Goal: Task Accomplishment & Management: Use online tool/utility

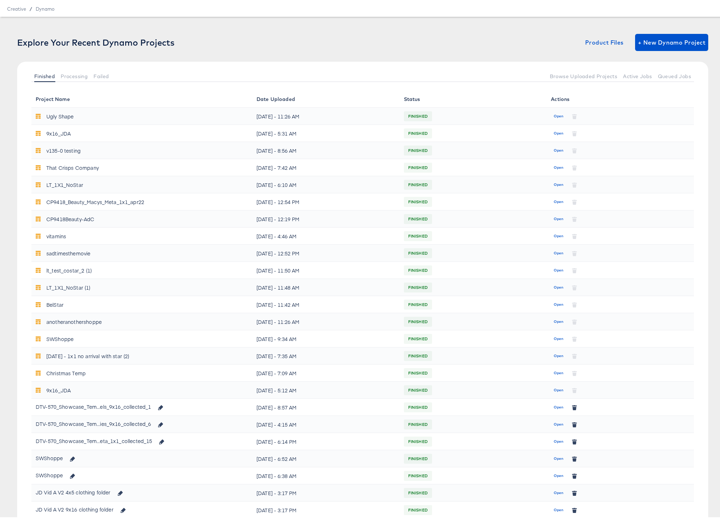
scroll to position [120, 0]
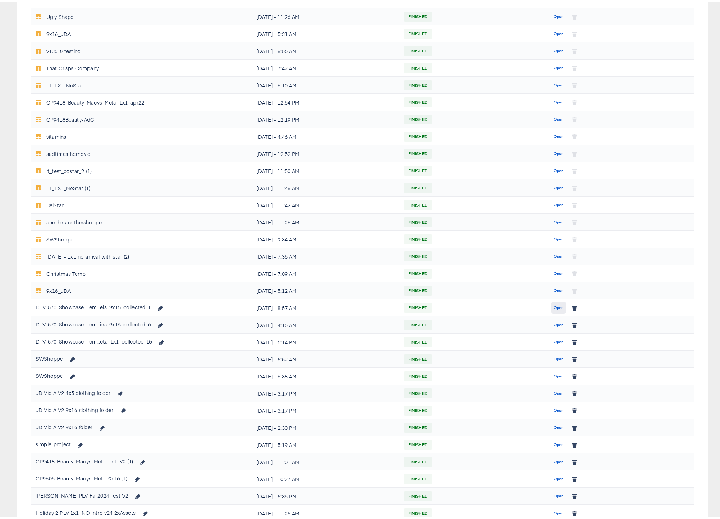
click at [555, 306] on span "Open" at bounding box center [559, 306] width 10 height 6
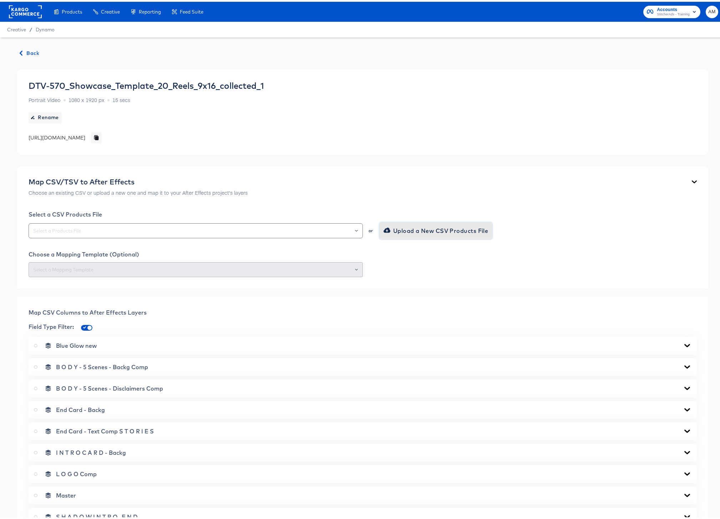
click at [431, 229] on span "Upload a New CSV Products File" at bounding box center [436, 229] width 103 height 10
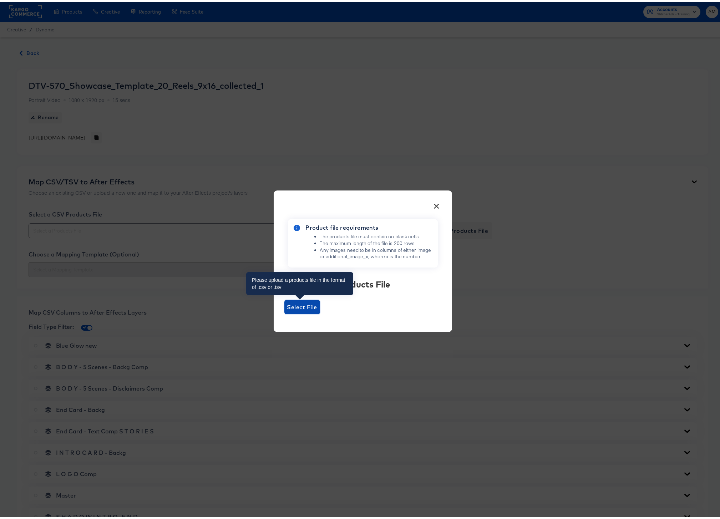
click at [295, 311] on span "Select File" at bounding box center [302, 305] width 36 height 14
click at [284, 312] on input "Select File" at bounding box center [284, 312] width 0 height 0
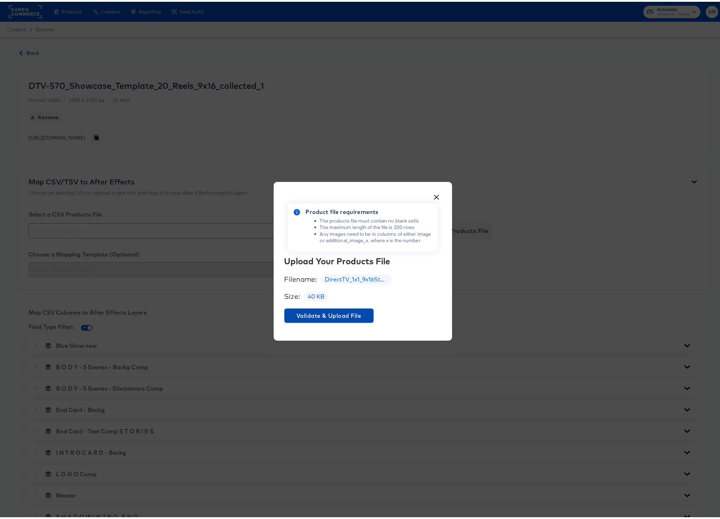
click at [358, 311] on span "Validate & Upload File" at bounding box center [328, 314] width 83 height 10
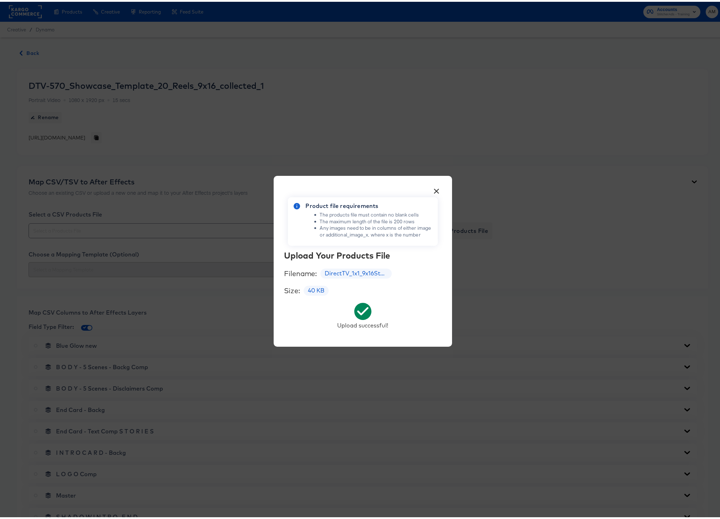
click at [433, 188] on button "×" at bounding box center [436, 187] width 13 height 13
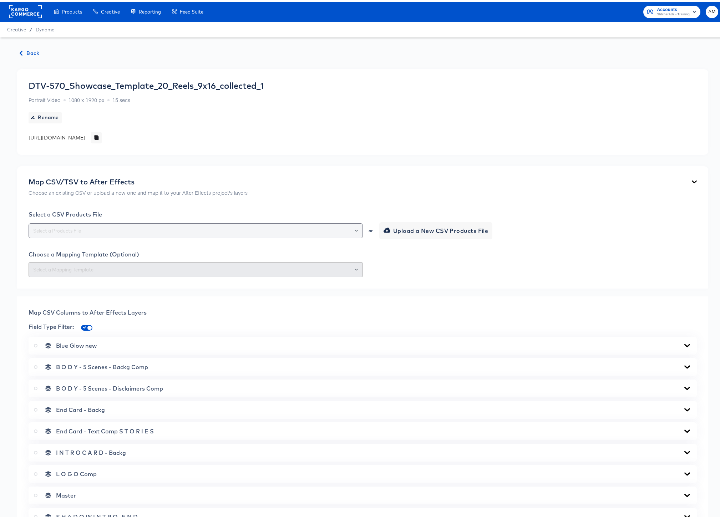
click at [355, 226] on button "Open" at bounding box center [356, 229] width 3 height 10
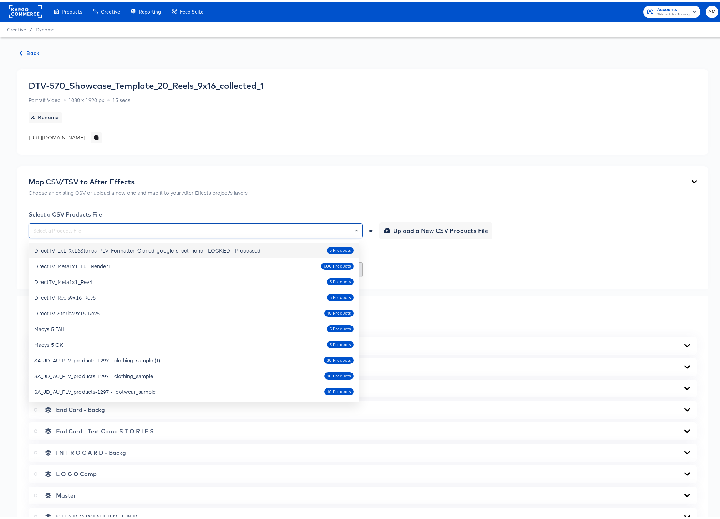
click at [239, 249] on div "DirectTV_1x1_9x16Stories_PLV_Formatter_Cloned-google-sheet-none - LOCKED - Proc…" at bounding box center [147, 248] width 226 height 7
type input "DirectTV_1x1_9x16Stories_PLV_Formatter_Cloned-google-sheet-none - LOCKED - Proc…"
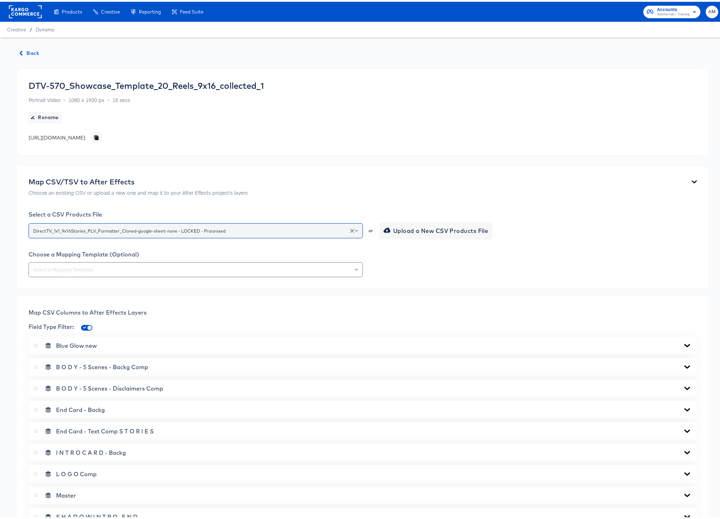
click at [350, 229] on icon "Clear" at bounding box center [352, 229] width 4 height 4
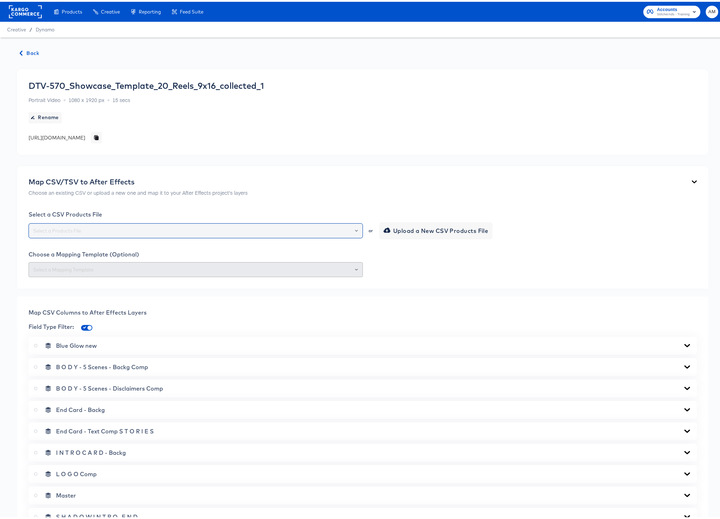
click at [355, 230] on icon "Open" at bounding box center [356, 229] width 3 height 3
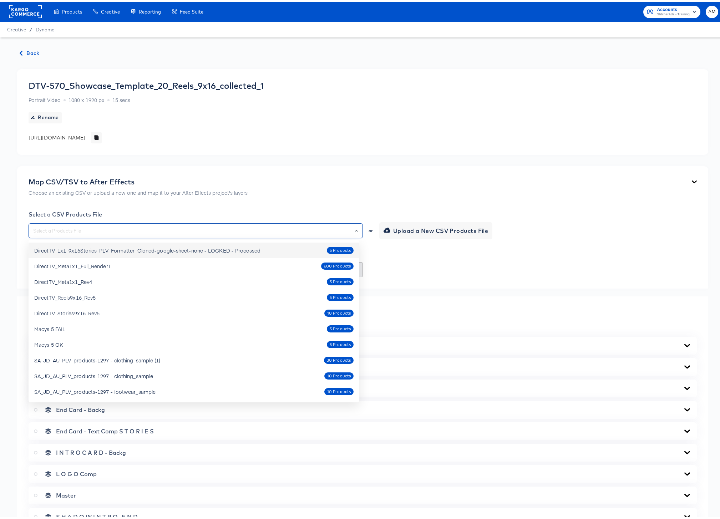
click at [148, 252] on div "DirectTV_1x1_9x16Stories_PLV_Formatter_Cloned-google-sheet-none - LOCKED - Proc…" at bounding box center [147, 248] width 226 height 7
type input "DirectTV_1x1_9x16Stories_PLV_Formatter_Cloned-google-sheet-none - LOCKED - Proc…"
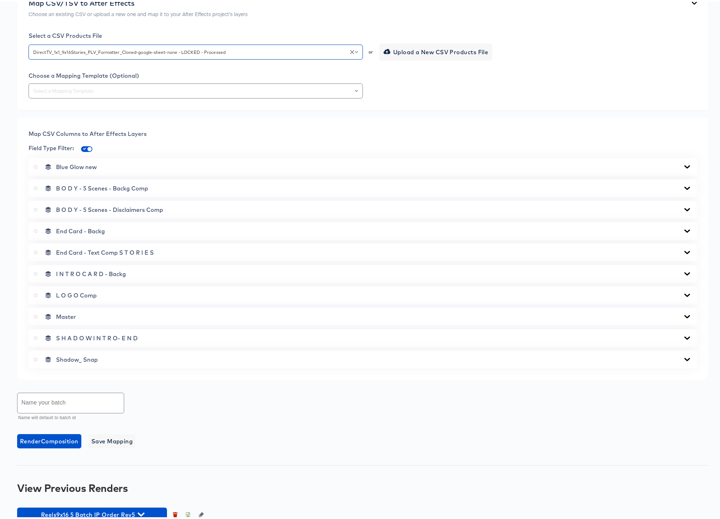
scroll to position [173, 0]
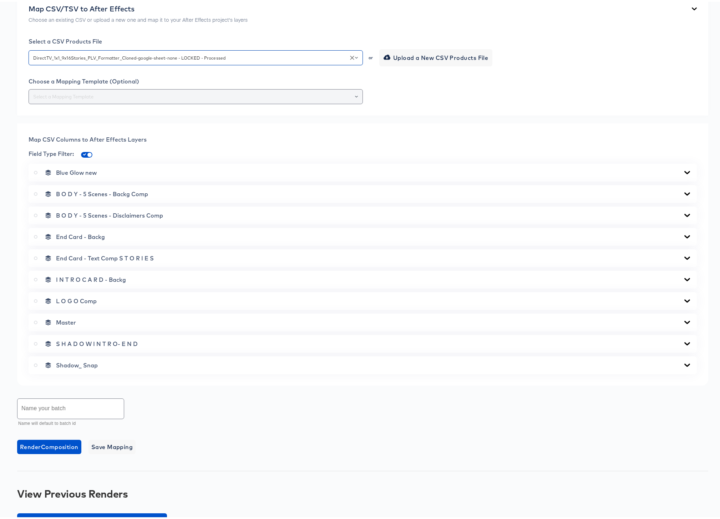
click at [355, 93] on icon "Open" at bounding box center [356, 94] width 3 height 3
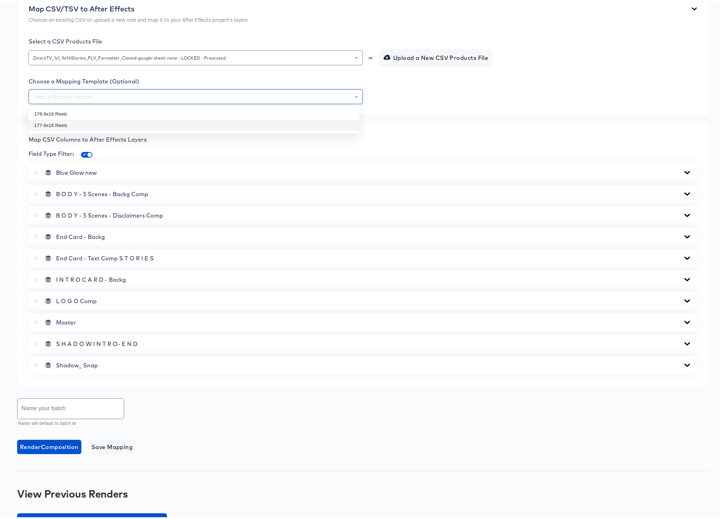
click at [58, 126] on li "177-9x16 Reels" at bounding box center [194, 123] width 331 height 11
type input "177-9x16 Reels"
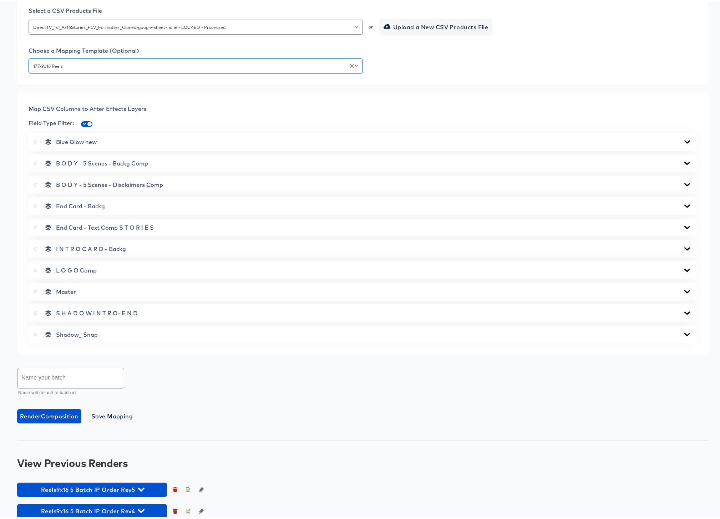
scroll to position [203, 0]
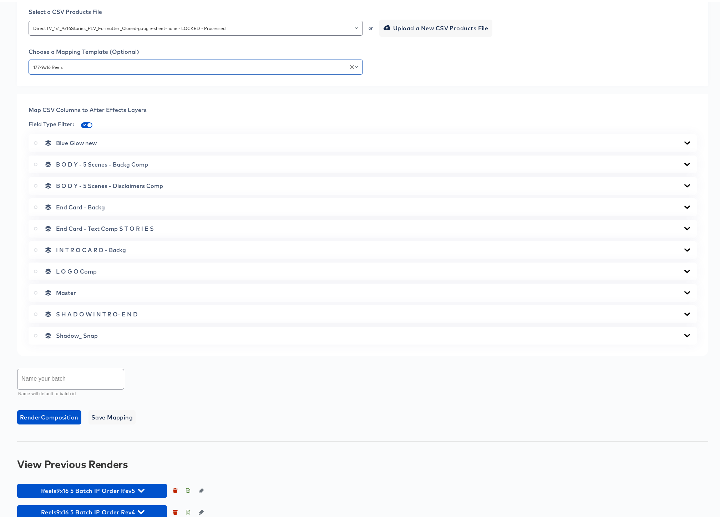
drag, startPoint x: 36, startPoint y: 290, endPoint x: 57, endPoint y: 291, distance: 20.7
click at [37, 290] on icon at bounding box center [36, 291] width 4 height 4
click at [0, 0] on input "radio" at bounding box center [0, 0] width 0 height 0
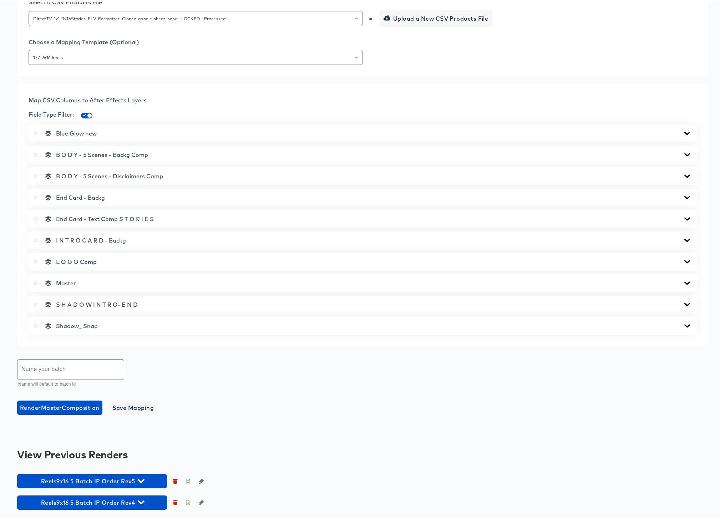
scroll to position [213, 0]
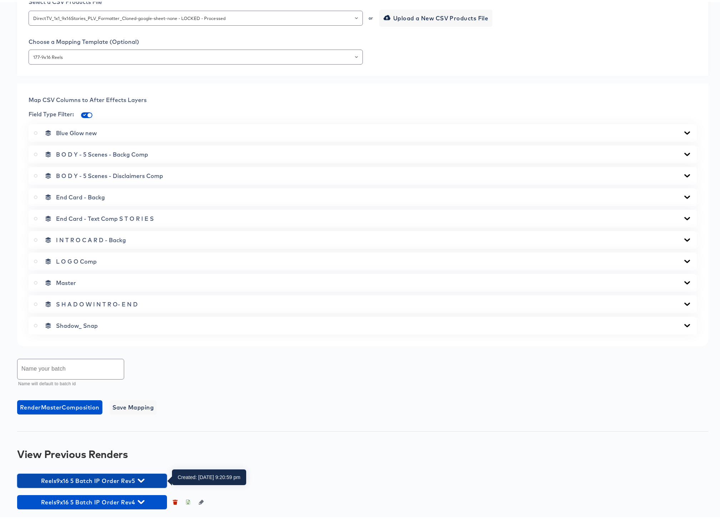
drag, startPoint x: 37, startPoint y: 478, endPoint x: 139, endPoint y: 480, distance: 102.0
click at [139, 480] on span "Reels9x16 5 Batch IP Order Rev5" at bounding box center [92, 479] width 143 height 10
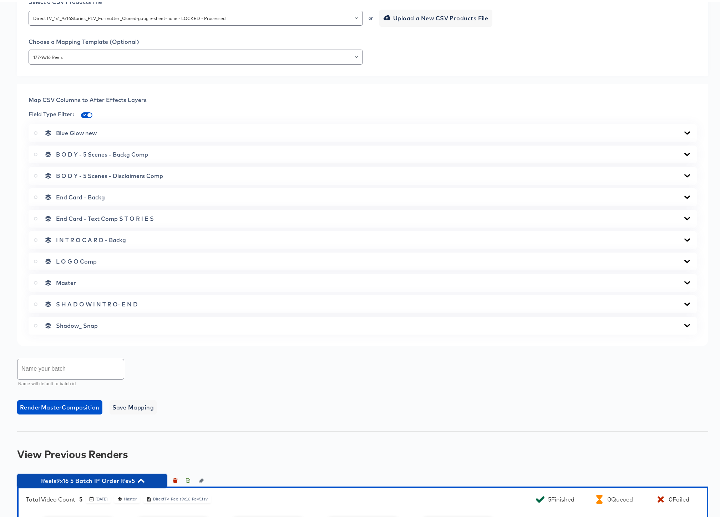
drag, startPoint x: 39, startPoint y: 477, endPoint x: 93, endPoint y: 478, distance: 54.6
click at [93, 478] on span "Reels9x16 5 Batch IP Order Rev5" at bounding box center [92, 479] width 143 height 10
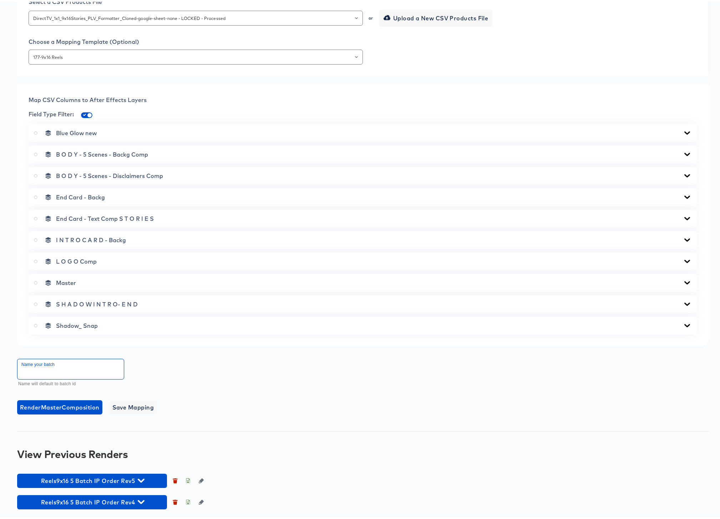
click at [36, 367] on input "text" at bounding box center [70, 367] width 106 height 20
type input "Reels9x16 5 Batrch IP Order Rev6"
click at [76, 404] on span "Render Master Composition" at bounding box center [60, 406] width 80 height 10
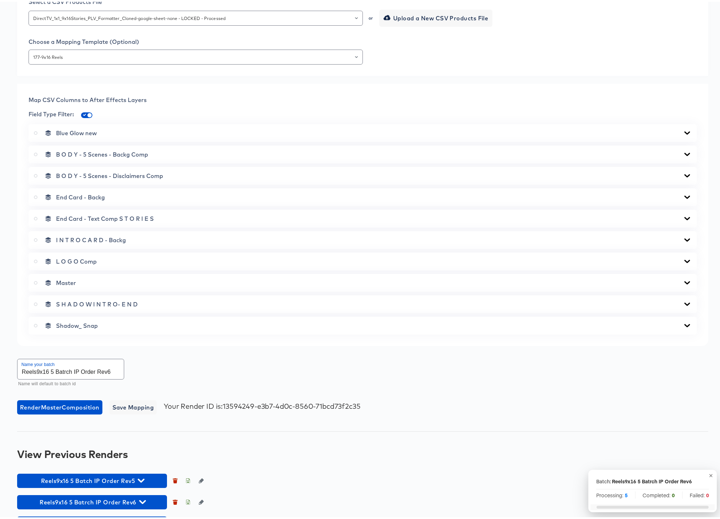
scroll to position [0, 0]
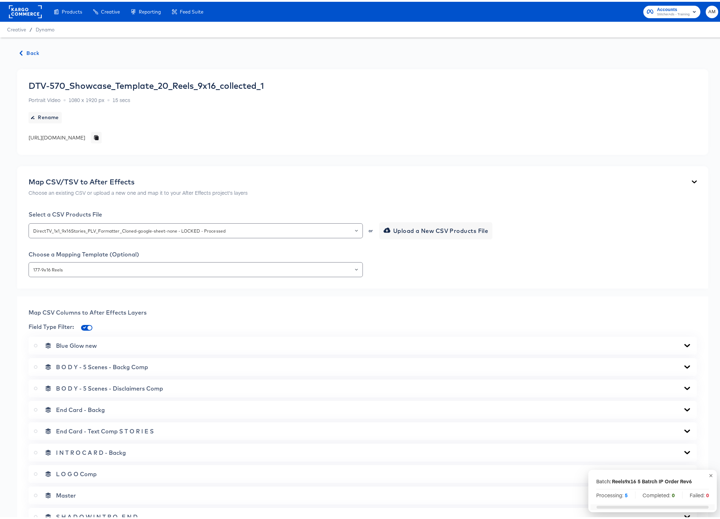
click at [31, 51] on span "Back" at bounding box center [29, 51] width 19 height 9
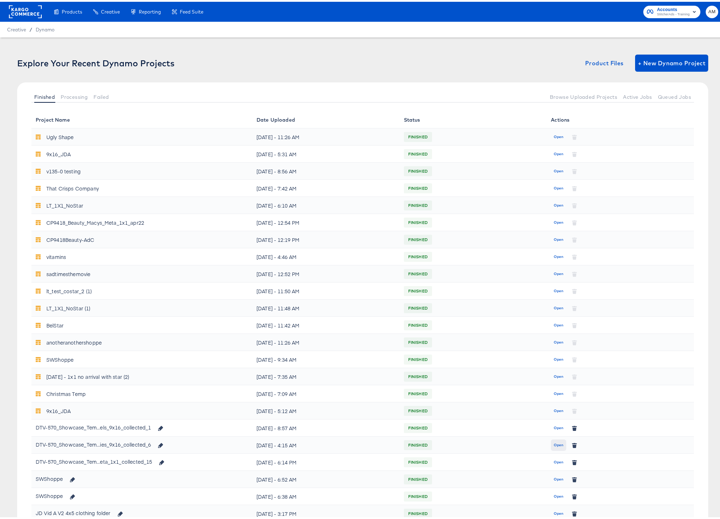
click at [554, 444] on span "Open" at bounding box center [559, 443] width 10 height 6
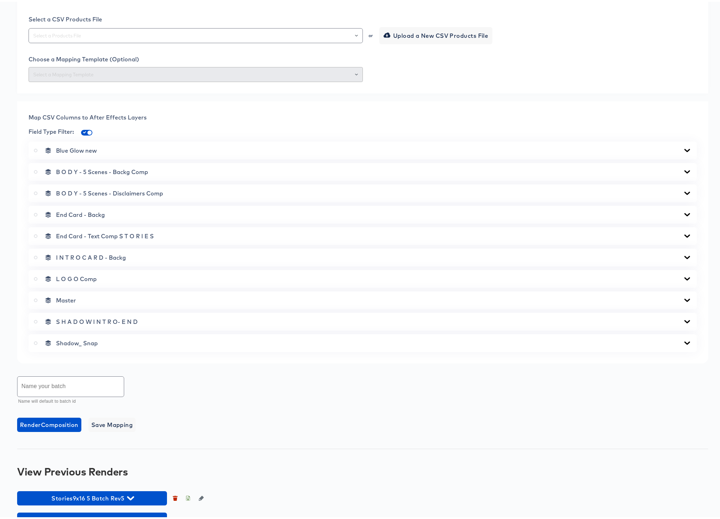
scroll to position [213, 0]
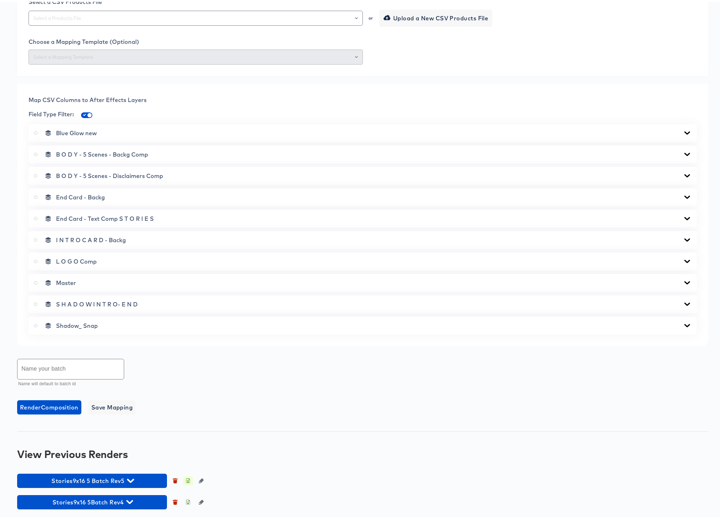
click at [187, 480] on icon "button" at bounding box center [187, 478] width 5 height 5
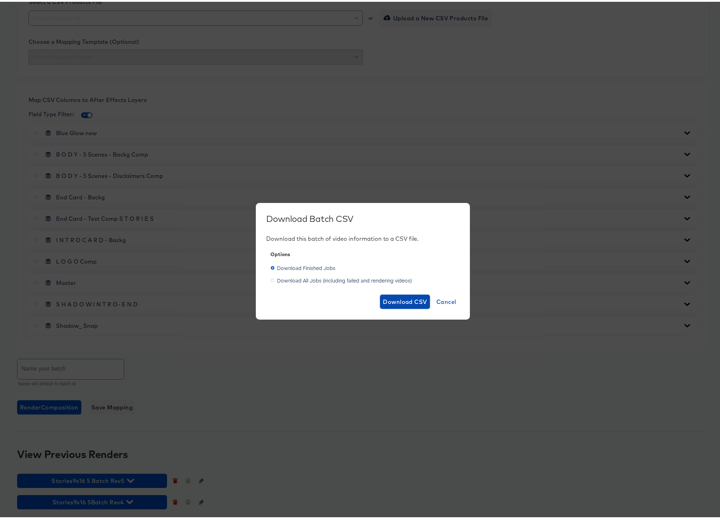
click at [415, 296] on span "Download CSV" at bounding box center [405, 300] width 44 height 10
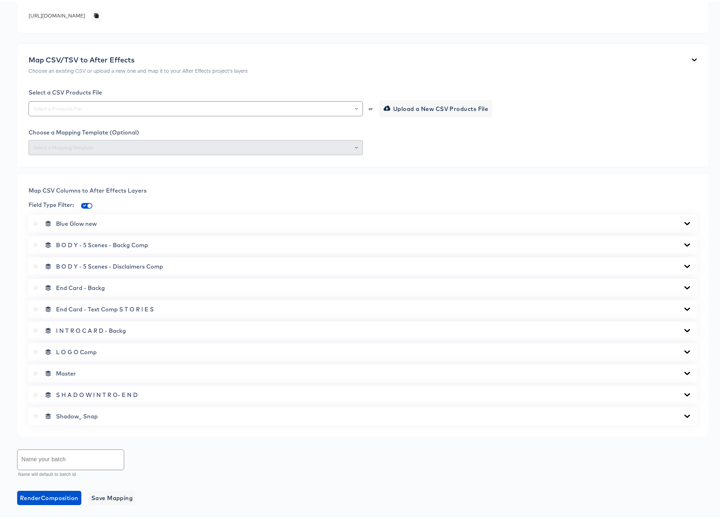
scroll to position [0, 0]
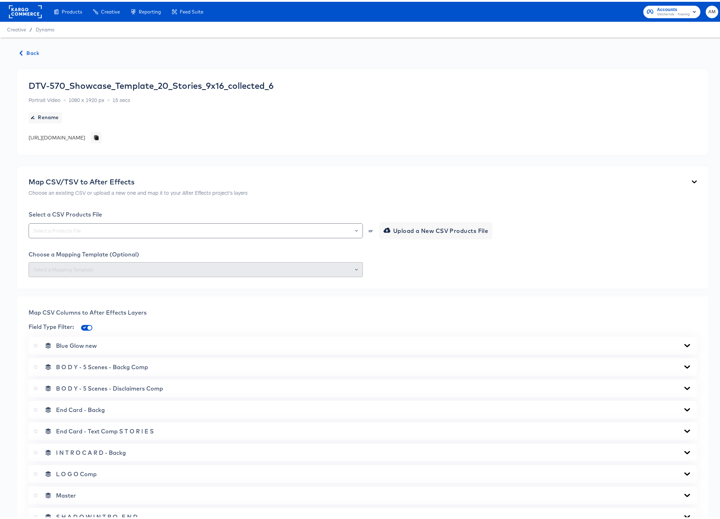
click at [31, 50] on span "Back" at bounding box center [29, 51] width 19 height 9
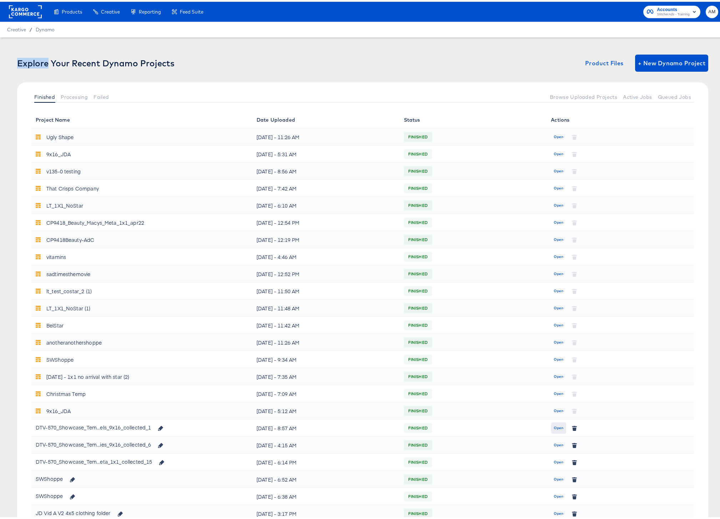
click at [554, 425] on span "Open" at bounding box center [559, 426] width 10 height 6
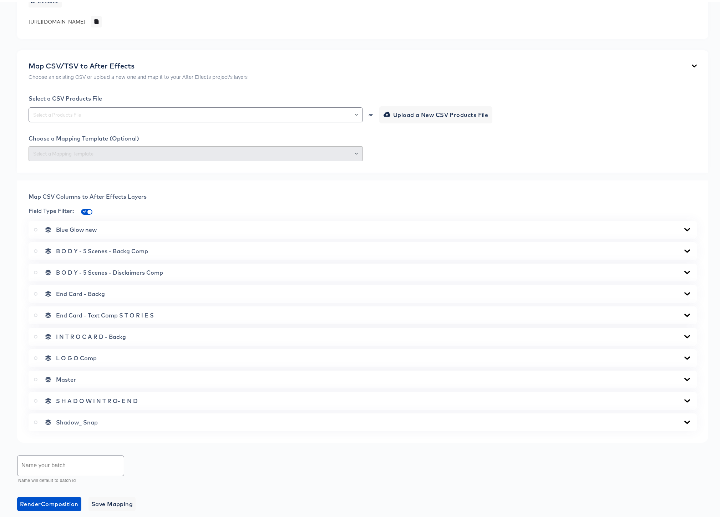
scroll to position [234, 0]
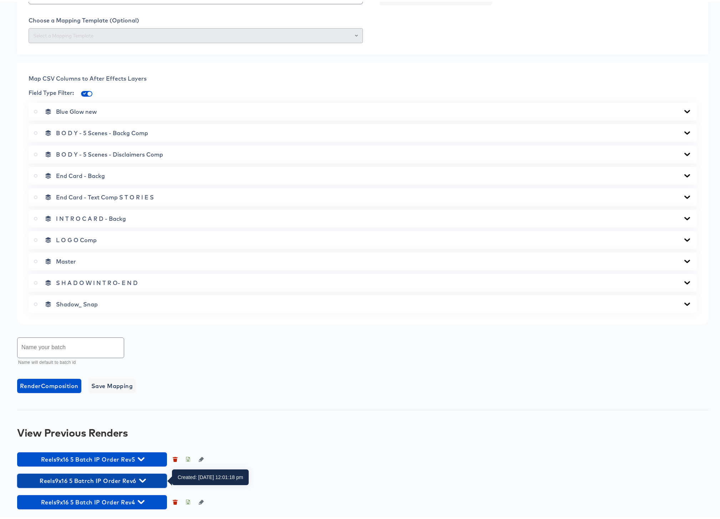
click at [141, 480] on icon "button" at bounding box center [142, 478] width 7 height 7
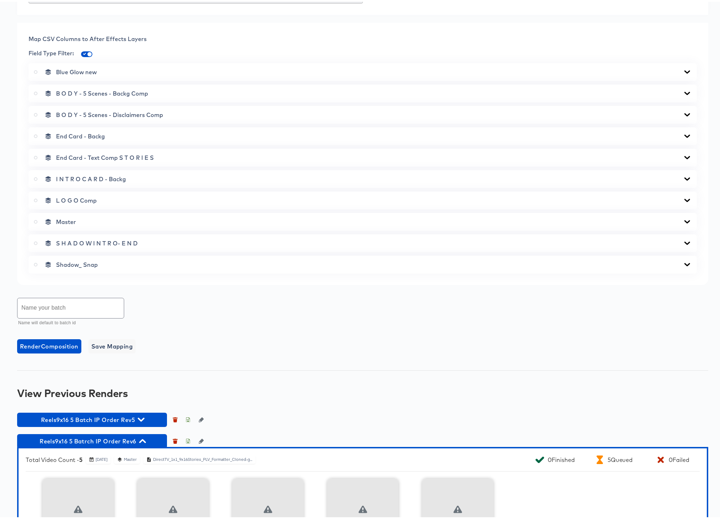
scroll to position [373, 0]
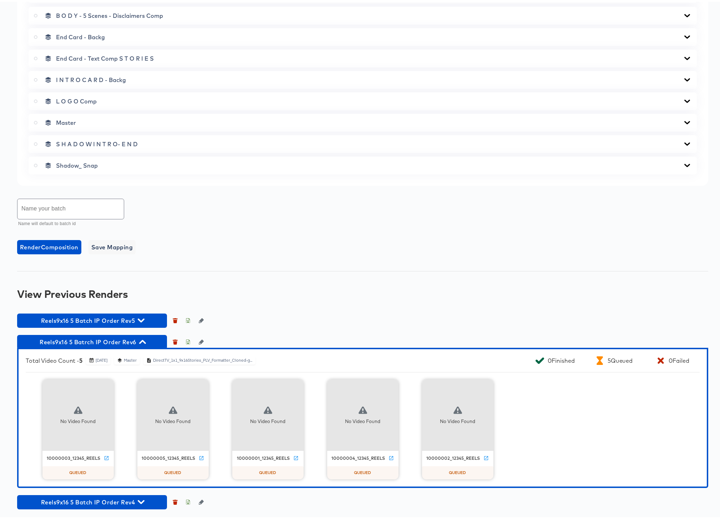
click at [142, 341] on icon "button" at bounding box center [142, 340] width 7 height 7
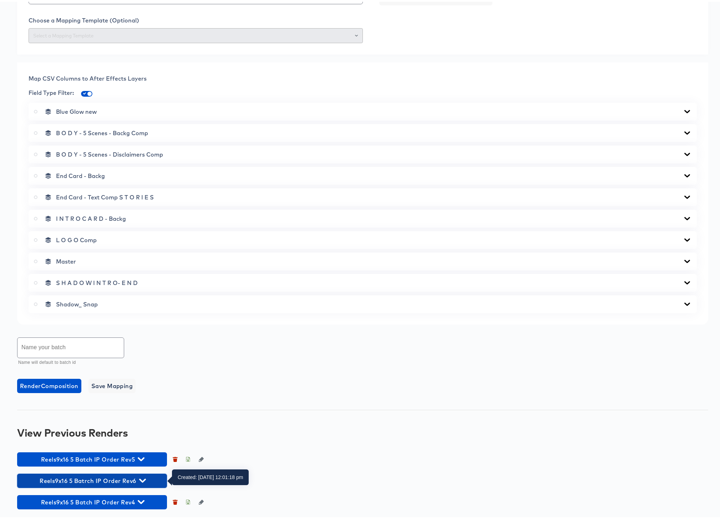
click at [141, 477] on icon "button" at bounding box center [142, 478] width 7 height 7
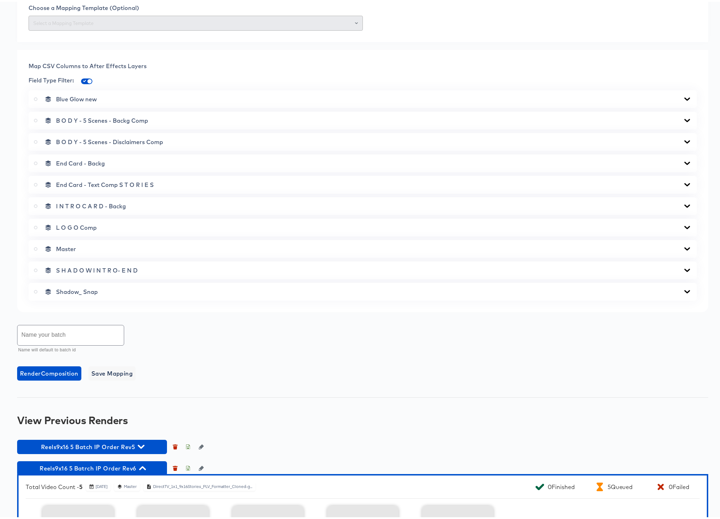
scroll to position [373, 0]
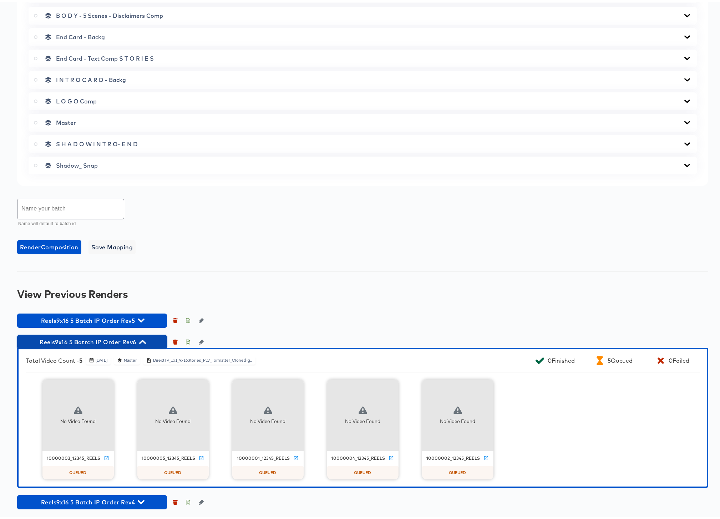
click at [142, 339] on icon "button" at bounding box center [142, 340] width 7 height 4
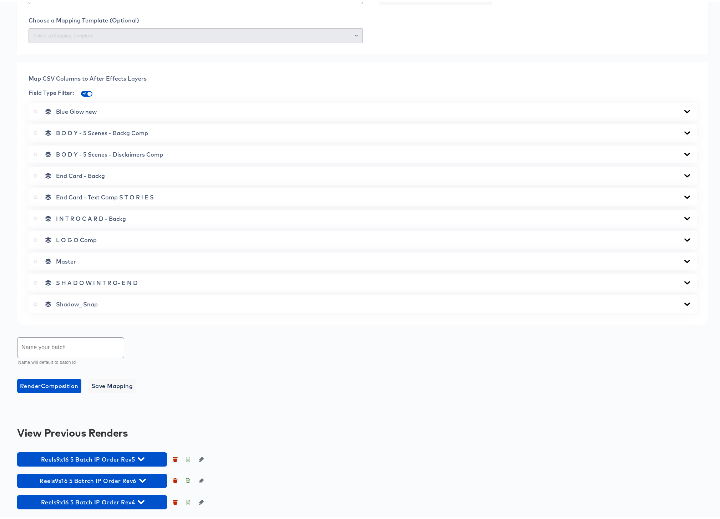
scroll to position [234, 0]
click at [144, 478] on icon "button" at bounding box center [142, 479] width 7 height 4
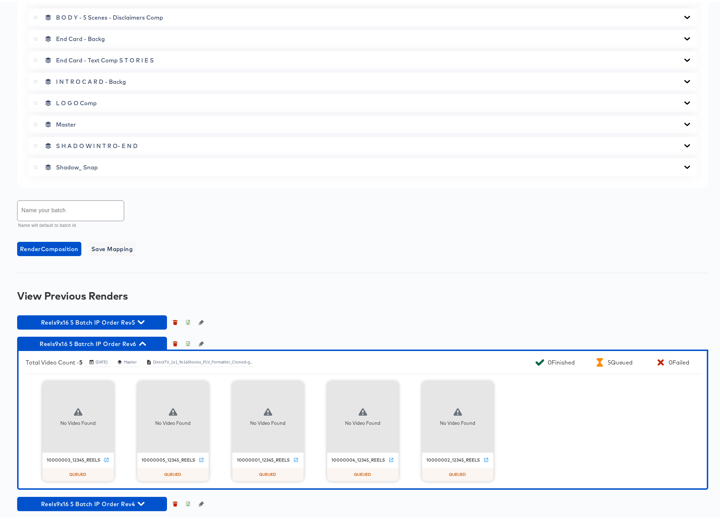
scroll to position [373, 0]
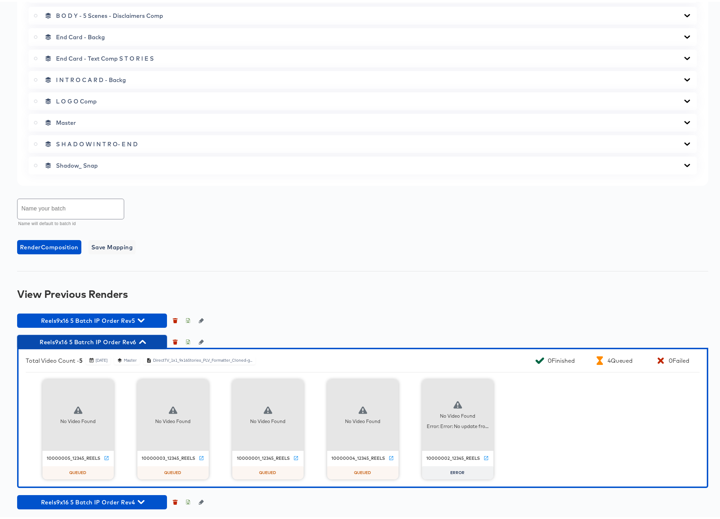
click at [144, 341] on icon "button" at bounding box center [142, 340] width 7 height 4
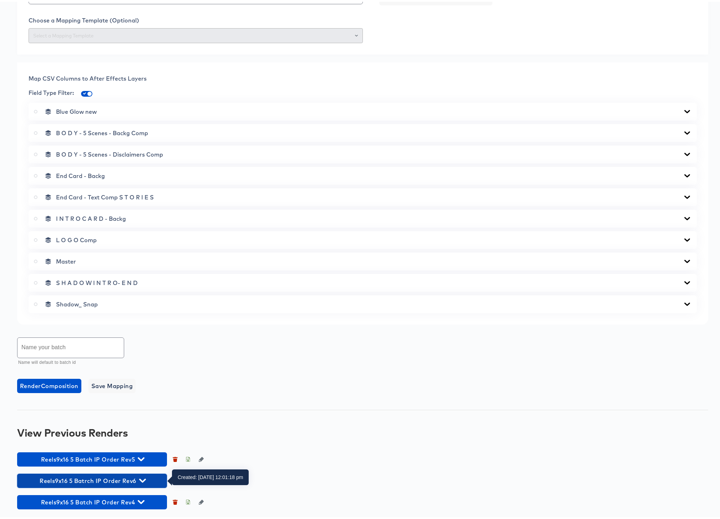
click at [143, 478] on icon "button" at bounding box center [142, 478] width 7 height 7
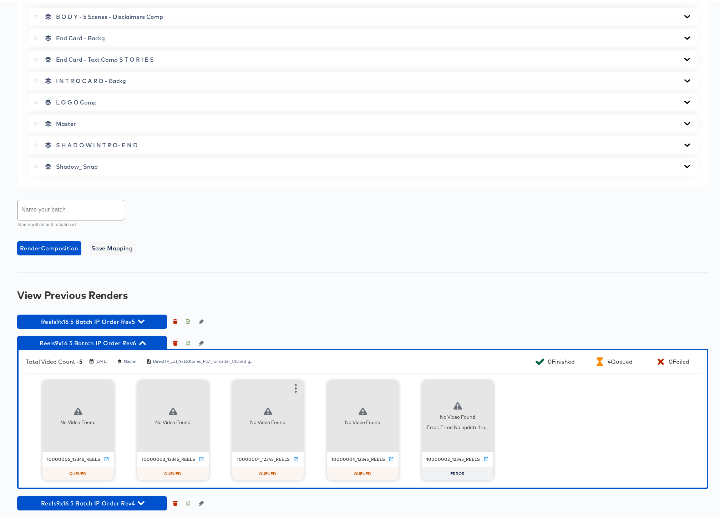
scroll to position [373, 0]
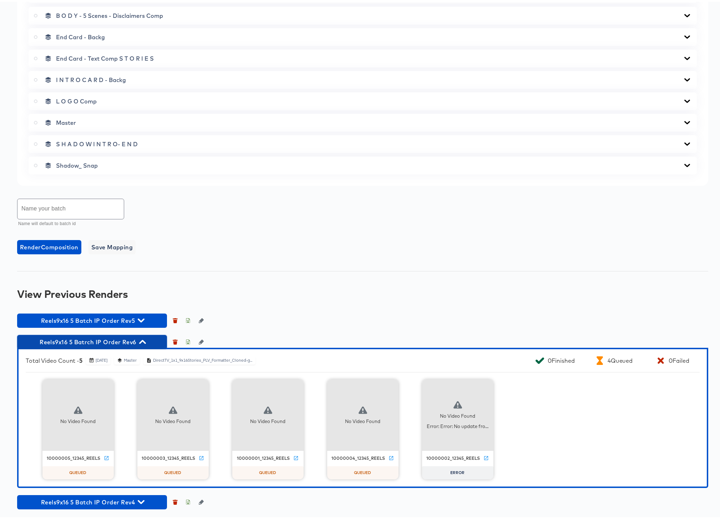
click at [142, 340] on icon "button" at bounding box center [142, 340] width 7 height 4
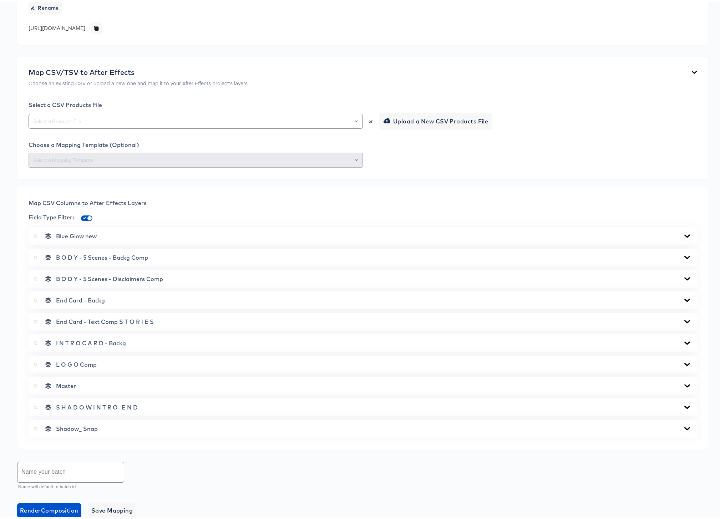
scroll to position [0, 0]
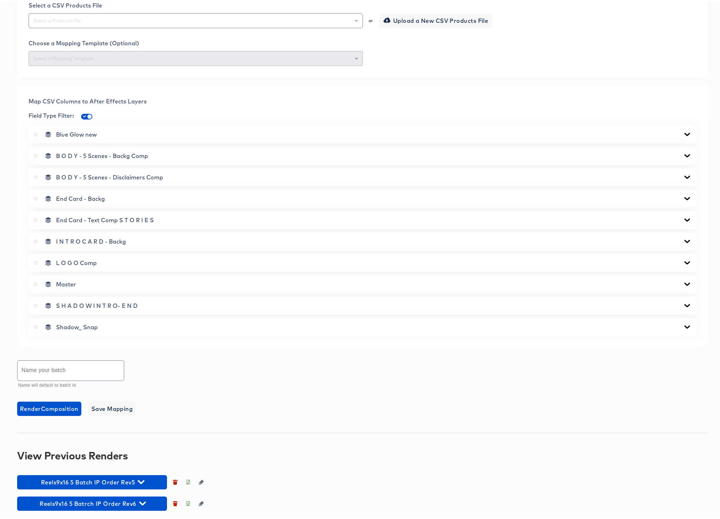
scroll to position [232, 0]
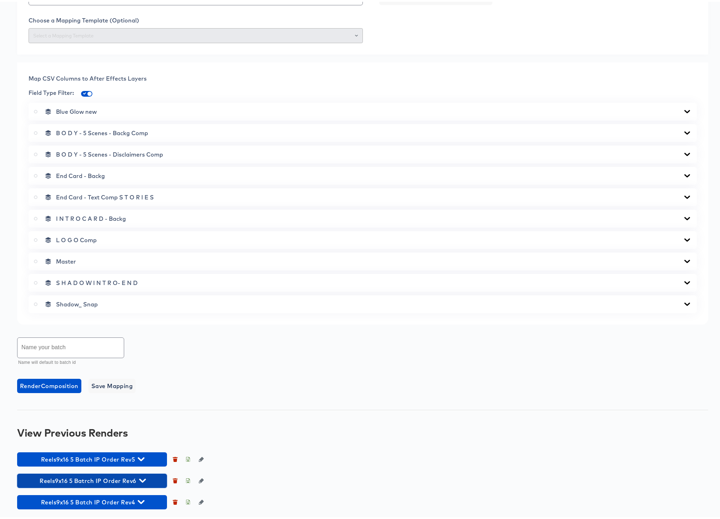
click at [144, 480] on icon "button" at bounding box center [142, 478] width 7 height 7
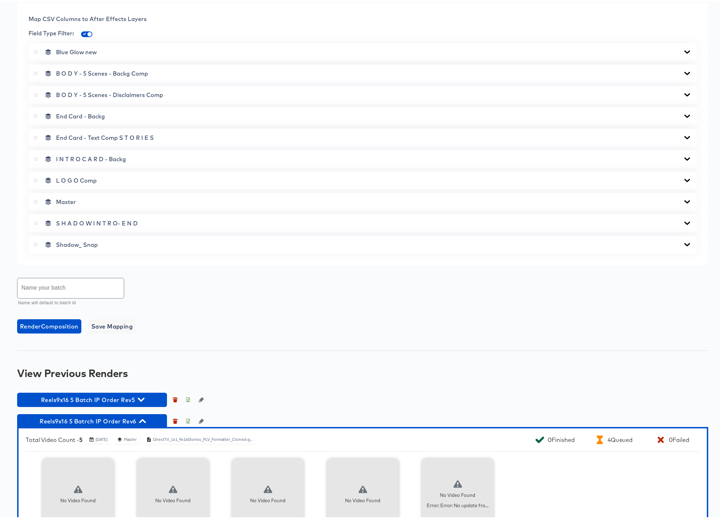
scroll to position [371, 0]
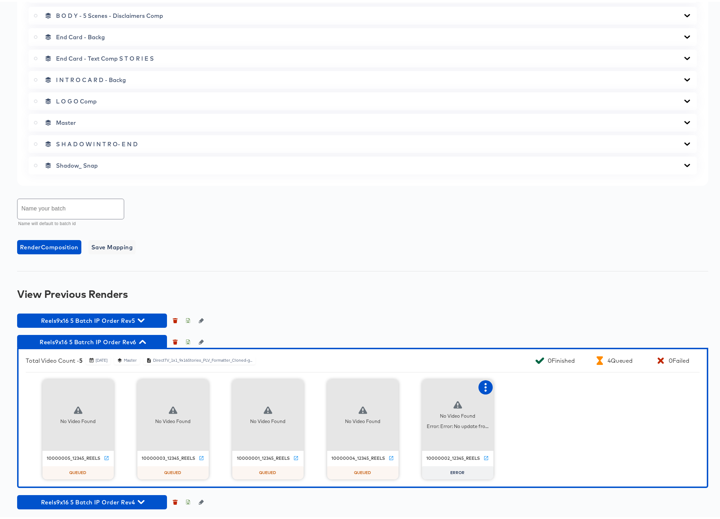
click at [483, 385] on icon "button" at bounding box center [485, 385] width 9 height 9
click at [508, 385] on div "Retry" at bounding box center [512, 385] width 14 height 6
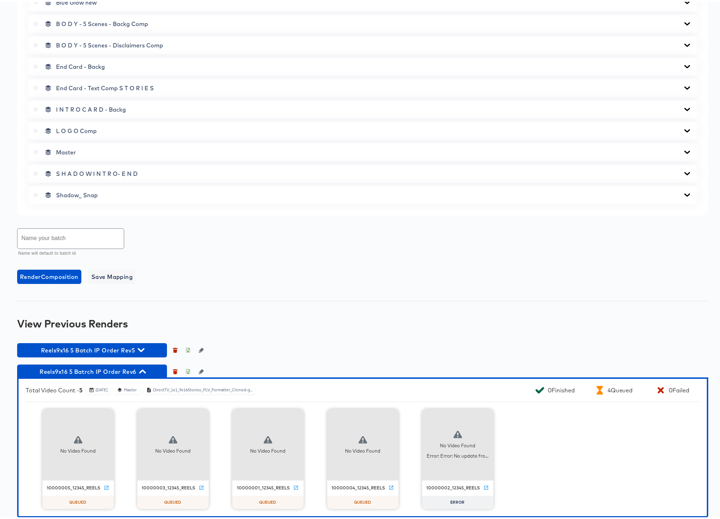
scroll to position [312, 0]
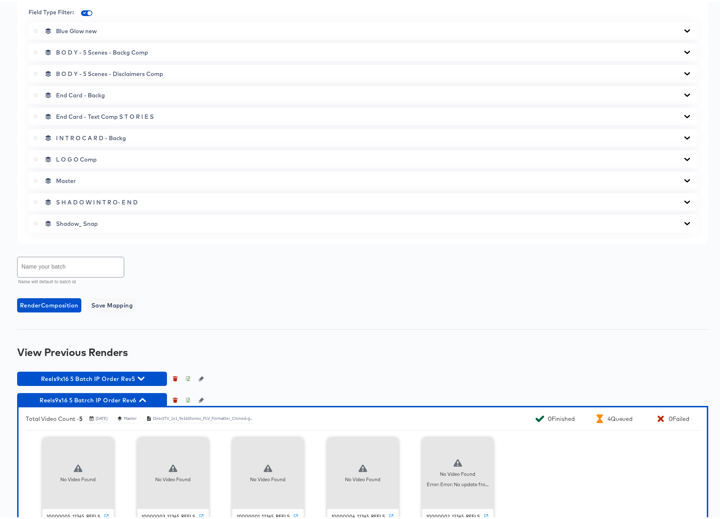
click at [684, 178] on icon at bounding box center [687, 178] width 6 height 3
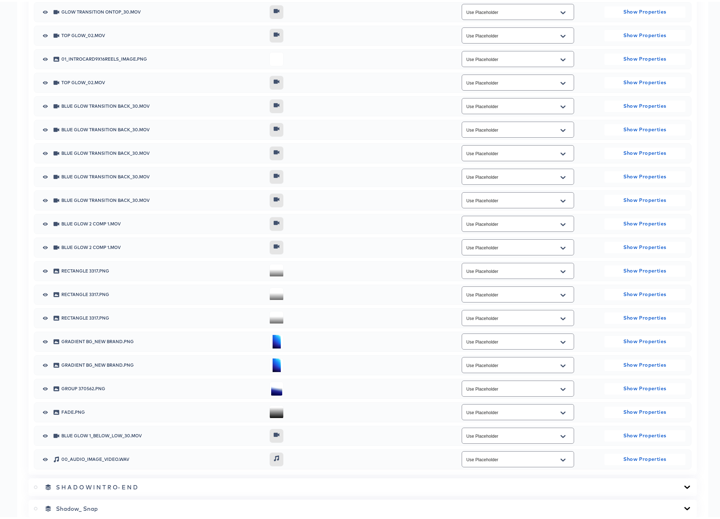
scroll to position [848, 0]
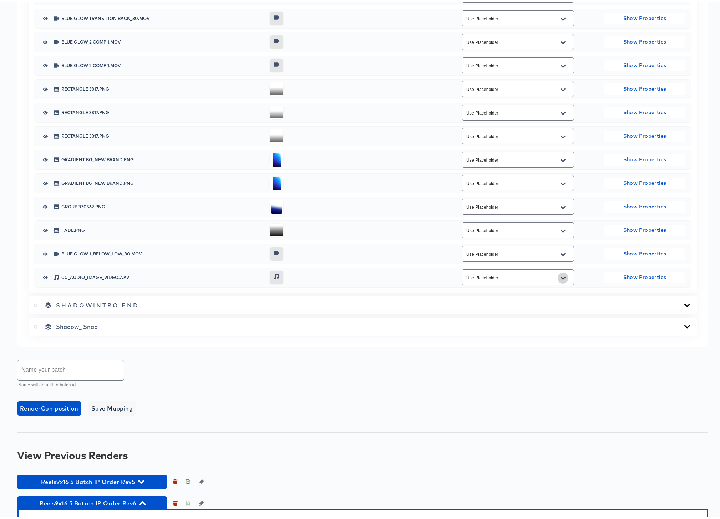
click at [560, 277] on icon "Open" at bounding box center [562, 277] width 5 height 6
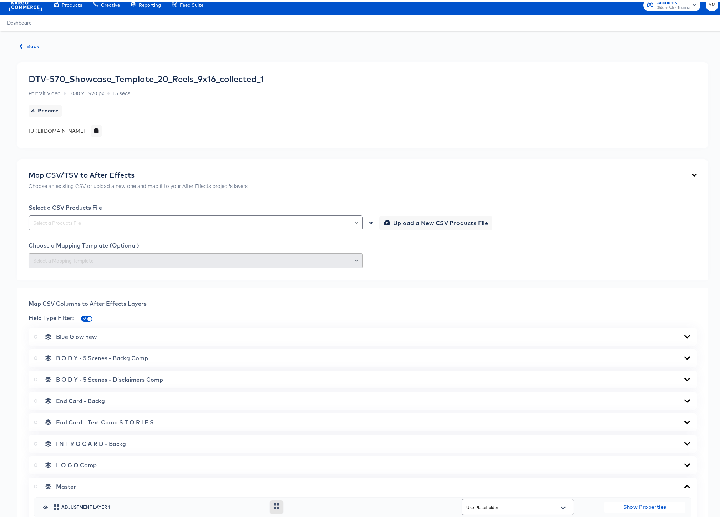
scroll to position [0, 0]
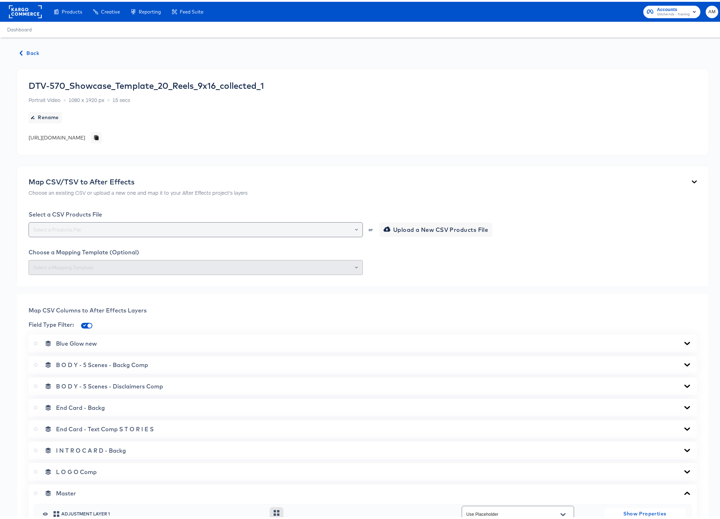
click at [355, 228] on icon "Open" at bounding box center [356, 227] width 3 height 3
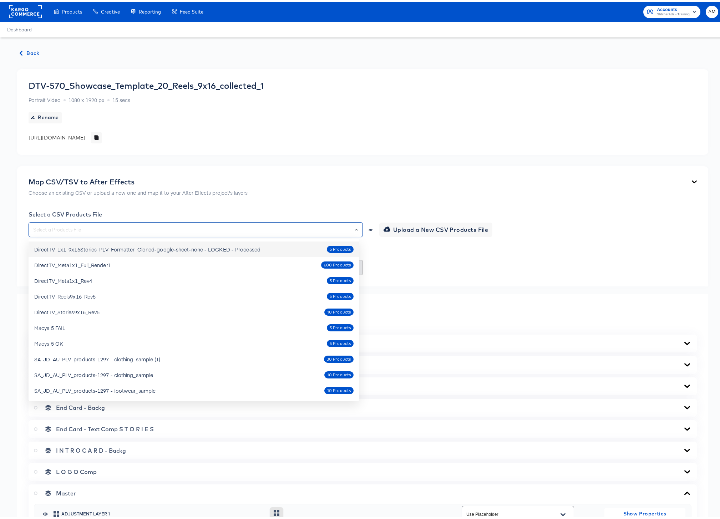
click at [233, 248] on div "DirectTV_1x1_9x16Stories_PLV_Formatter_Cloned-google-sheet-none - LOCKED - Proc…" at bounding box center [147, 247] width 226 height 7
type input "DirectTV_1x1_9x16Stories_PLV_Formatter_Cloned-google-sheet-none - LOCKED - Proc…"
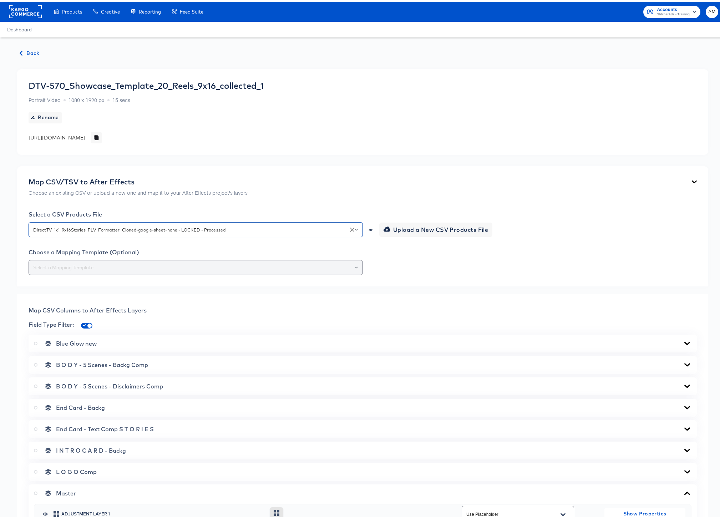
click at [355, 266] on icon "Open" at bounding box center [356, 265] width 3 height 3
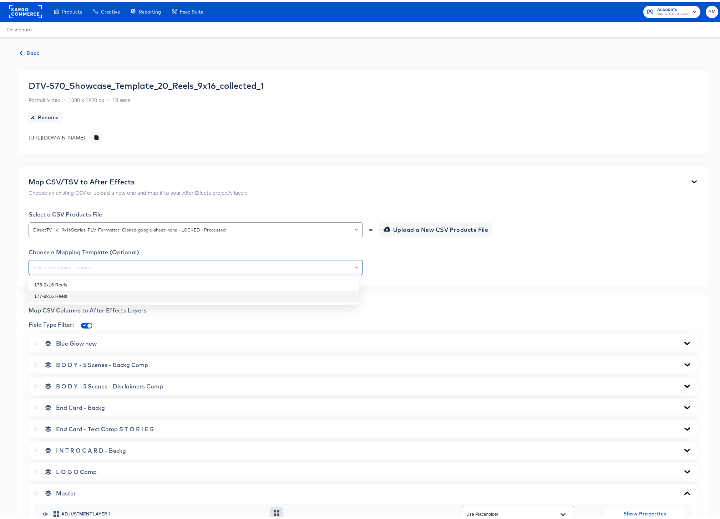
click at [83, 296] on li "177-9x16 Reels" at bounding box center [194, 294] width 331 height 11
type input "177-9x16 Reels"
type input "01_introcard9x16reels_image"
type input "00_audio_image_video"
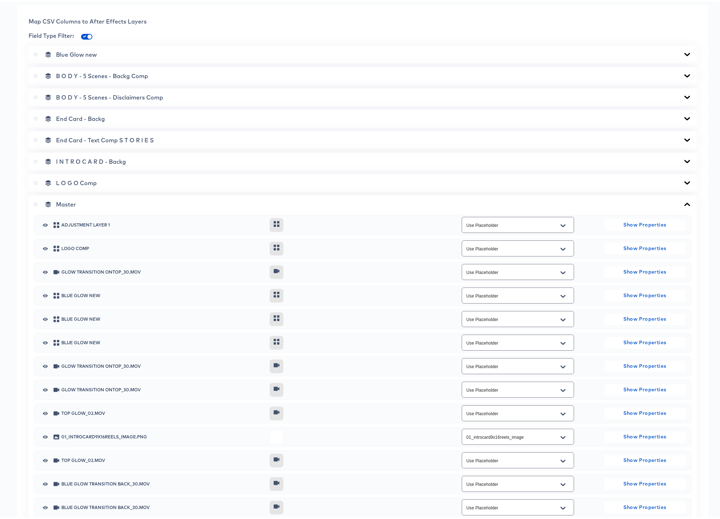
scroll to position [288, 0]
click at [684, 203] on icon at bounding box center [687, 203] width 6 height 3
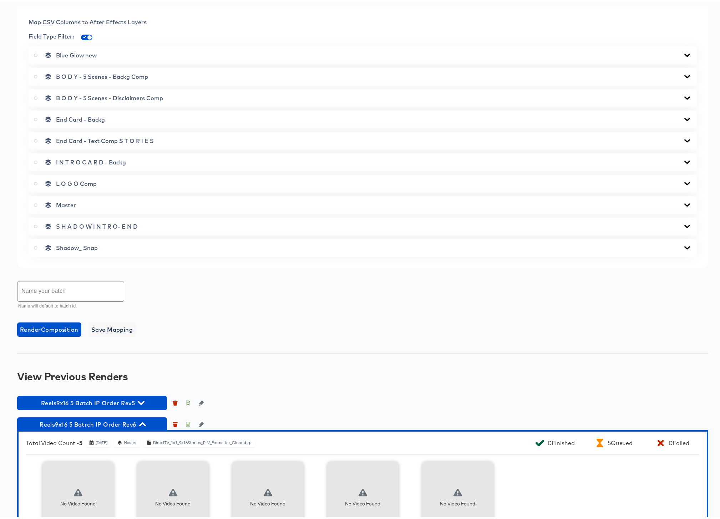
click at [683, 159] on icon at bounding box center [687, 161] width 9 height 6
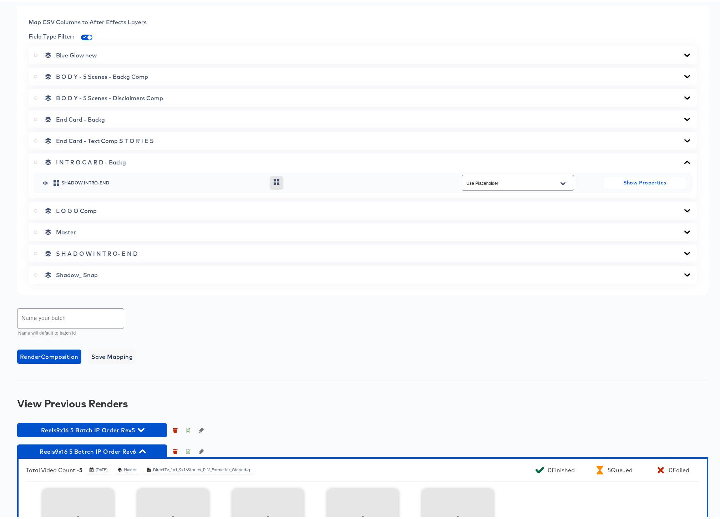
click at [683, 160] on icon at bounding box center [687, 161] width 9 height 6
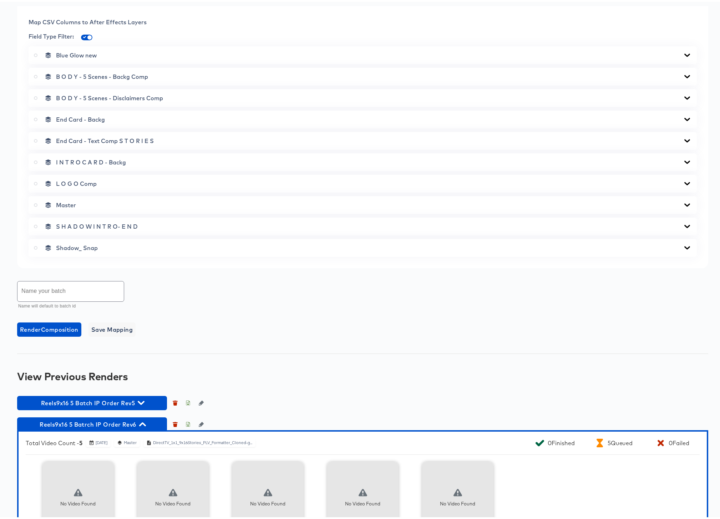
click at [683, 136] on icon at bounding box center [687, 139] width 9 height 6
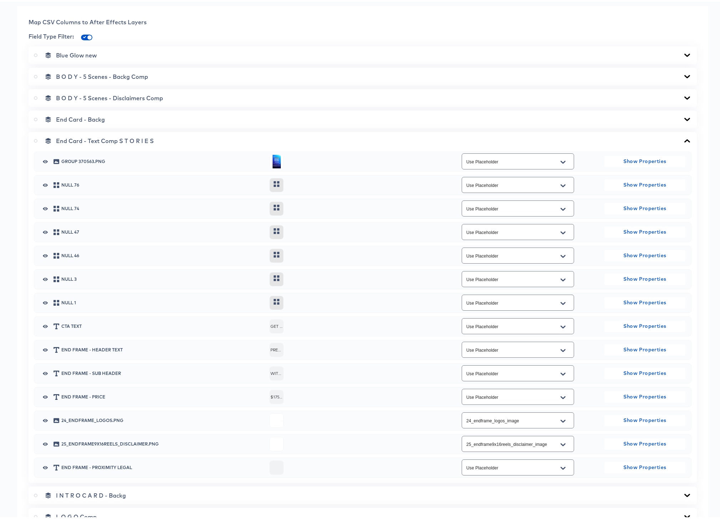
click at [683, 137] on icon at bounding box center [687, 139] width 9 height 6
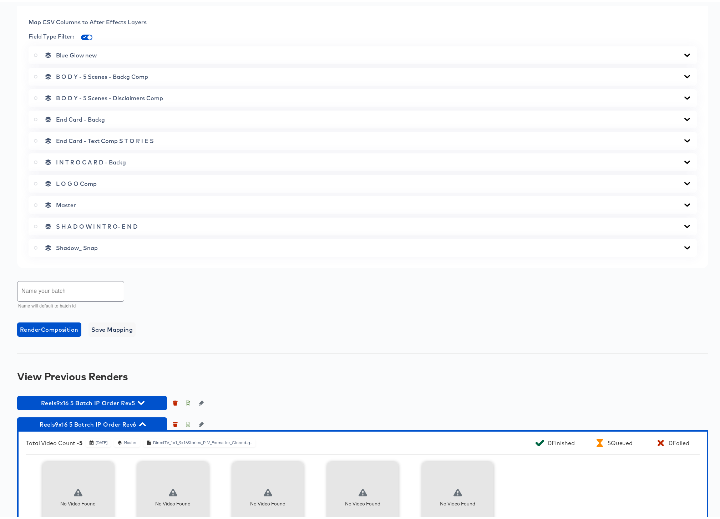
click at [684, 75] on icon at bounding box center [687, 74] width 6 height 3
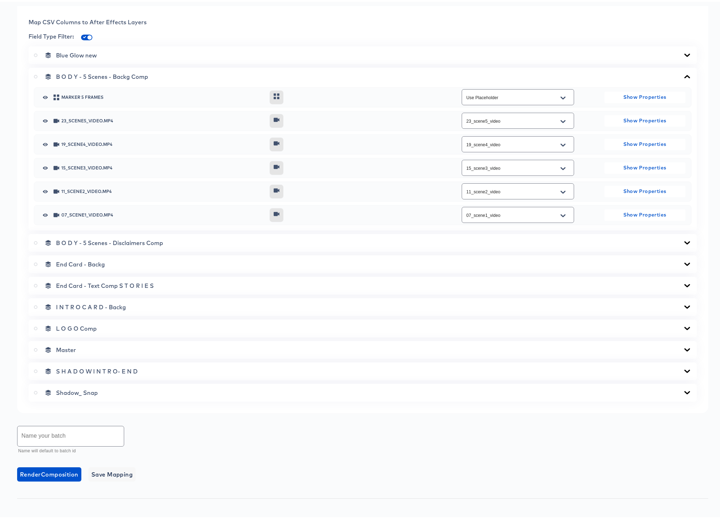
click at [683, 75] on icon at bounding box center [687, 75] width 9 height 6
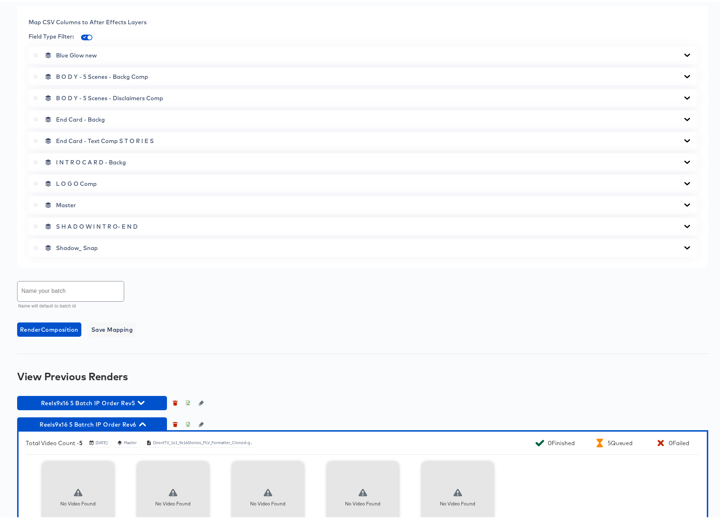
click at [684, 96] on icon at bounding box center [687, 96] width 6 height 3
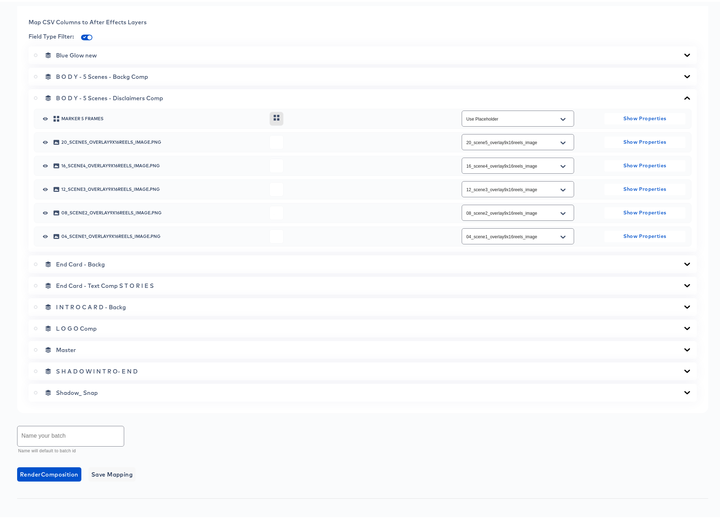
click at [684, 96] on icon at bounding box center [687, 96] width 6 height 3
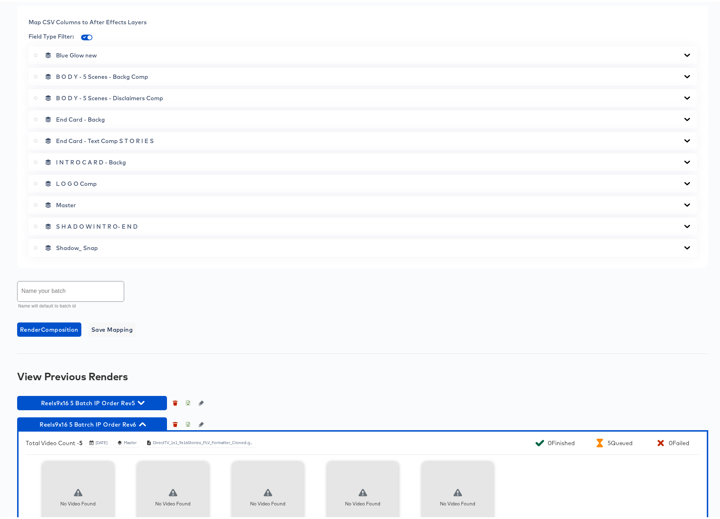
scroll to position [371, 0]
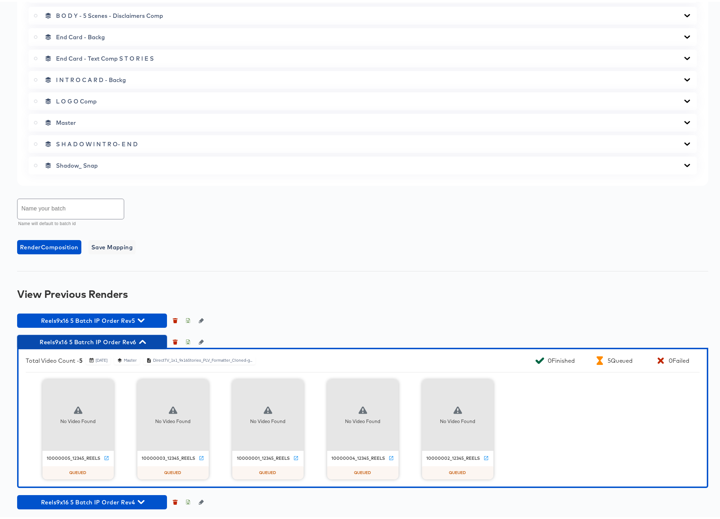
click at [141, 339] on icon "button" at bounding box center [142, 340] width 7 height 4
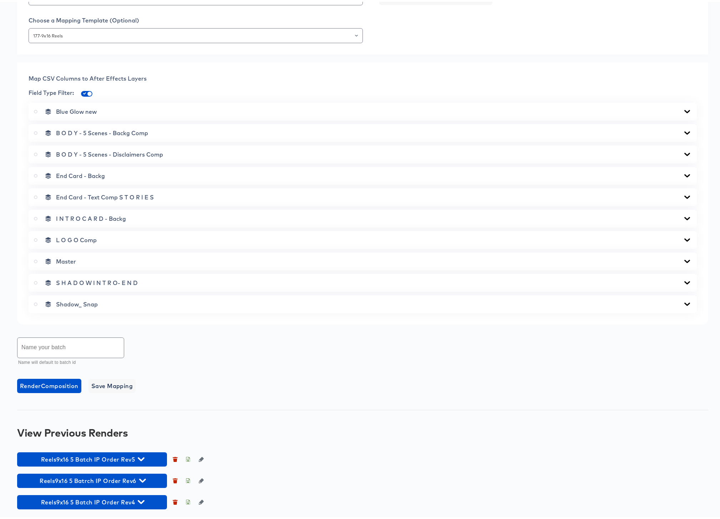
scroll to position [232, 0]
click at [144, 480] on icon "button" at bounding box center [142, 479] width 7 height 4
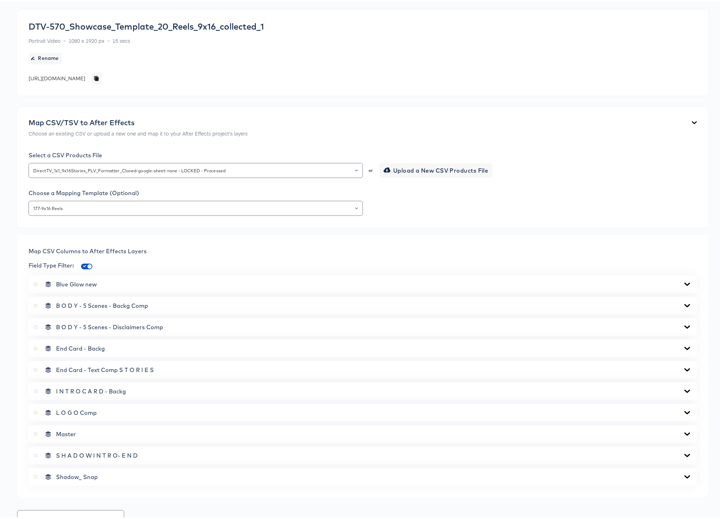
scroll to position [0, 0]
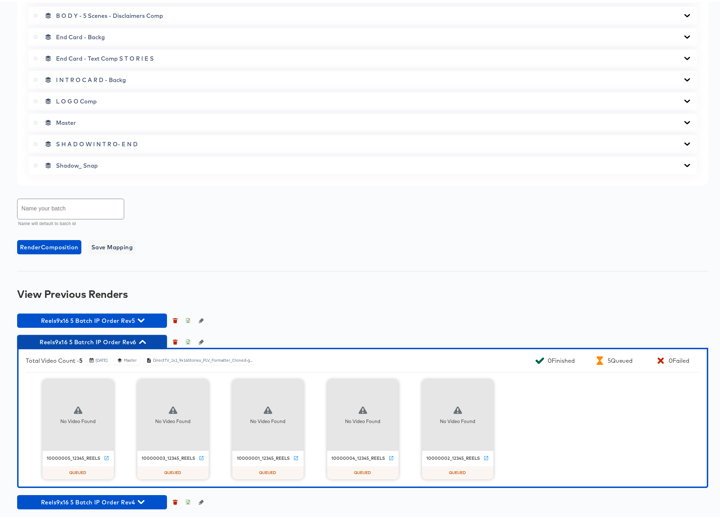
click at [145, 339] on icon "button" at bounding box center [142, 340] width 7 height 7
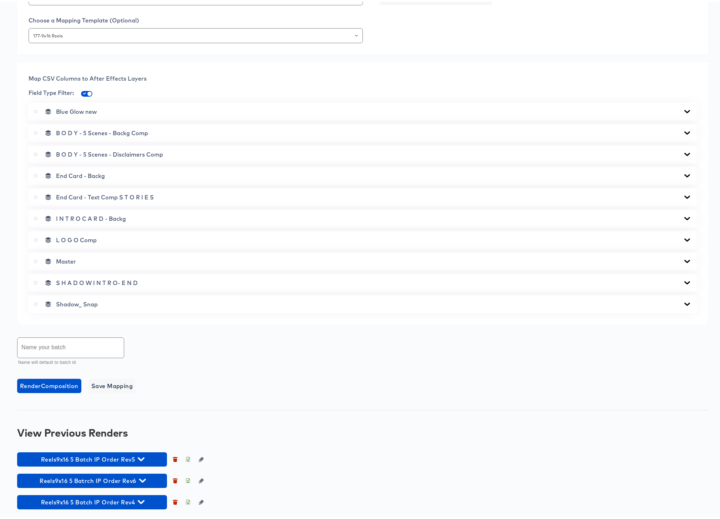
scroll to position [232, 0]
click at [142, 478] on icon "button" at bounding box center [142, 478] width 7 height 7
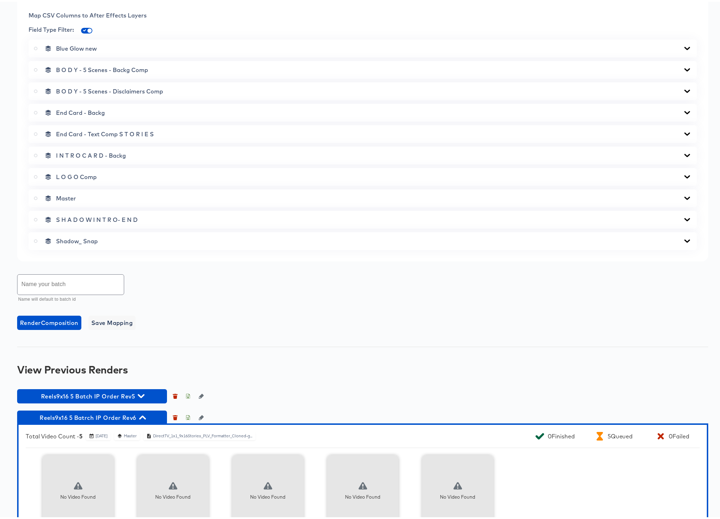
scroll to position [371, 0]
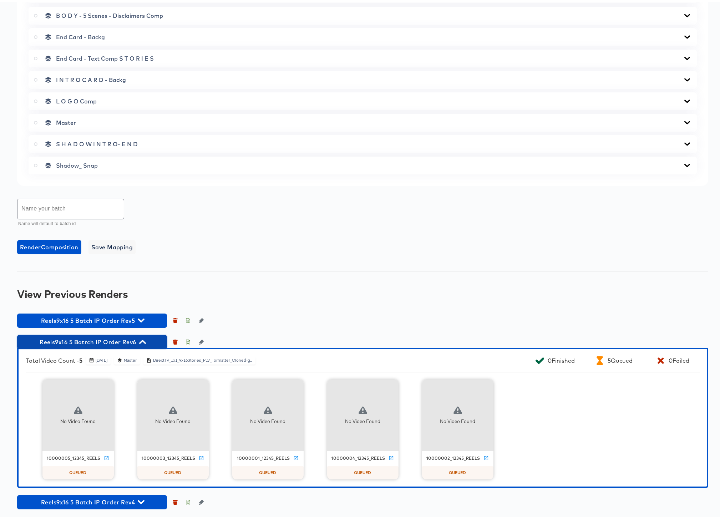
click at [144, 340] on icon "button" at bounding box center [142, 340] width 7 height 7
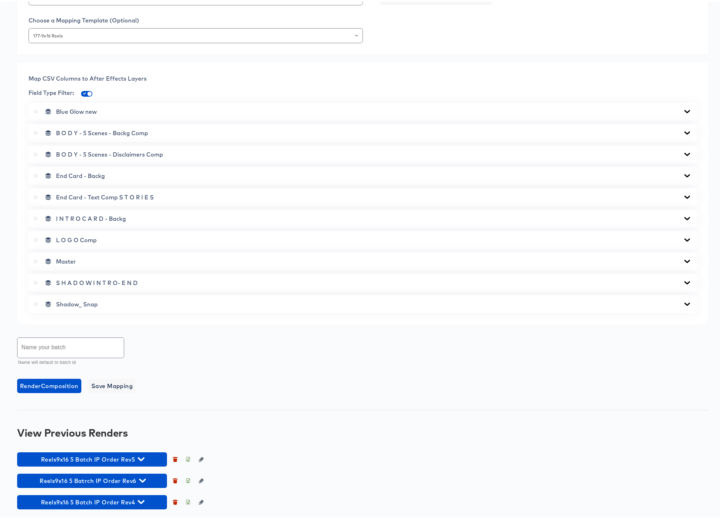
scroll to position [232, 0]
click at [144, 479] on icon "button" at bounding box center [142, 479] width 7 height 4
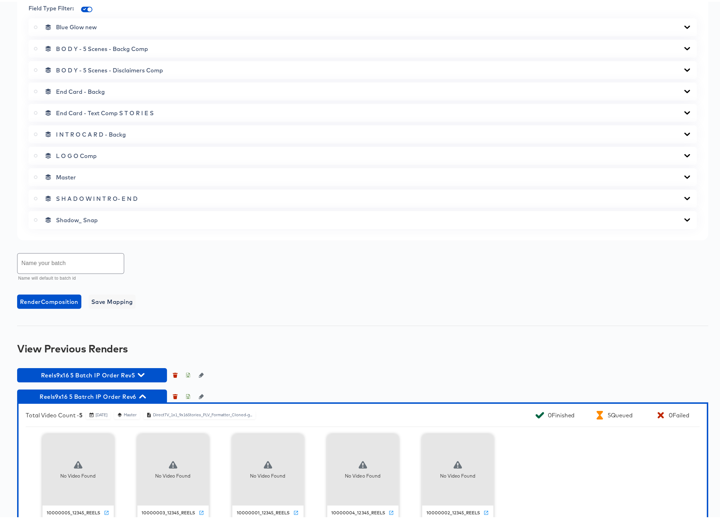
scroll to position [371, 0]
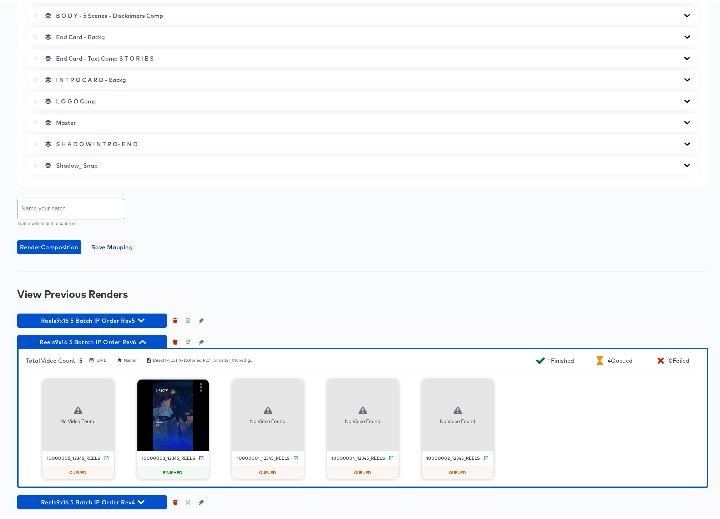
click at [199, 457] on icon at bounding box center [201, 456] width 5 height 5
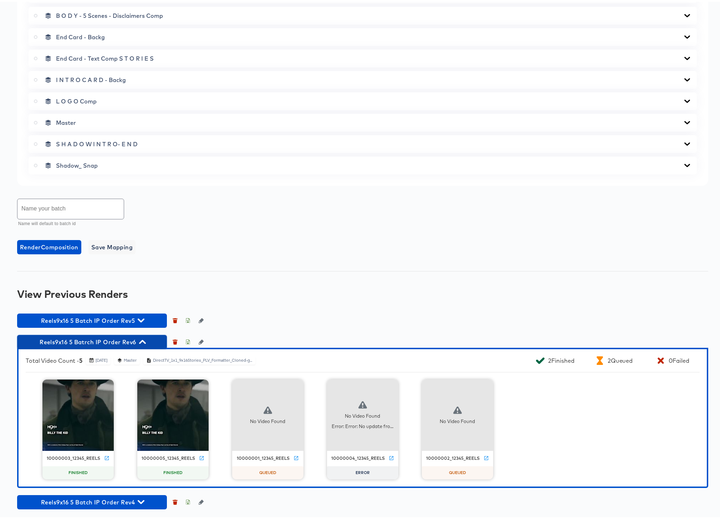
click at [144, 340] on icon "button" at bounding box center [142, 340] width 7 height 4
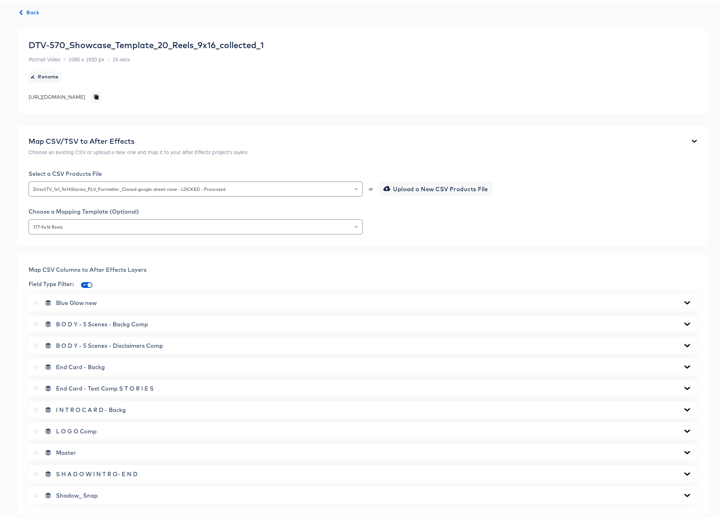
scroll to position [0, 0]
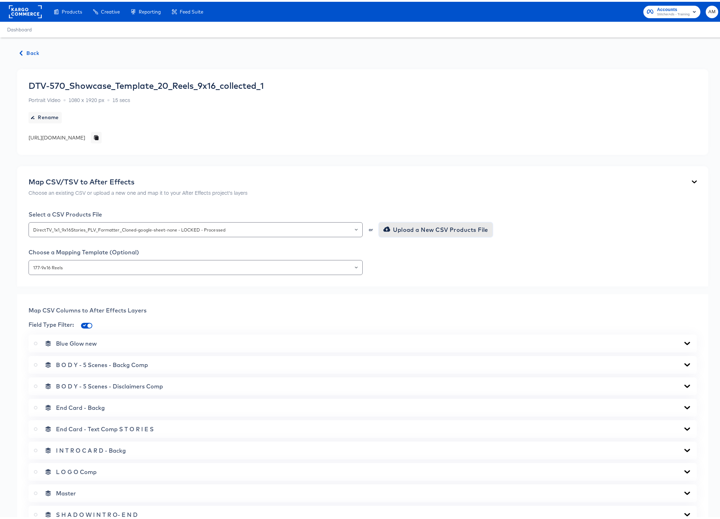
click at [393, 228] on span "Upload a New CSV Products File" at bounding box center [436, 228] width 103 height 10
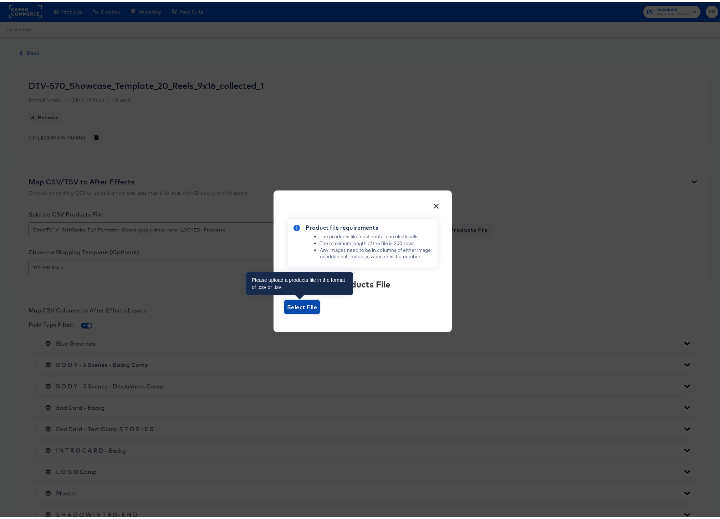
click at [300, 305] on span "Select File" at bounding box center [302, 305] width 30 height 10
click at [284, 312] on input "Select File" at bounding box center [284, 312] width 0 height 0
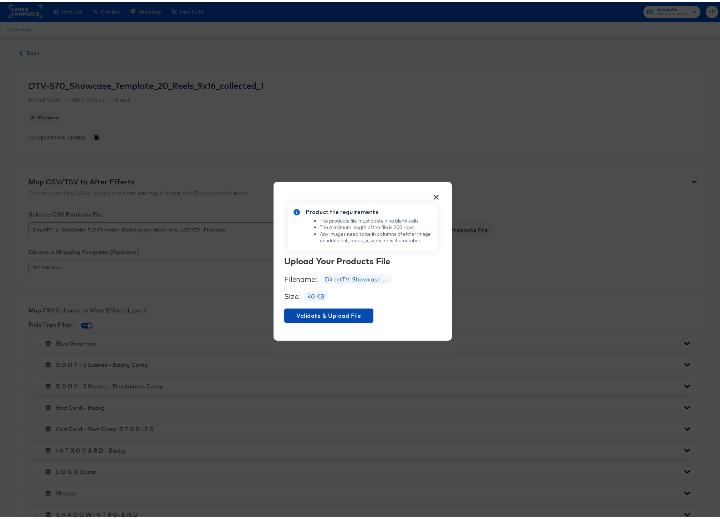
click at [311, 316] on span "Validate & Upload File" at bounding box center [328, 314] width 83 height 10
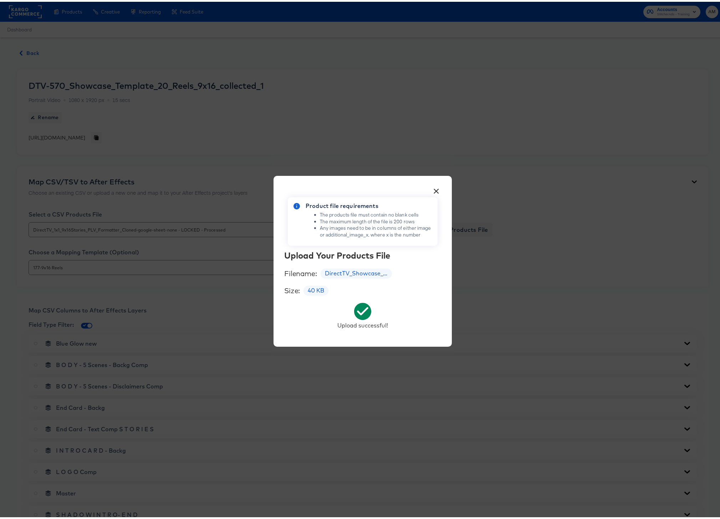
click at [435, 188] on button "×" at bounding box center [436, 187] width 13 height 13
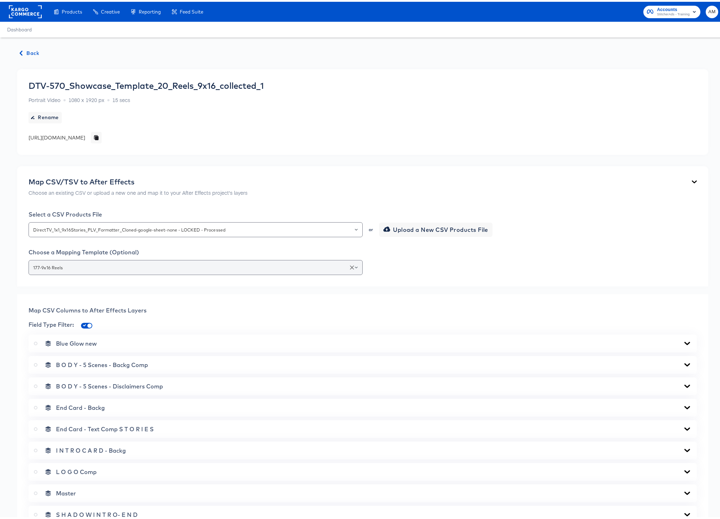
click at [355, 265] on icon "Open" at bounding box center [356, 265] width 3 height 3
click at [71, 294] on li "177-9x16 Reels" at bounding box center [194, 294] width 331 height 11
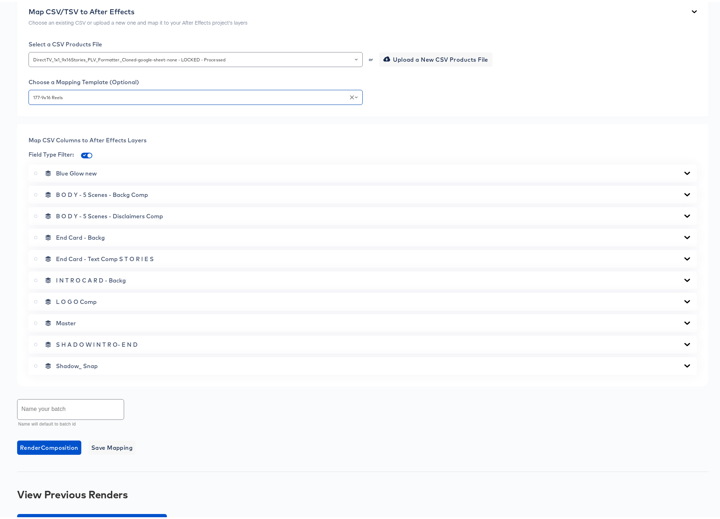
scroll to position [232, 0]
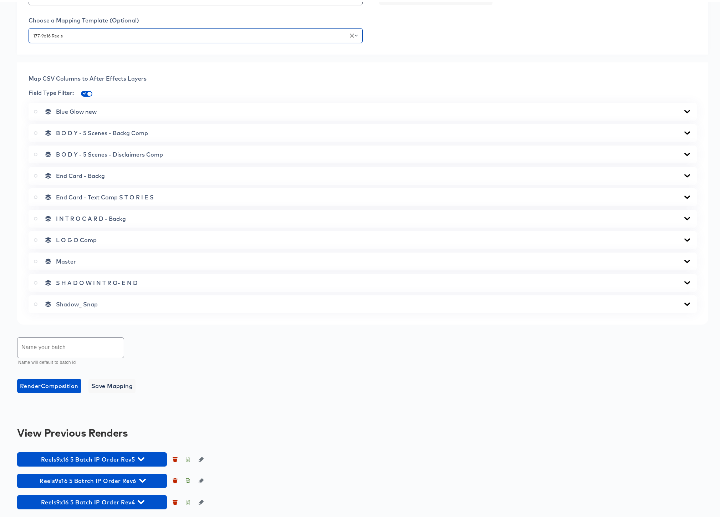
click at [36, 260] on icon at bounding box center [36, 260] width 4 height 4
click at [0, 0] on input "radio" at bounding box center [0, 0] width 0 height 0
click at [65, 346] on input "text" at bounding box center [70, 346] width 106 height 20
type input "Reels 9x16 5 Batch IP Order Rev7"
click at [59, 383] on span "Render Master Composition" at bounding box center [60, 384] width 80 height 10
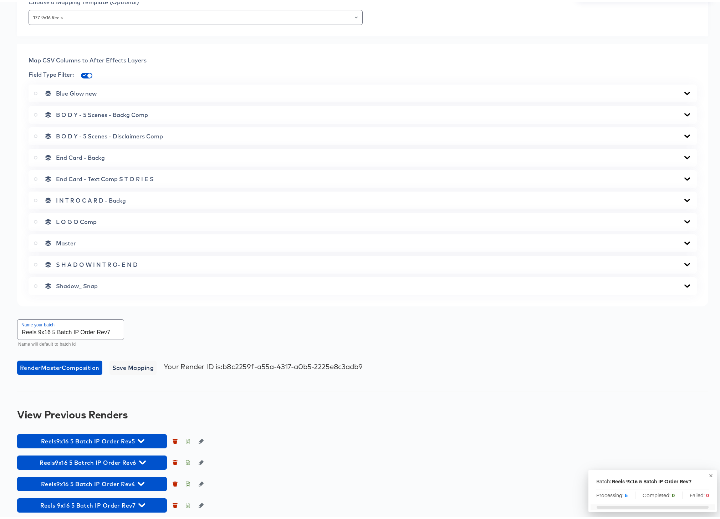
scroll to position [253, 0]
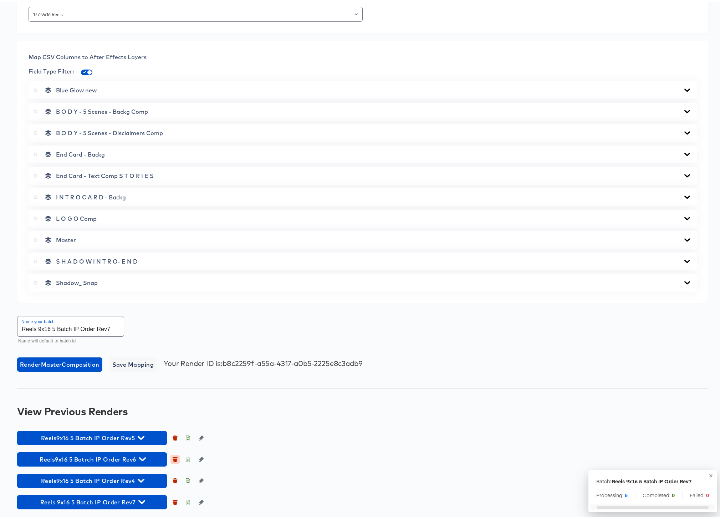
click at [176, 456] on icon "button" at bounding box center [175, 457] width 5 height 5
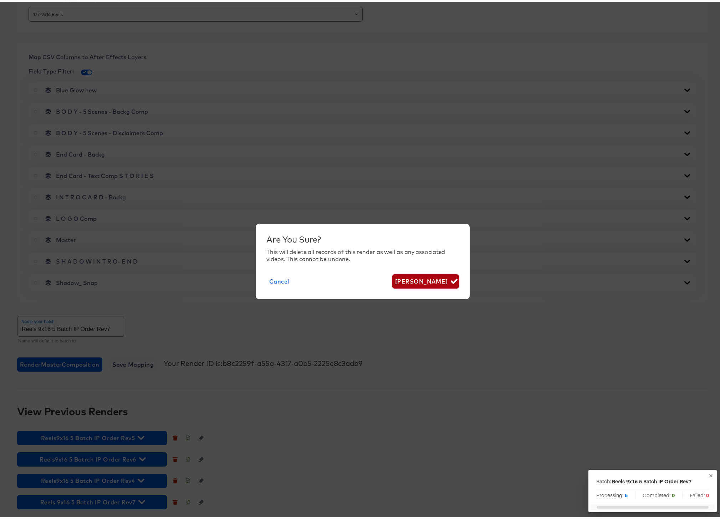
click at [417, 281] on span "[PERSON_NAME]" at bounding box center [425, 280] width 61 height 10
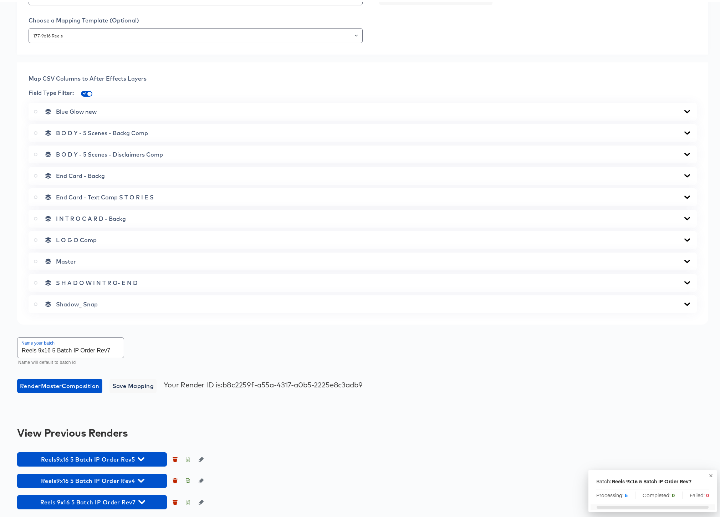
scroll to position [232, 0]
click at [175, 461] on button "button" at bounding box center [174, 457] width 9 height 9
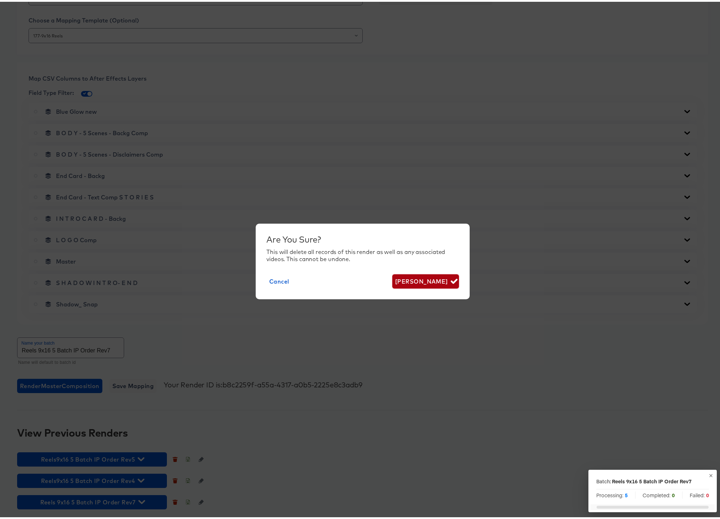
click at [423, 276] on span "[PERSON_NAME]" at bounding box center [425, 280] width 61 height 10
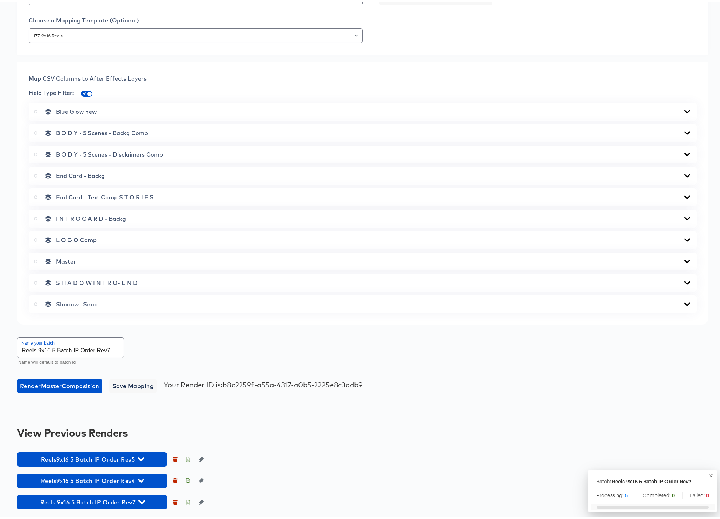
scroll to position [210, 0]
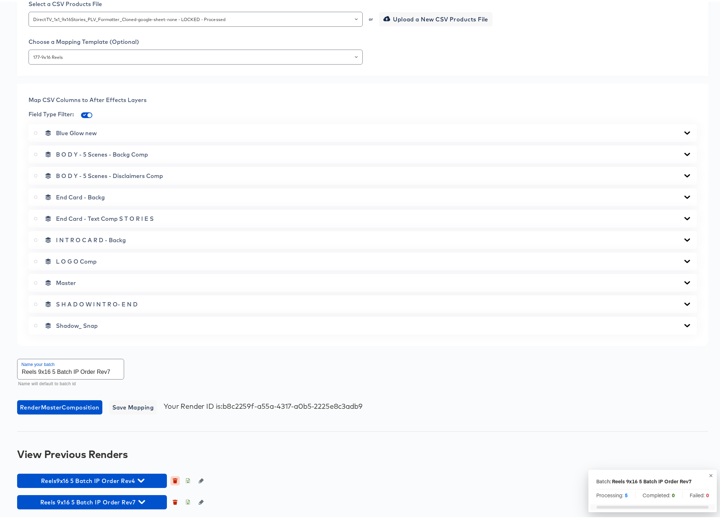
click at [175, 479] on icon "button" at bounding box center [175, 479] width 4 height 3
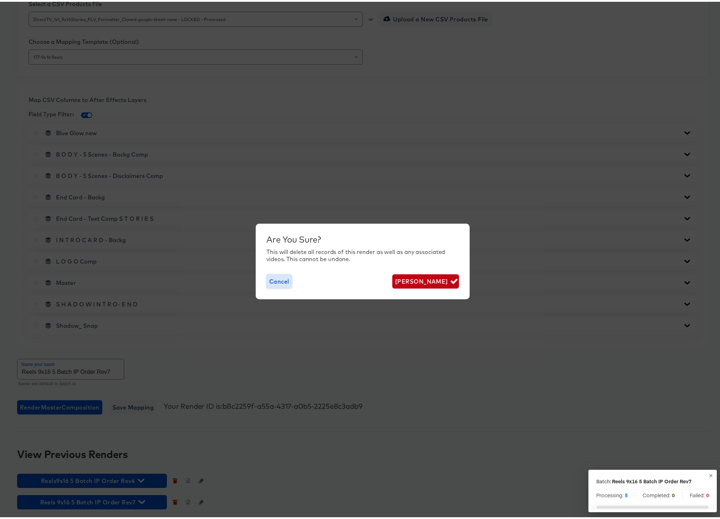
click at [276, 280] on span "Cancel" at bounding box center [279, 280] width 20 height 10
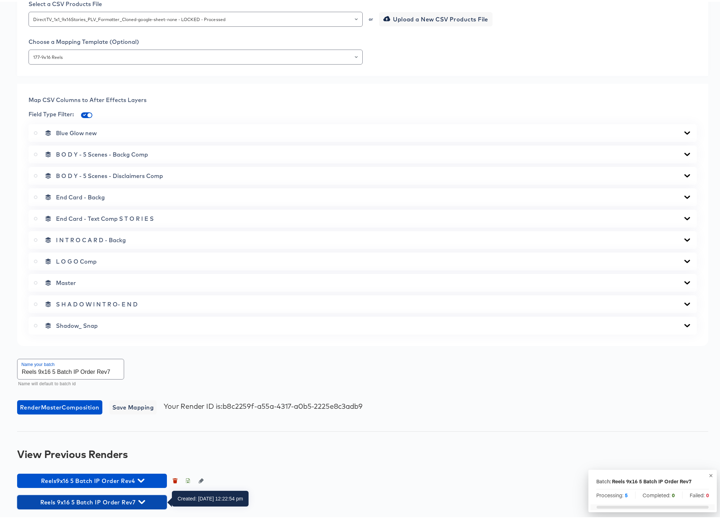
click at [141, 498] on icon "button" at bounding box center [141, 500] width 7 height 7
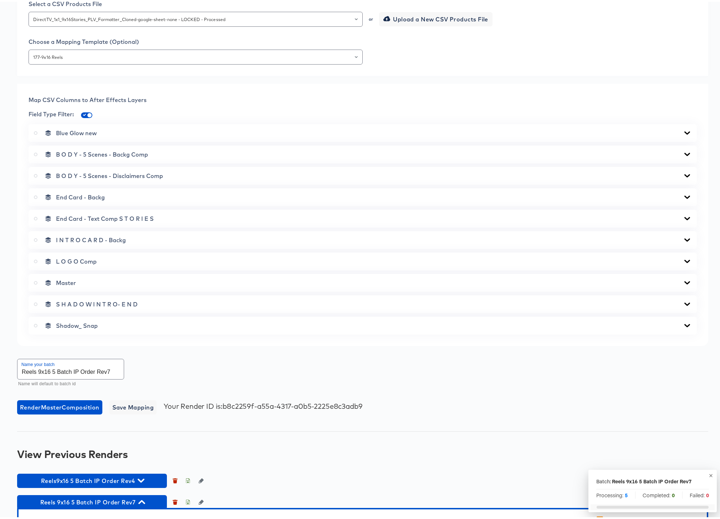
scroll to position [349, 0]
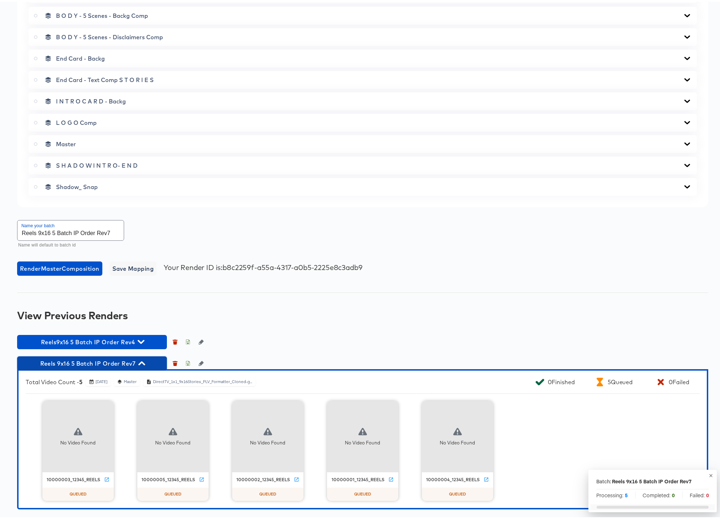
click at [143, 363] on icon "button" at bounding box center [141, 361] width 7 height 7
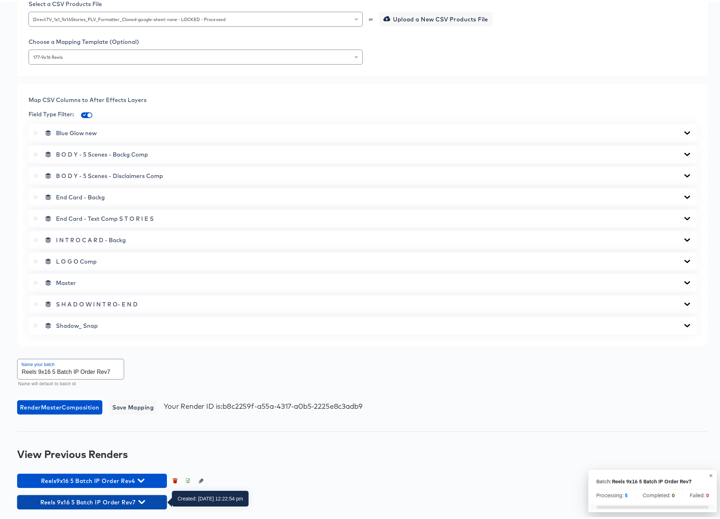
click at [142, 499] on icon "button" at bounding box center [141, 500] width 7 height 7
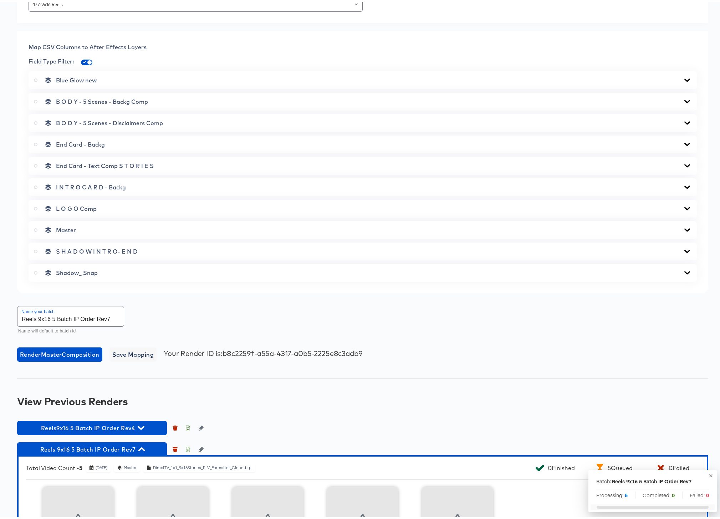
scroll to position [349, 0]
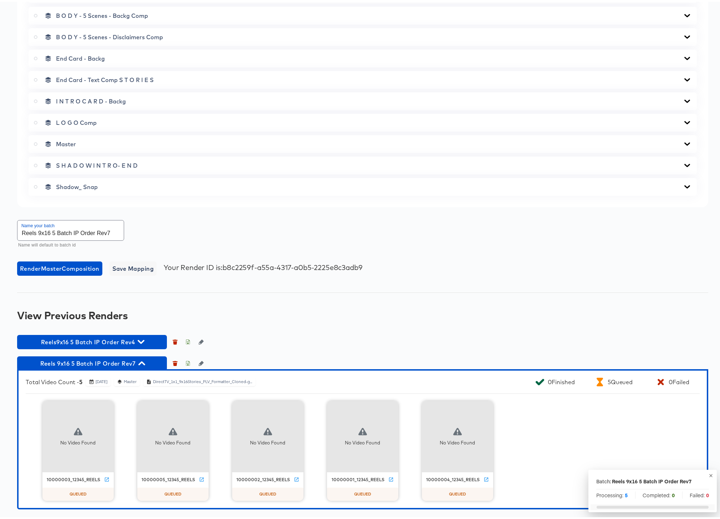
click at [143, 361] on icon "button" at bounding box center [141, 362] width 7 height 4
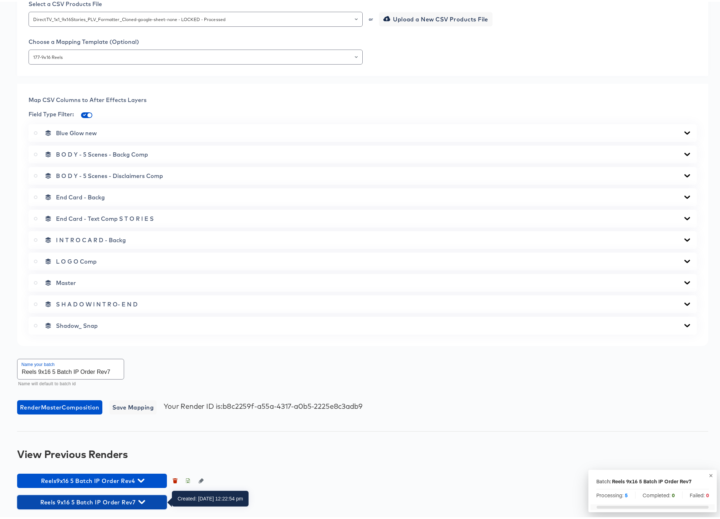
click at [144, 500] on icon "button" at bounding box center [141, 500] width 7 height 7
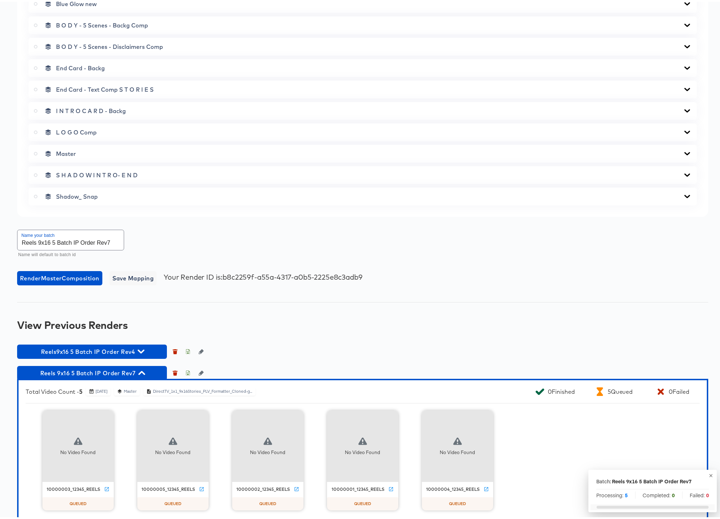
scroll to position [349, 0]
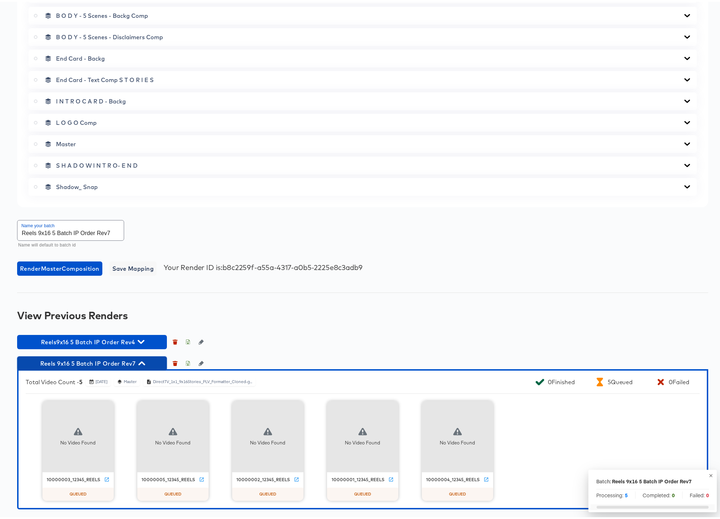
click at [142, 362] on icon "button" at bounding box center [141, 361] width 7 height 7
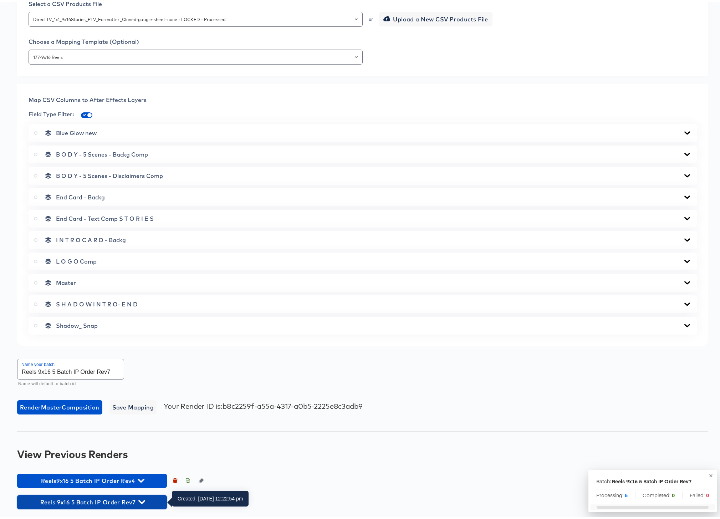
click at [143, 499] on icon "button" at bounding box center [141, 500] width 7 height 7
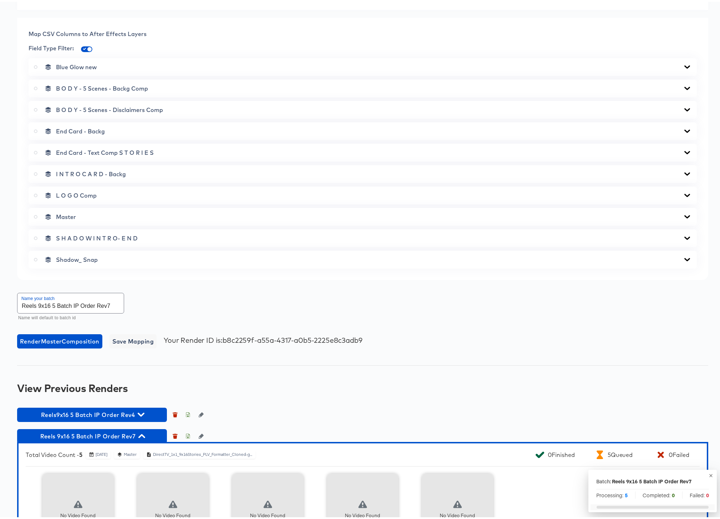
scroll to position [349, 0]
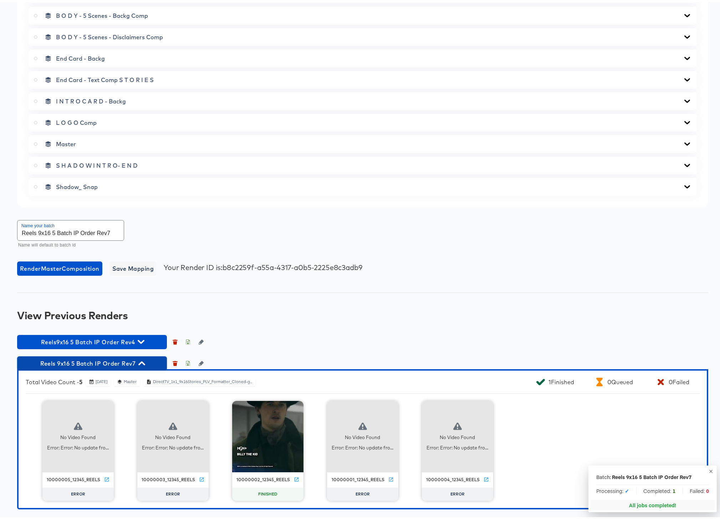
click at [144, 361] on icon "button" at bounding box center [141, 361] width 7 height 7
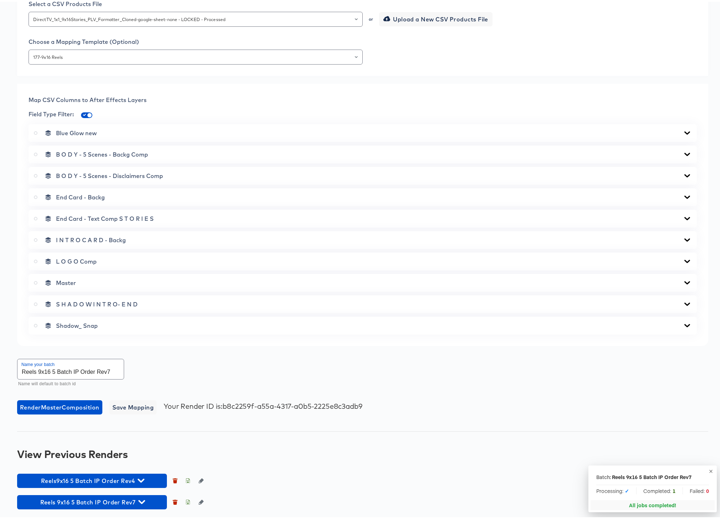
scroll to position [210, 0]
click at [141, 500] on icon "button" at bounding box center [141, 500] width 7 height 4
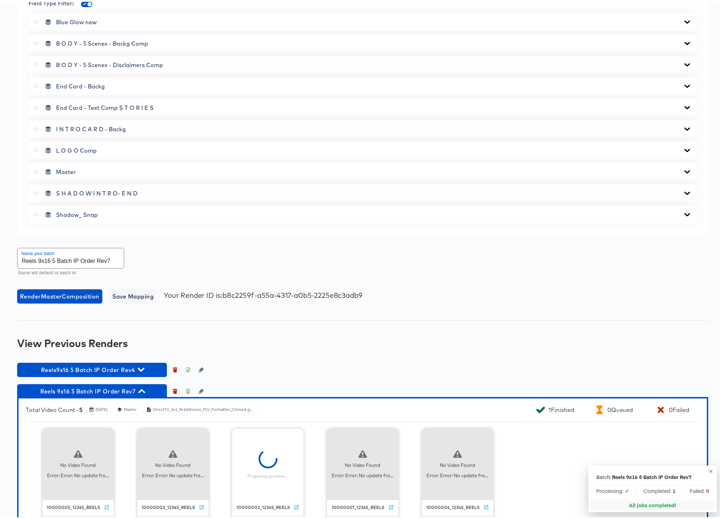
scroll to position [349, 0]
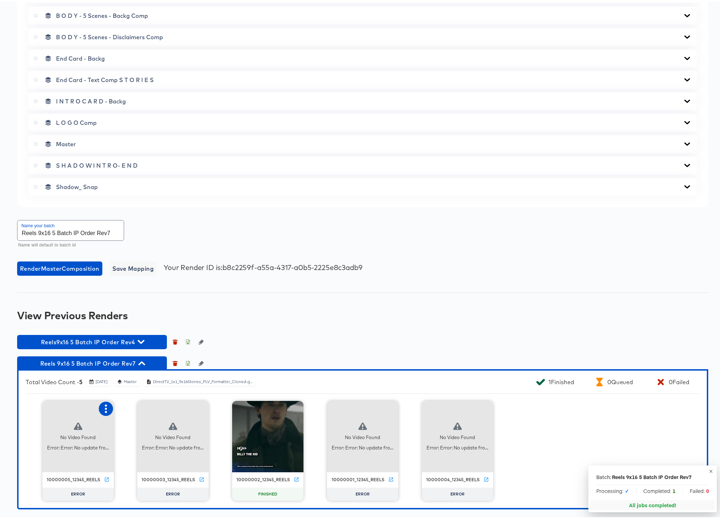
click at [105, 407] on icon "button" at bounding box center [106, 407] width 2 height 9
click at [130, 408] on div "Retry" at bounding box center [133, 406] width 14 height 6
click at [200, 407] on icon "button" at bounding box center [201, 407] width 2 height 9
click at [224, 409] on div "Retry" at bounding box center [227, 406] width 14 height 6
click at [389, 407] on icon "button" at bounding box center [390, 407] width 2 height 9
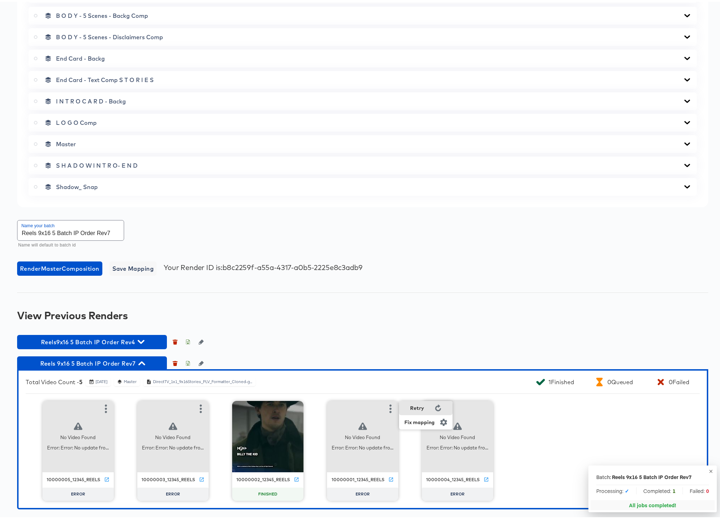
click at [419, 406] on div "Retry" at bounding box center [417, 406] width 14 height 6
click at [486, 405] on icon "button" at bounding box center [485, 407] width 9 height 9
click at [505, 408] on div "Retry" at bounding box center [512, 406] width 14 height 6
click at [102, 406] on icon "button" at bounding box center [106, 407] width 9 height 9
click at [242, 339] on div "Reels9x16 5 Batch IP Order Rev4" at bounding box center [362, 340] width 691 height 14
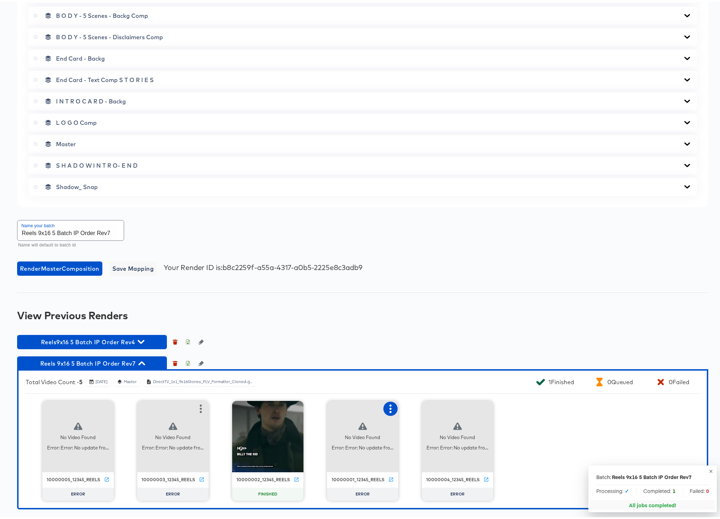
click at [389, 407] on icon "button" at bounding box center [390, 407] width 9 height 9
click at [144, 360] on icon "button" at bounding box center [141, 361] width 7 height 7
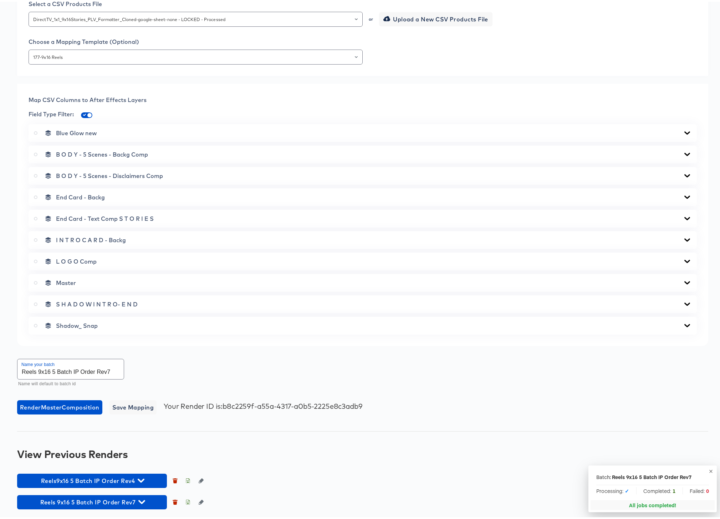
scroll to position [210, 0]
click at [142, 499] on icon "button" at bounding box center [141, 500] width 7 height 7
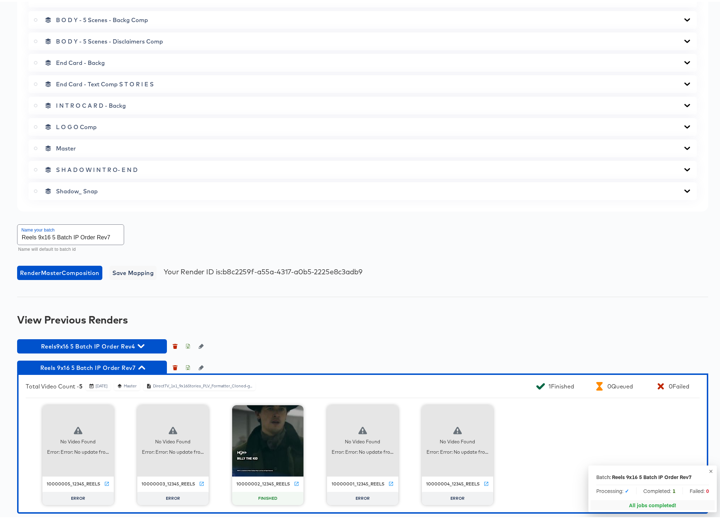
scroll to position [349, 0]
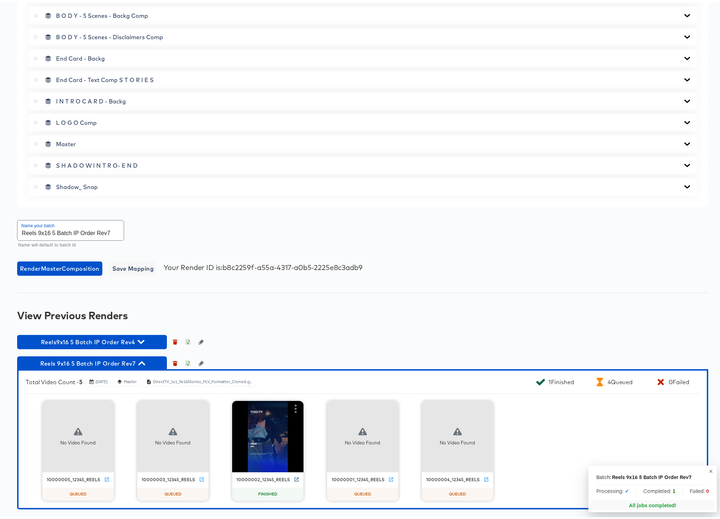
click at [294, 478] on icon at bounding box center [296, 477] width 5 height 5
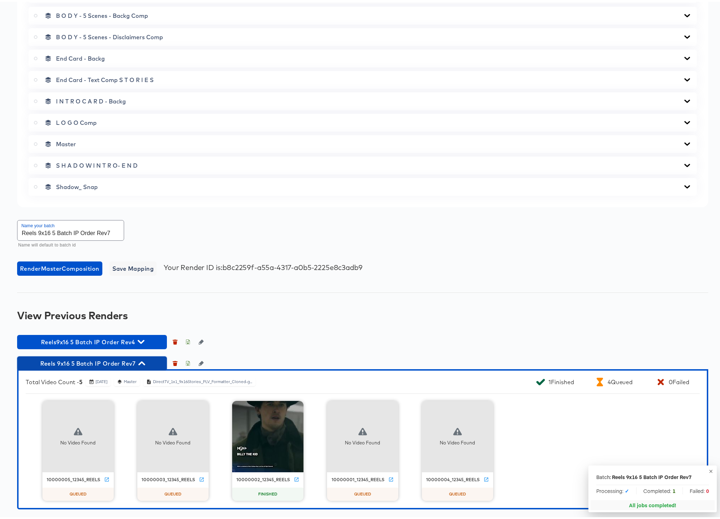
click at [142, 361] on icon "button" at bounding box center [141, 362] width 7 height 4
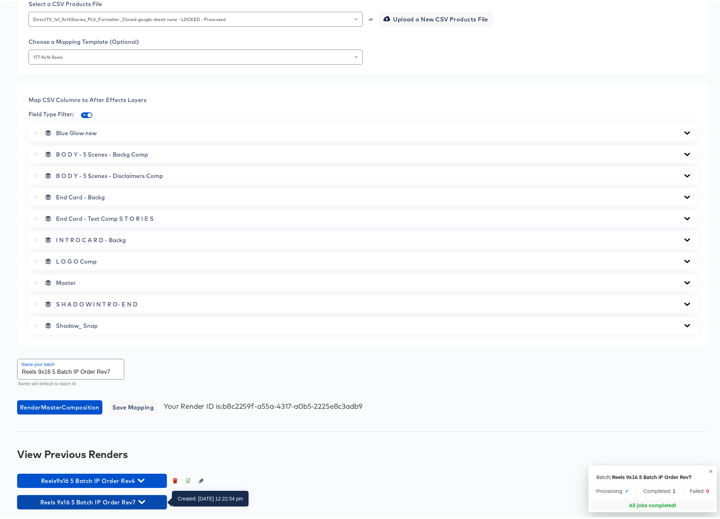
click at [143, 499] on icon "button" at bounding box center [141, 500] width 7 height 7
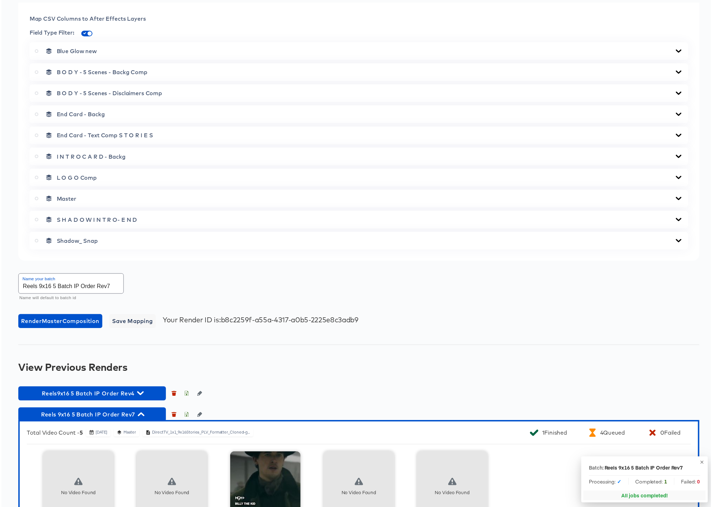
scroll to position [349, 0]
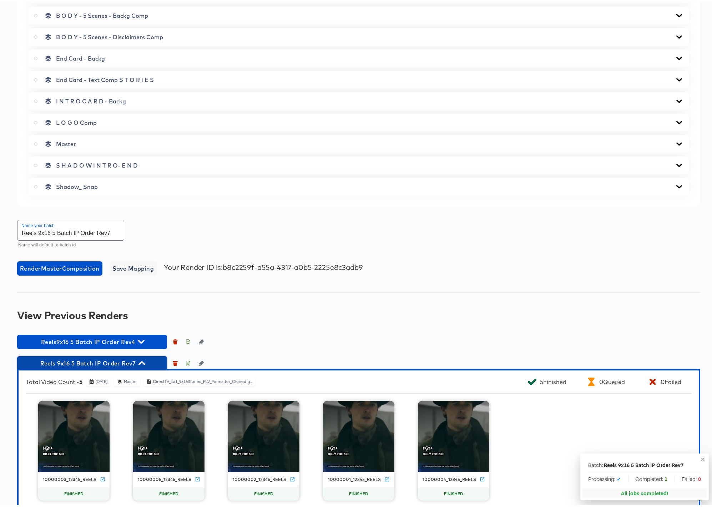
click at [143, 362] on icon "button" at bounding box center [141, 362] width 7 height 4
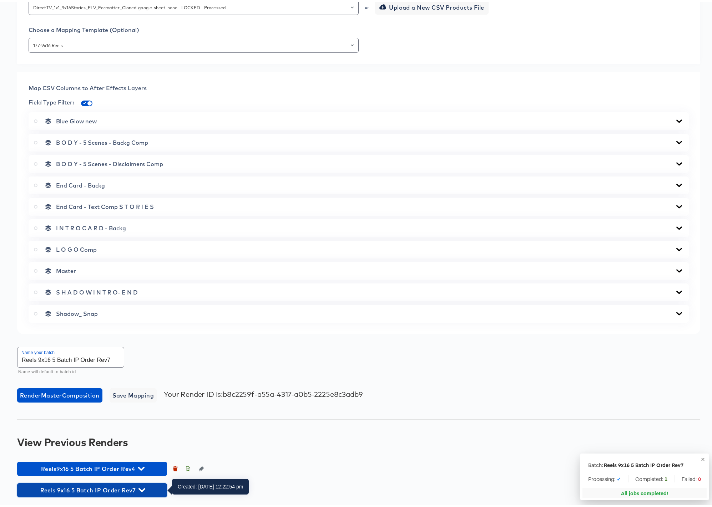
click at [141, 487] on icon "button" at bounding box center [141, 488] width 7 height 7
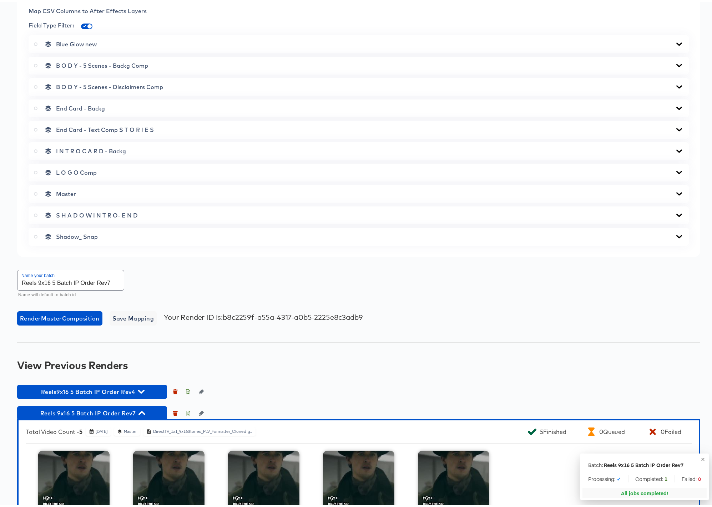
scroll to position [361, 0]
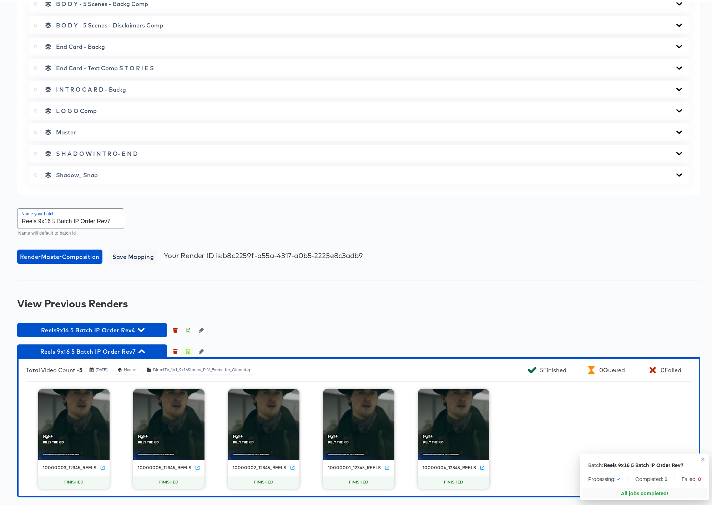
click at [188, 350] on icon "button" at bounding box center [187, 349] width 5 height 5
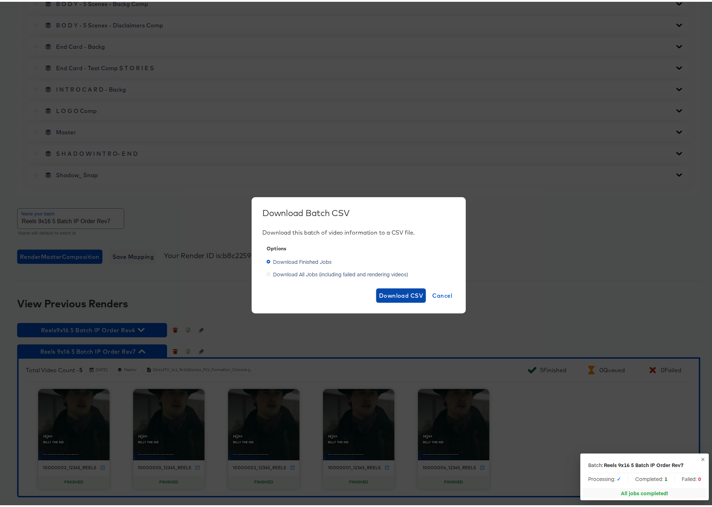
click at [394, 295] on span "Download CSV" at bounding box center [401, 294] width 44 height 10
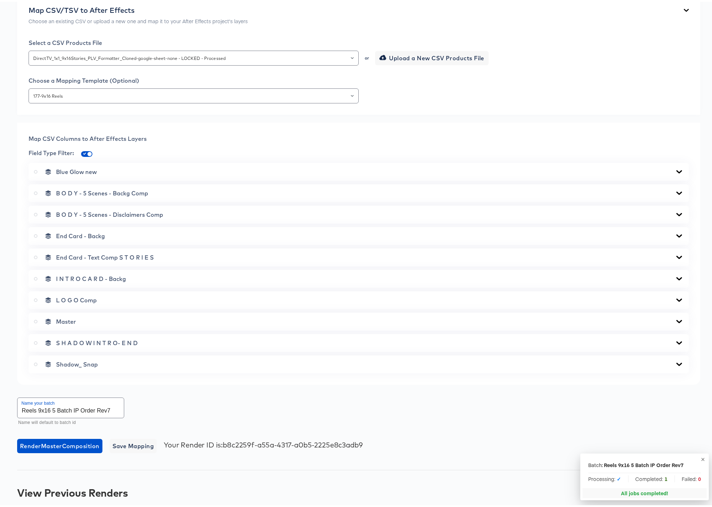
scroll to position [0, 0]
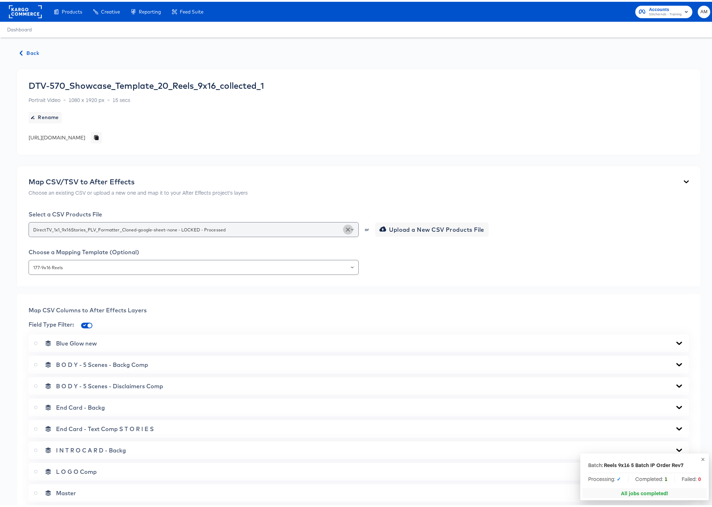
click at [346, 227] on icon "Clear" at bounding box center [348, 228] width 4 height 4
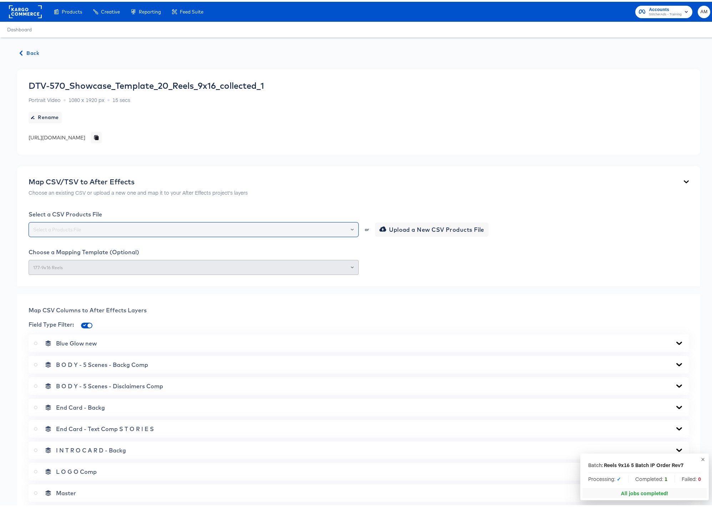
click at [351, 226] on icon "Open" at bounding box center [352, 227] width 3 height 3
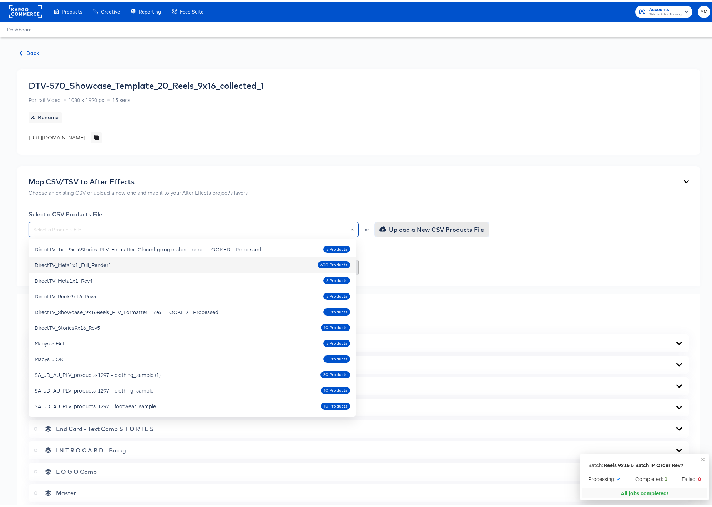
click at [417, 227] on span "Upload a New CSV Products File" at bounding box center [432, 228] width 103 height 10
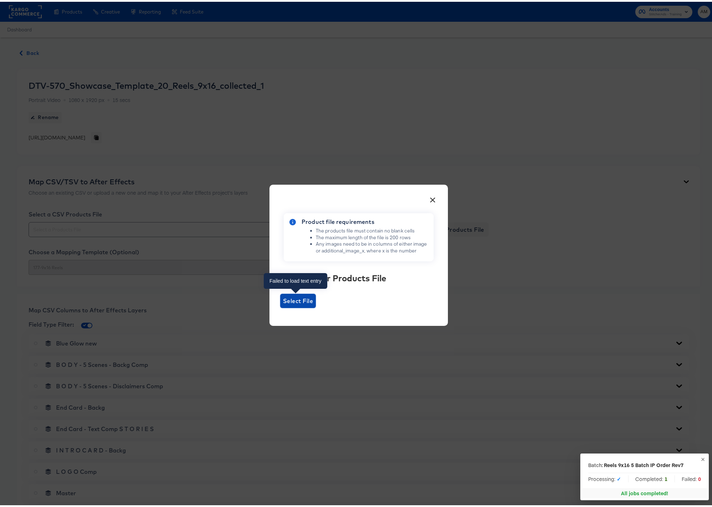
click at [300, 298] on span "Select File" at bounding box center [298, 299] width 30 height 10
click at [280, 306] on input "Select File" at bounding box center [280, 306] width 0 height 0
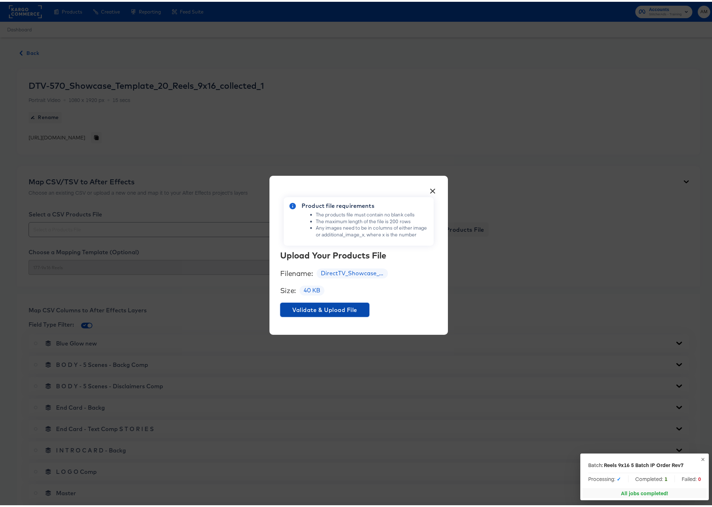
click at [340, 307] on span "Validate & Upload File" at bounding box center [324, 308] width 83 height 10
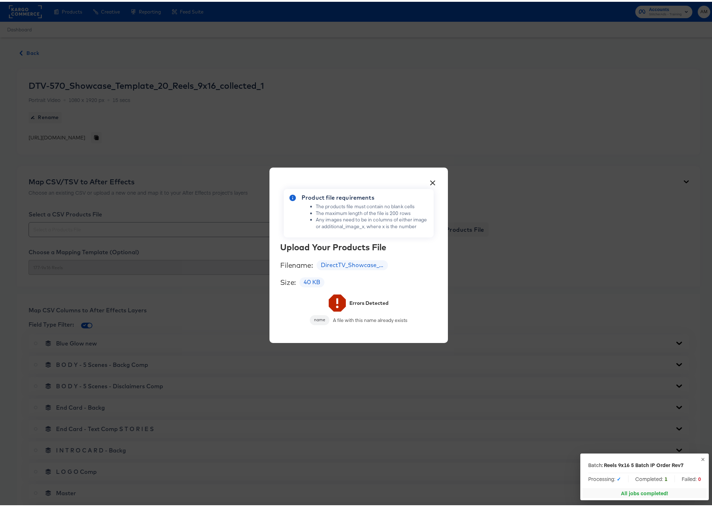
click at [428, 181] on button "×" at bounding box center [432, 179] width 13 height 13
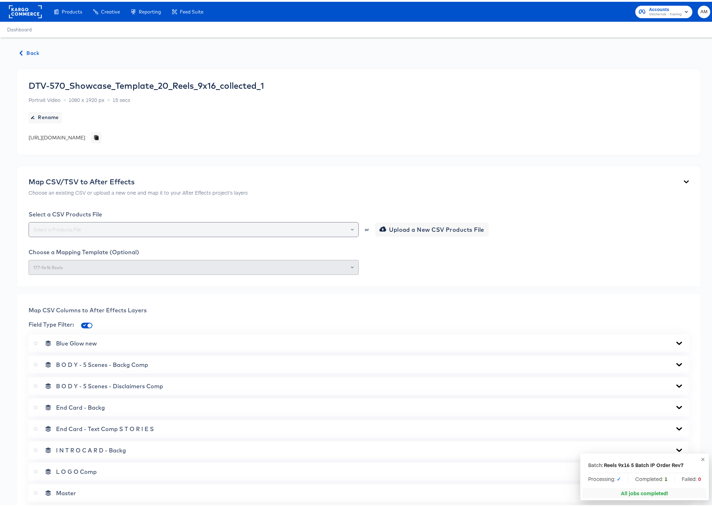
click at [345, 226] on div at bounding box center [349, 228] width 12 height 10
click at [351, 226] on icon "Open" at bounding box center [352, 227] width 3 height 3
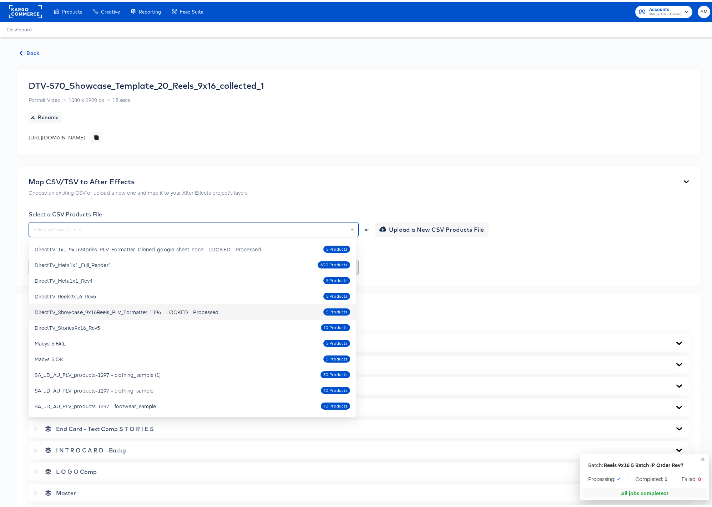
click at [208, 311] on div "DirectTV_Showcase_9x16Reels_PLV_Formatter-1396 - LOCKED - Processed" at bounding box center [127, 310] width 184 height 7
type input "DirectTV_Showcase_9x16Reels_PLV_Formatter-1396 - LOCKED - Processed"
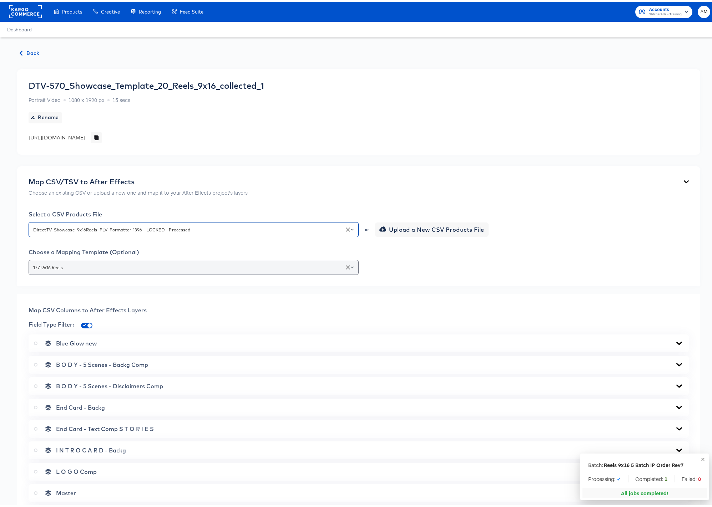
click at [354, 264] on div "177-9x16 Reels" at bounding box center [194, 265] width 330 height 15
click at [351, 265] on icon "Open" at bounding box center [352, 265] width 3 height 3
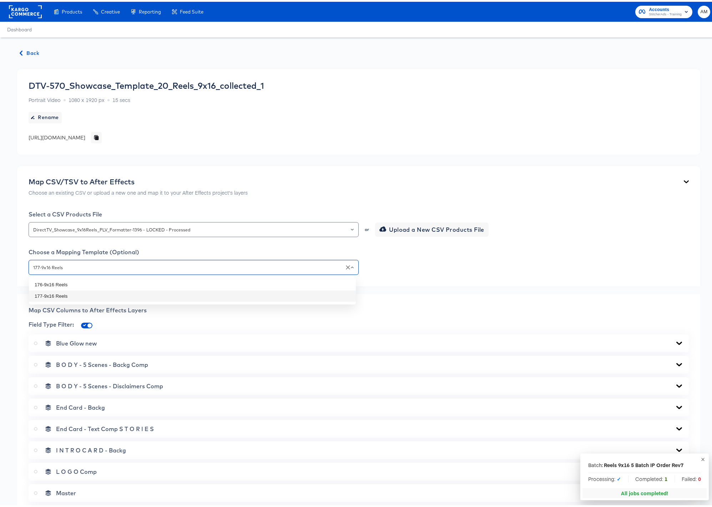
click at [47, 294] on li "177-9x16 Reels" at bounding box center [192, 294] width 327 height 11
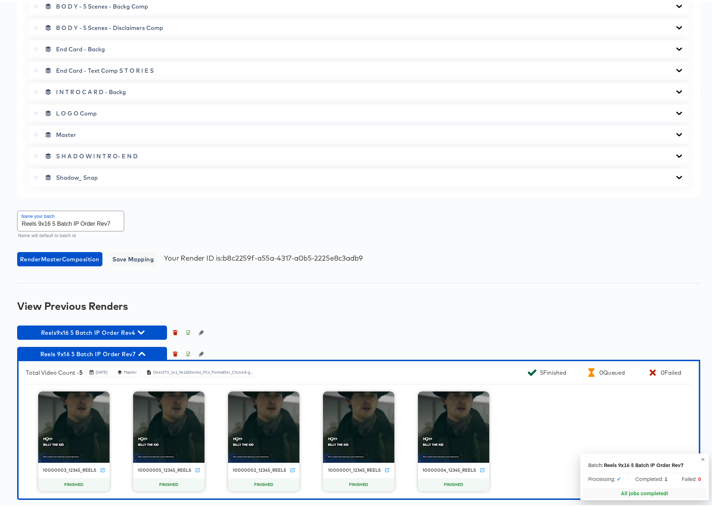
scroll to position [361, 0]
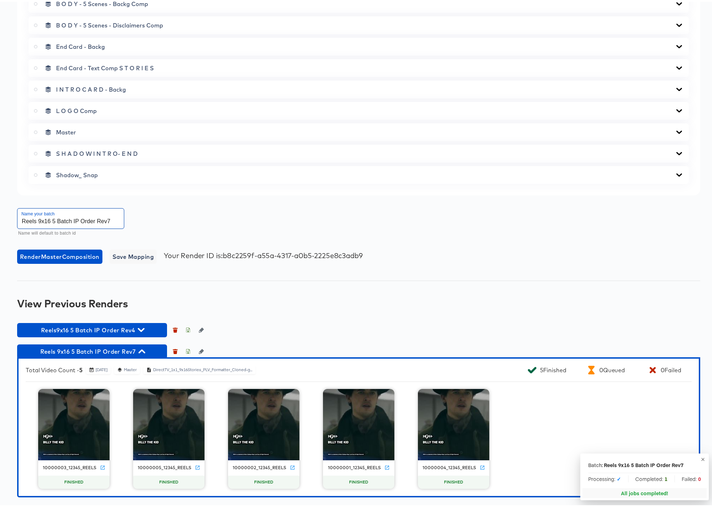
click at [108, 219] on input "Reels 9x16 5 Batch IP Order Rev7" at bounding box center [70, 217] width 106 height 20
type input "Reels 9x16 5 Batch IP Order Rev8"
click at [674, 153] on icon at bounding box center [678, 152] width 9 height 6
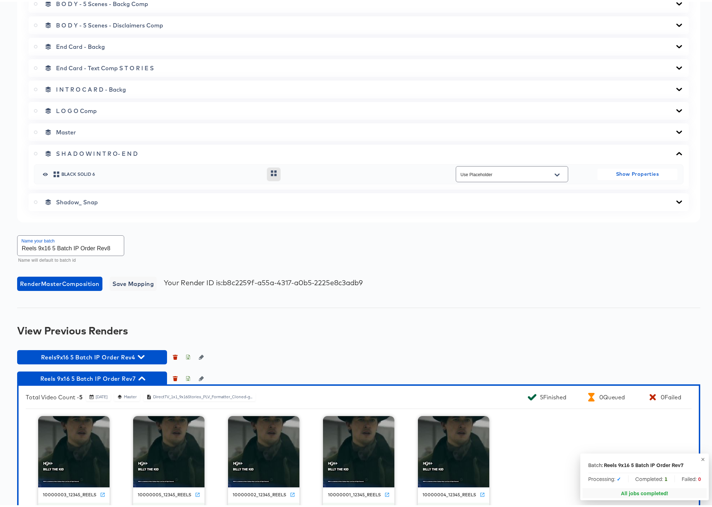
click at [676, 151] on icon at bounding box center [679, 151] width 6 height 3
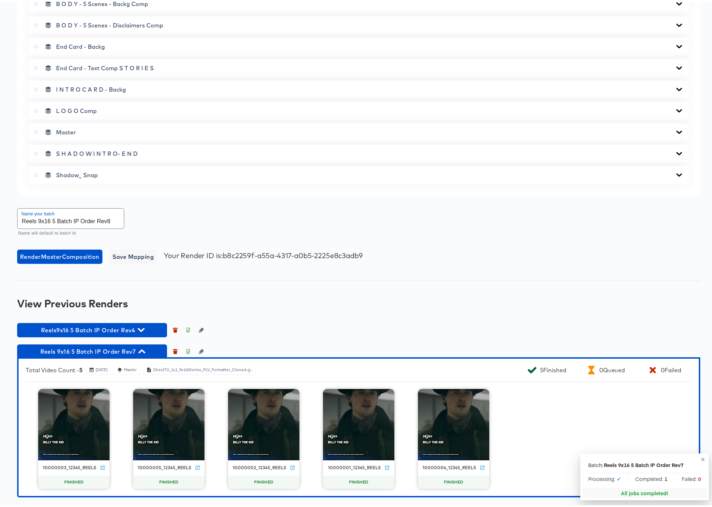
click at [676, 132] on icon at bounding box center [678, 131] width 9 height 6
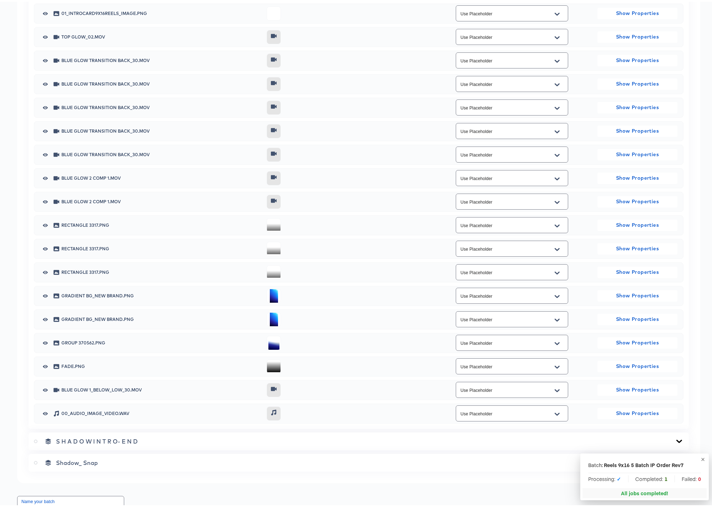
scroll to position [0, 0]
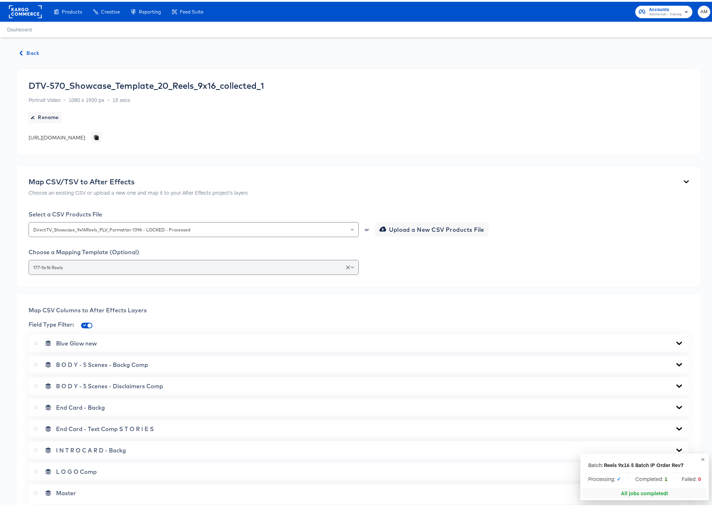
click at [351, 266] on div at bounding box center [349, 266] width 12 height 10
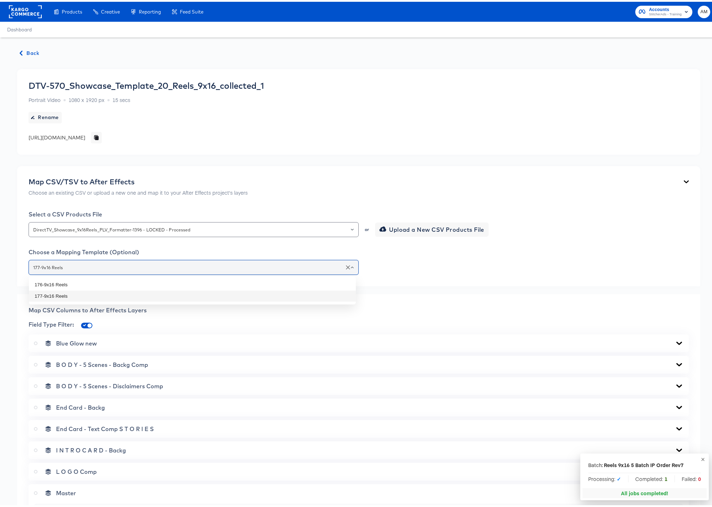
click at [73, 266] on input "177-9x16 Reels" at bounding box center [193, 266] width 323 height 8
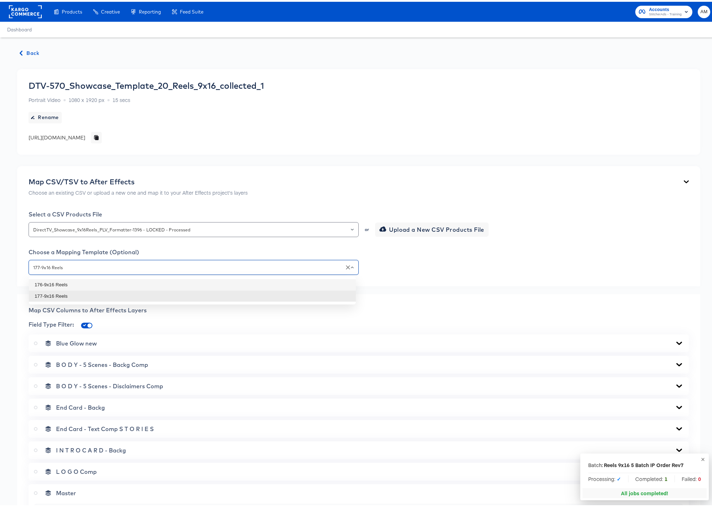
click at [56, 284] on li "176-9x16 Reels" at bounding box center [192, 282] width 327 height 11
type input "176-9x16 Reels"
type input "01_introcard9x16reels_image"
type input "00_audio_image_video"
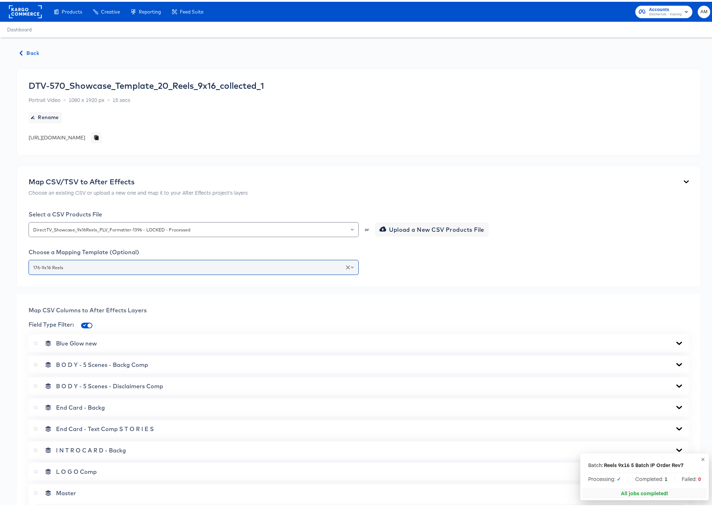
click at [351, 265] on icon "Open" at bounding box center [352, 265] width 3 height 3
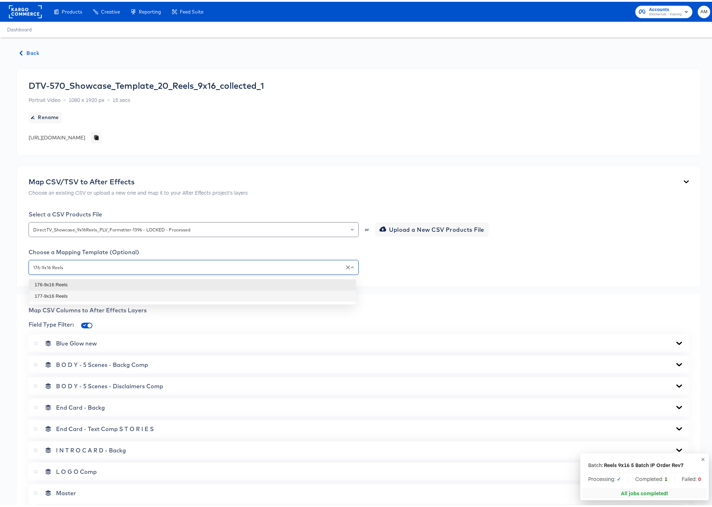
click at [45, 294] on li "177-9x16 Reels" at bounding box center [192, 294] width 327 height 11
type input "177-9x16 Reels"
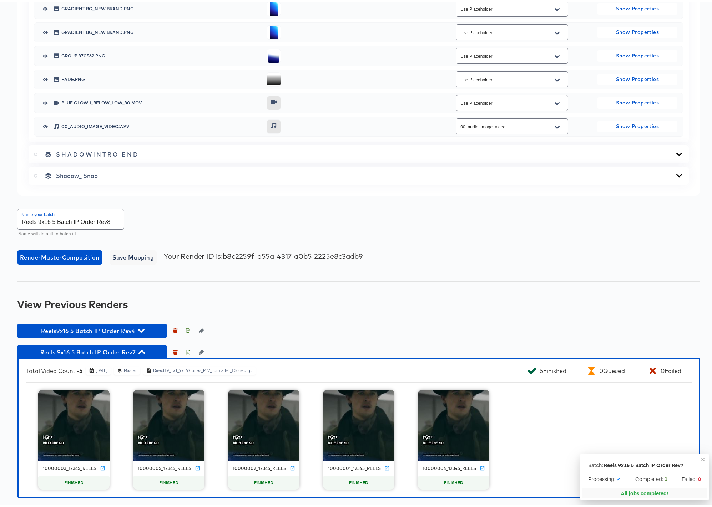
scroll to position [1000, 0]
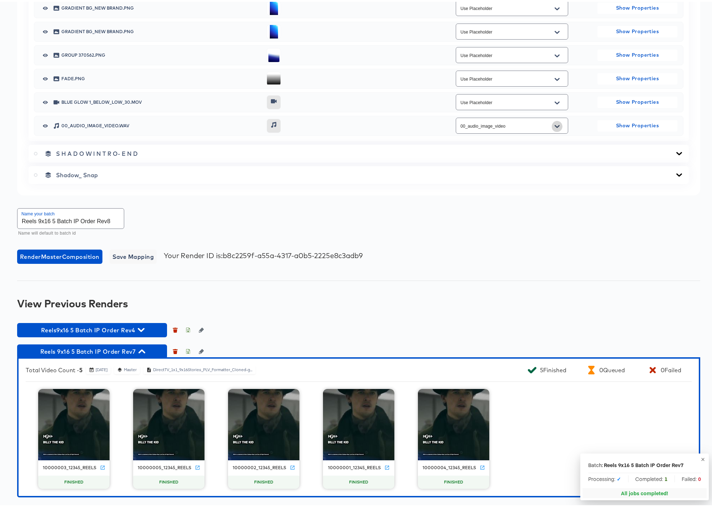
click at [554, 123] on icon "Open" at bounding box center [556, 125] width 5 height 6
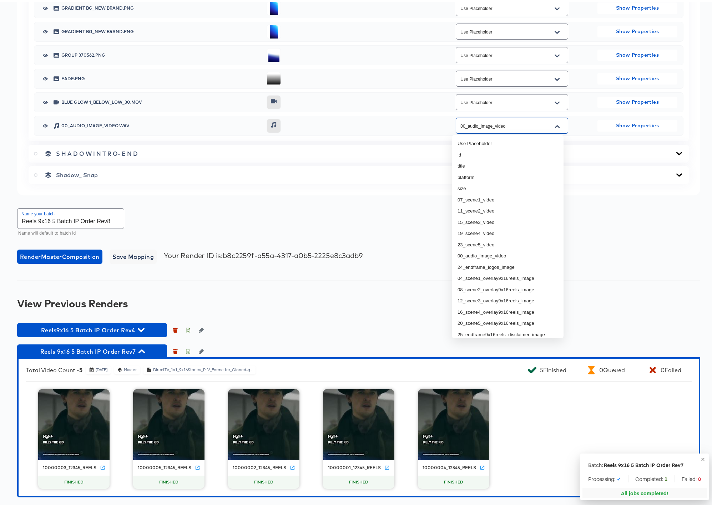
click at [554, 123] on icon "Close" at bounding box center [556, 125] width 5 height 6
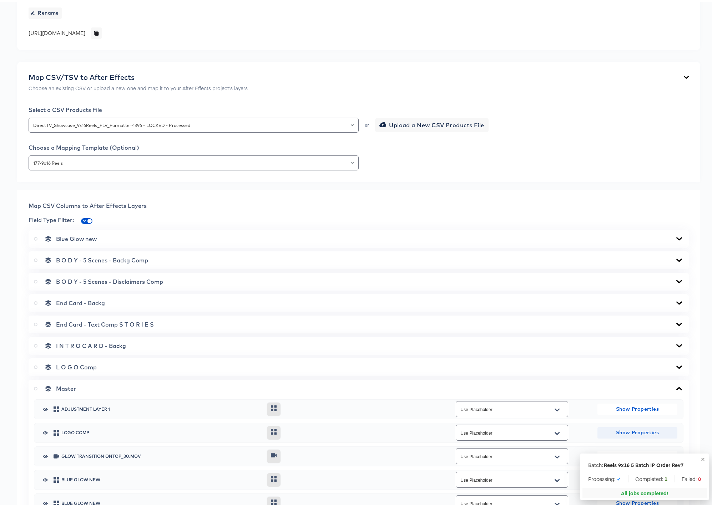
scroll to position [103, 0]
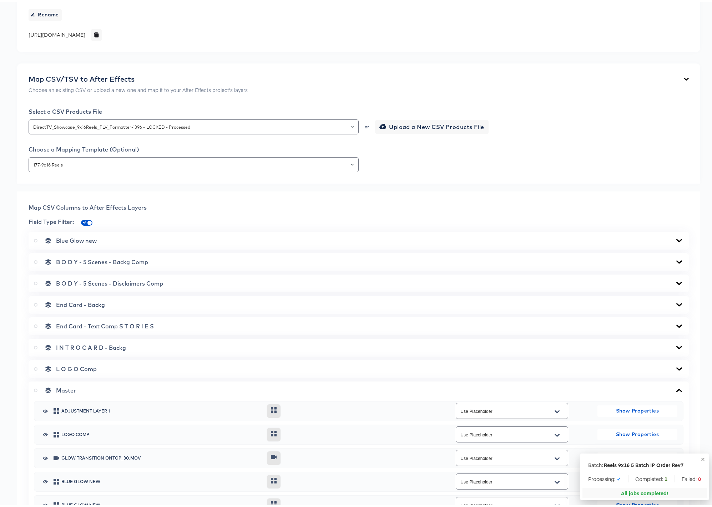
click at [674, 280] on icon at bounding box center [678, 282] width 9 height 6
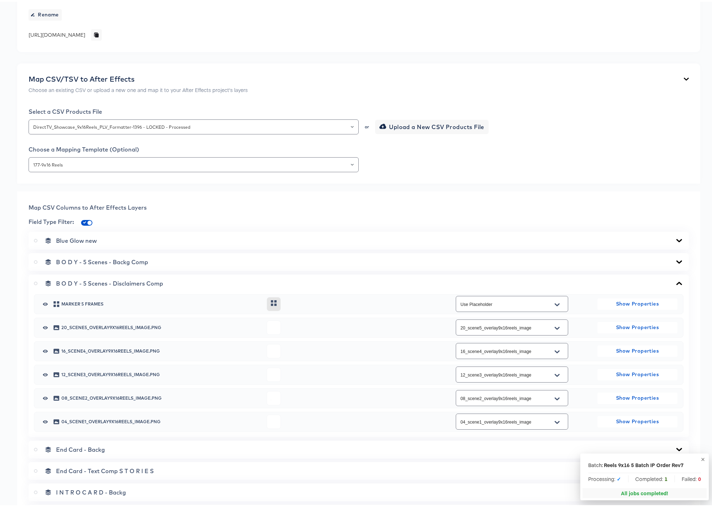
click at [674, 280] on icon at bounding box center [678, 282] width 9 height 6
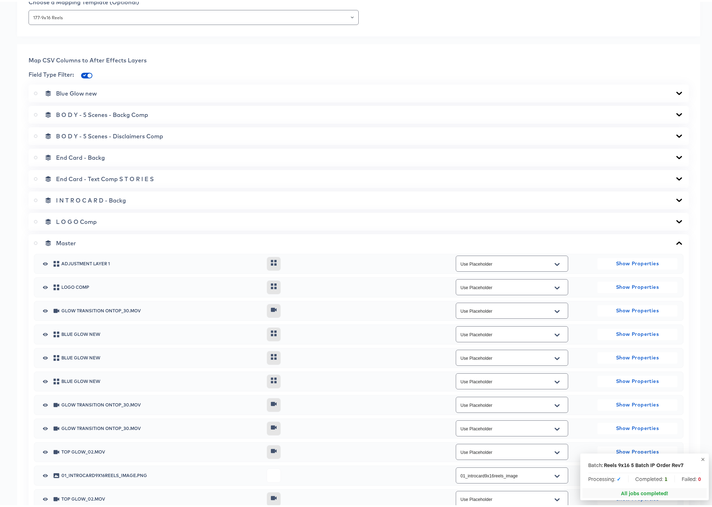
scroll to position [1000, 0]
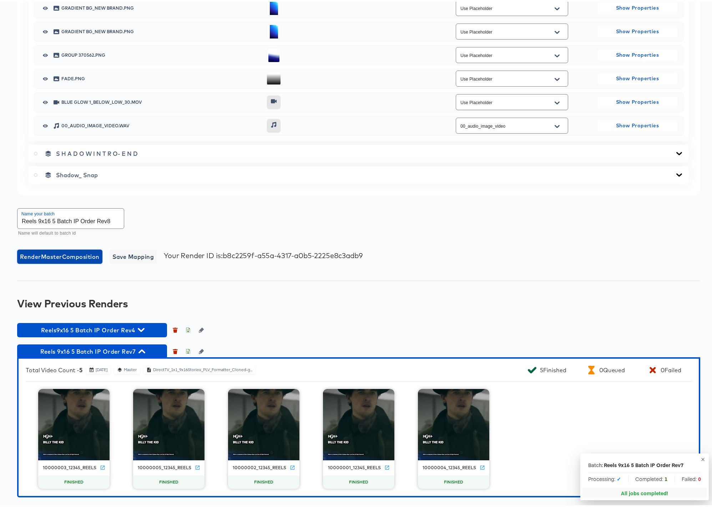
click at [69, 255] on span "Render Master Composition" at bounding box center [60, 255] width 80 height 10
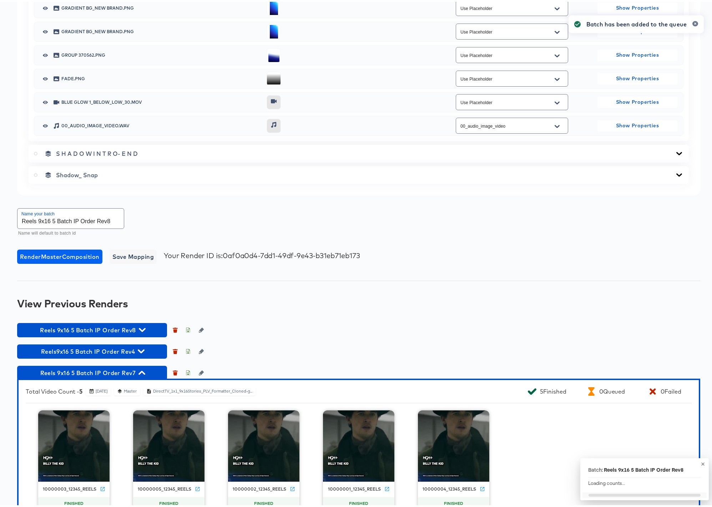
scroll to position [1021, 0]
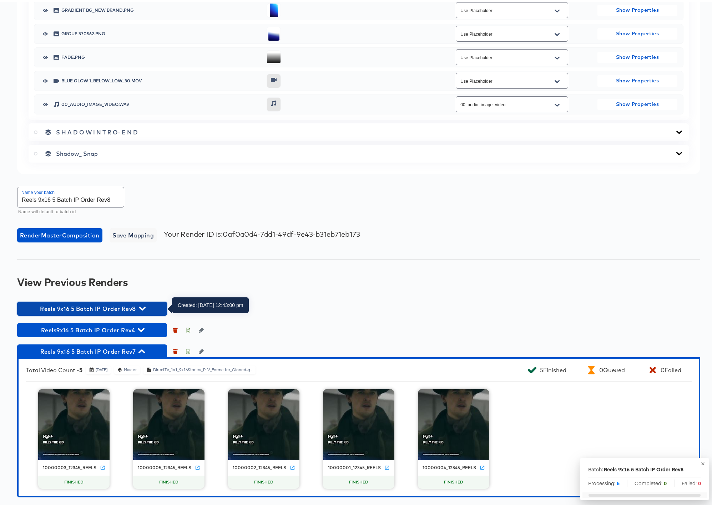
click at [144, 304] on icon "button" at bounding box center [142, 307] width 7 height 7
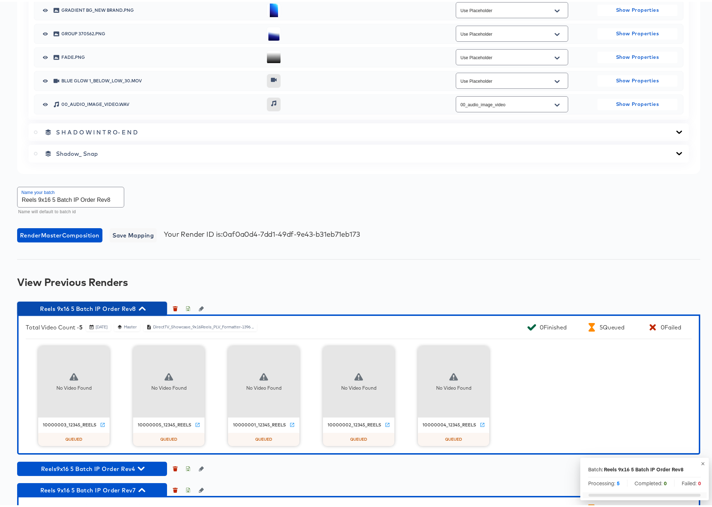
click at [143, 306] on icon "button" at bounding box center [142, 307] width 7 height 4
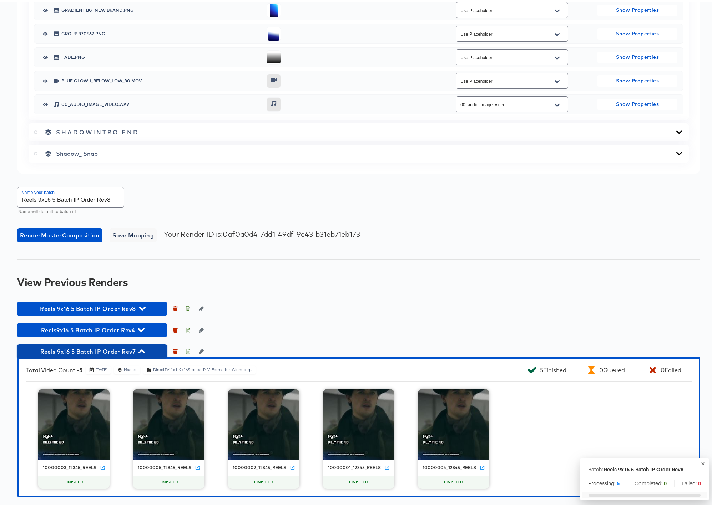
click at [142, 350] on icon "button" at bounding box center [141, 349] width 7 height 7
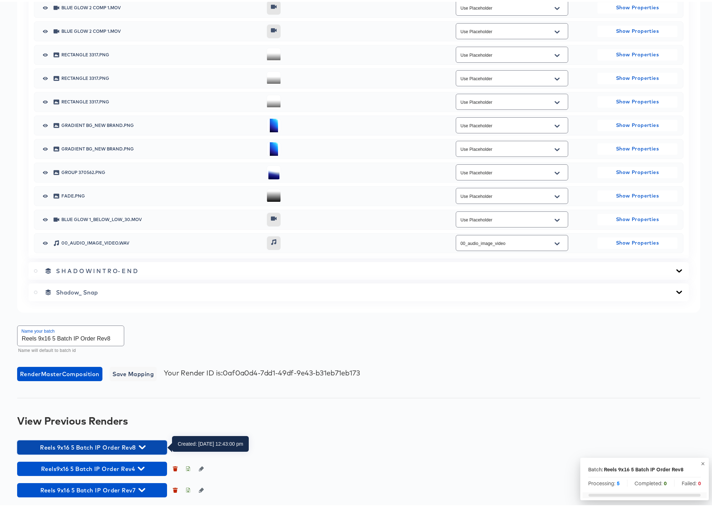
click at [141, 444] on icon "button" at bounding box center [142, 445] width 7 height 7
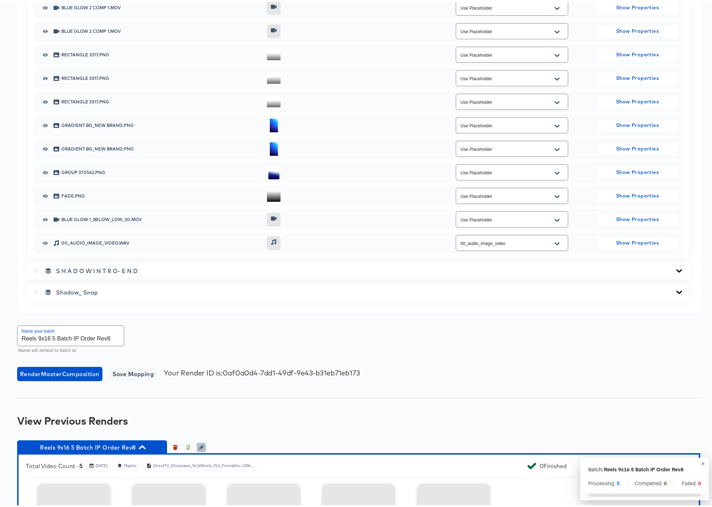
scroll to position [1021, 0]
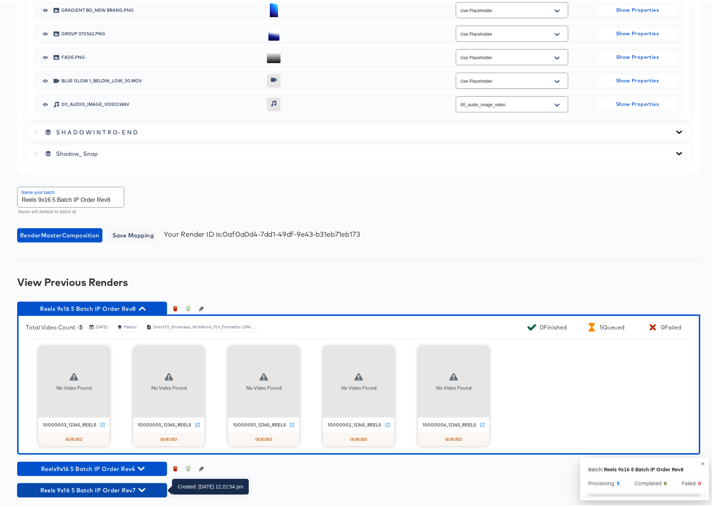
click at [142, 488] on icon "button" at bounding box center [141, 488] width 7 height 7
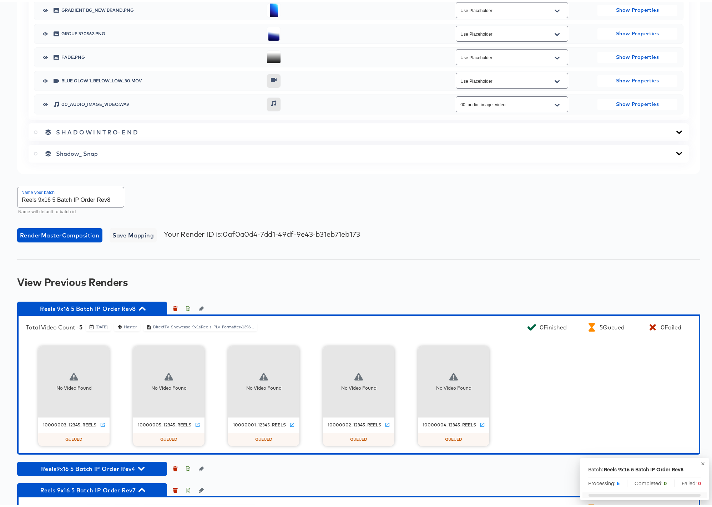
scroll to position [1160, 0]
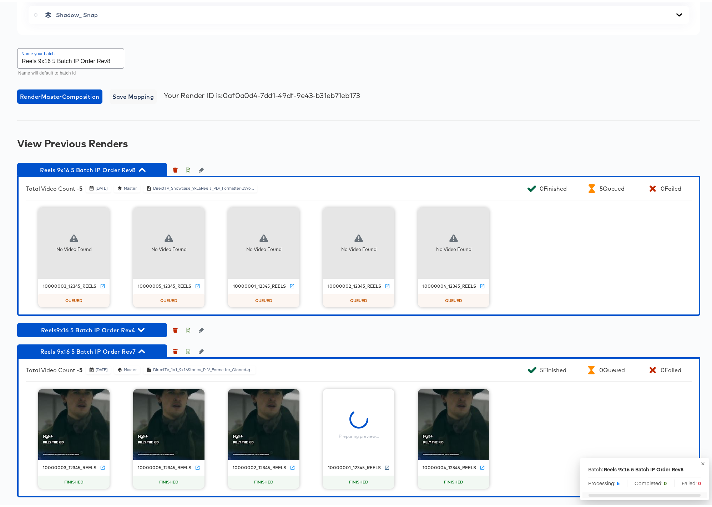
click at [384, 467] on icon at bounding box center [386, 466] width 4 height 4
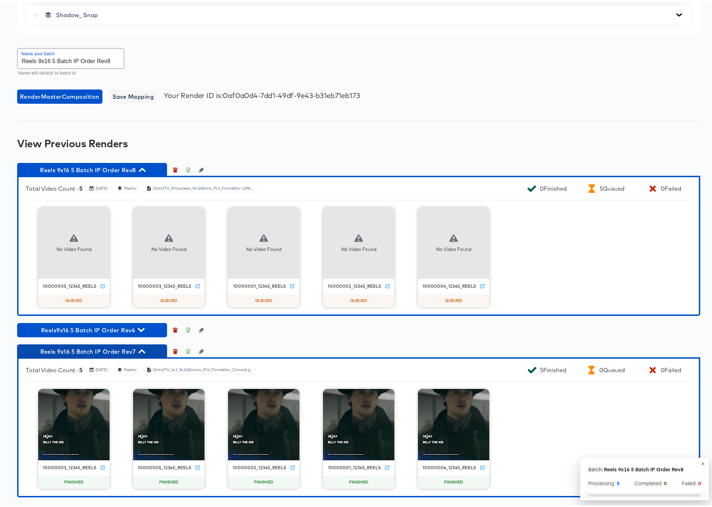
click at [143, 351] on icon "button" at bounding box center [141, 350] width 7 height 4
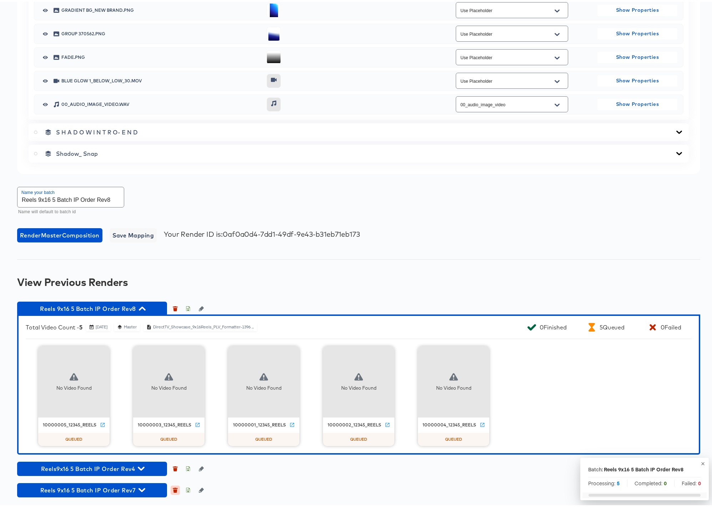
click at [173, 489] on icon "button" at bounding box center [175, 488] width 5 height 5
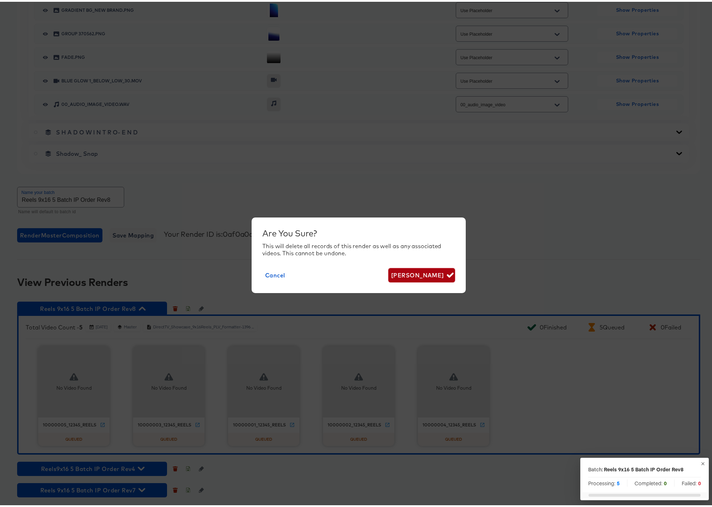
click at [427, 275] on span "[PERSON_NAME]" at bounding box center [421, 274] width 61 height 10
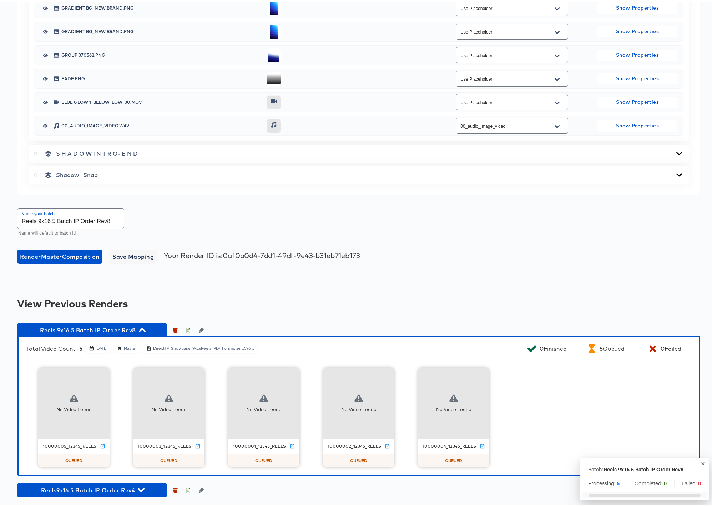
scroll to position [1000, 0]
click at [145, 328] on icon "button" at bounding box center [142, 328] width 7 height 7
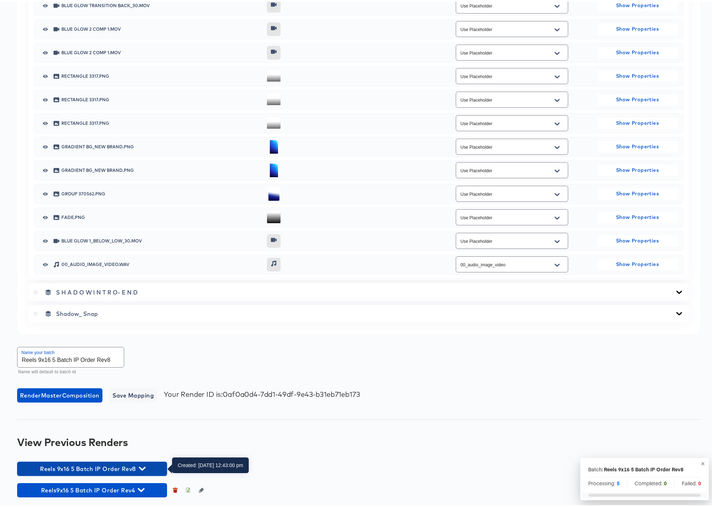
click at [143, 465] on icon "button" at bounding box center [142, 467] width 7 height 7
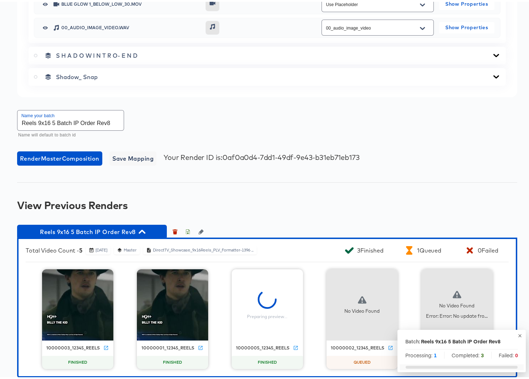
scroll to position [1128, 0]
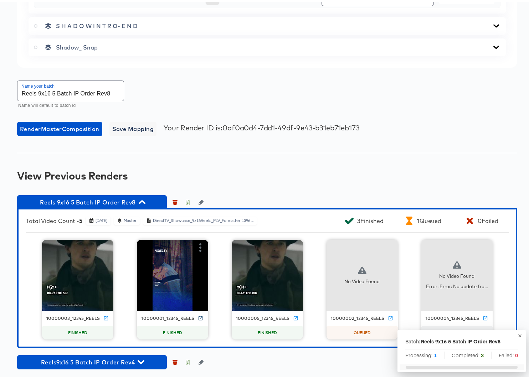
click at [198, 317] on icon at bounding box center [200, 316] width 5 height 5
click at [198, 316] on icon at bounding box center [200, 316] width 5 height 5
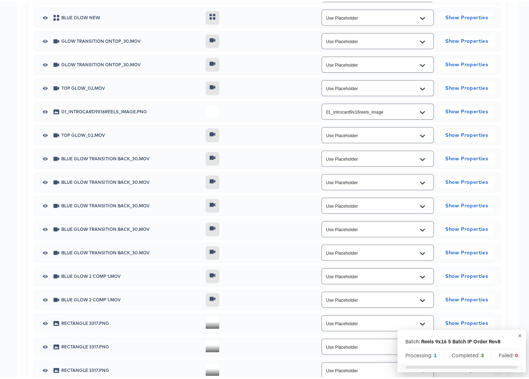
scroll to position [0, 0]
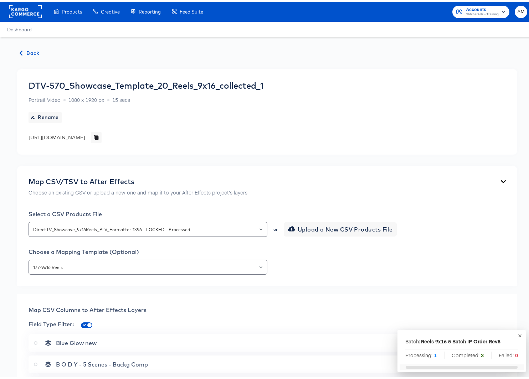
click at [35, 52] on span "Back" at bounding box center [29, 51] width 19 height 9
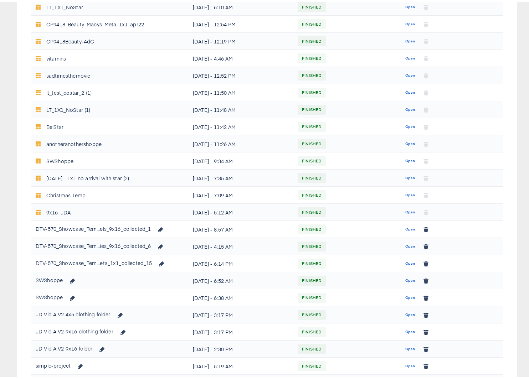
scroll to position [314, 0]
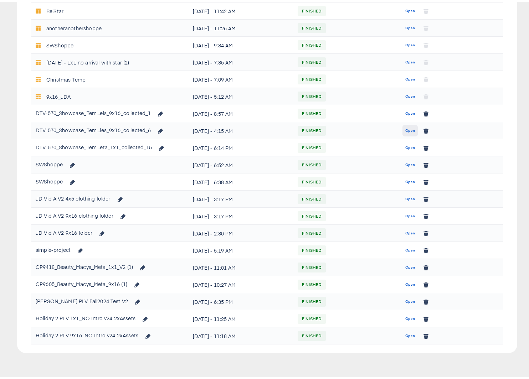
click at [408, 128] on span "Open" at bounding box center [411, 129] width 10 height 6
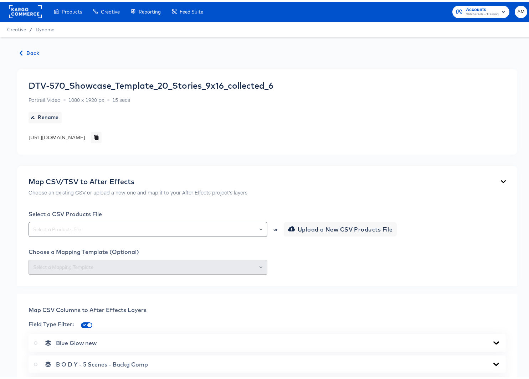
scroll to position [350, 0]
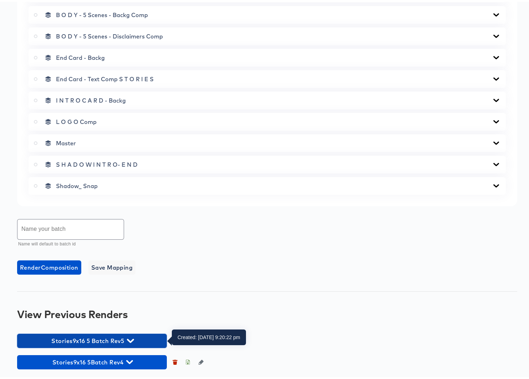
click at [132, 338] on icon "button" at bounding box center [130, 339] width 7 height 7
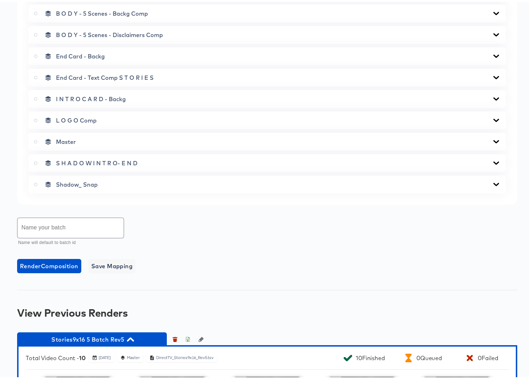
scroll to position [583, 0]
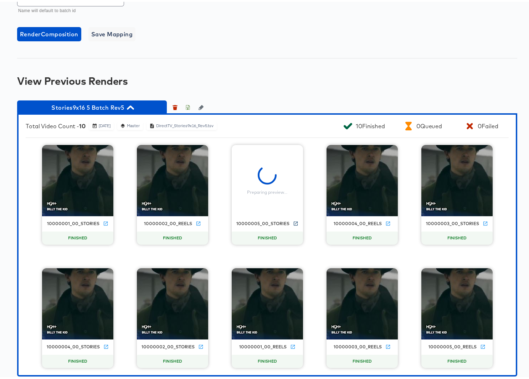
click at [293, 222] on icon at bounding box center [295, 221] width 5 height 5
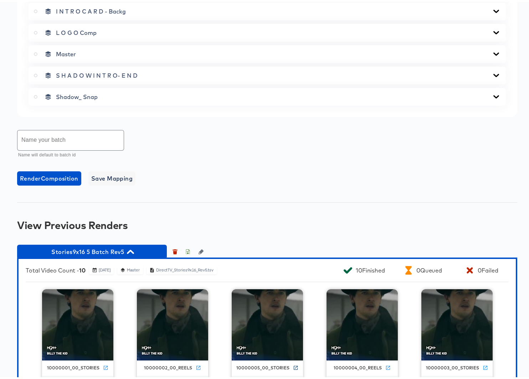
scroll to position [0, 0]
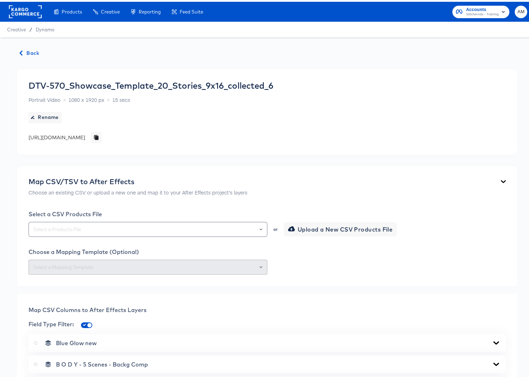
click at [22, 47] on span "Back" at bounding box center [29, 51] width 19 height 9
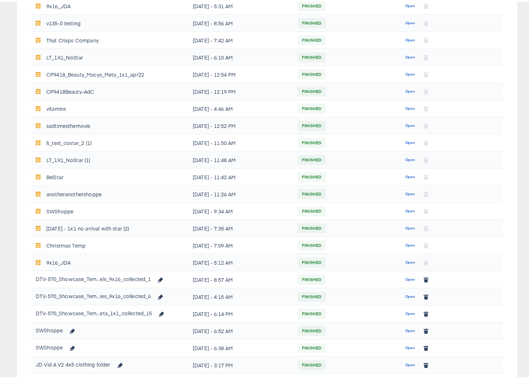
scroll to position [176, 0]
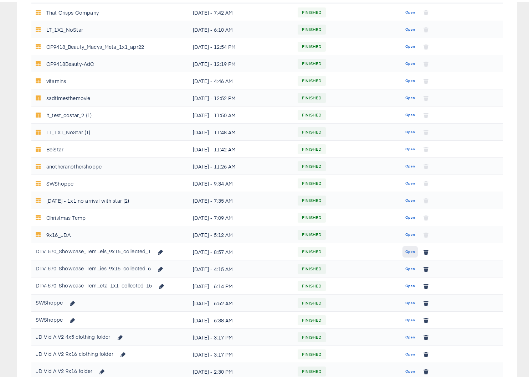
click at [408, 251] on span "Open" at bounding box center [411, 250] width 10 height 6
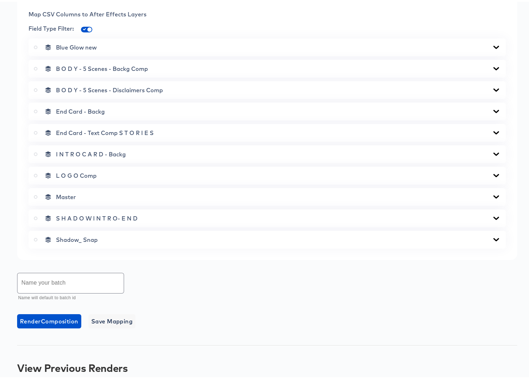
scroll to position [350, 0]
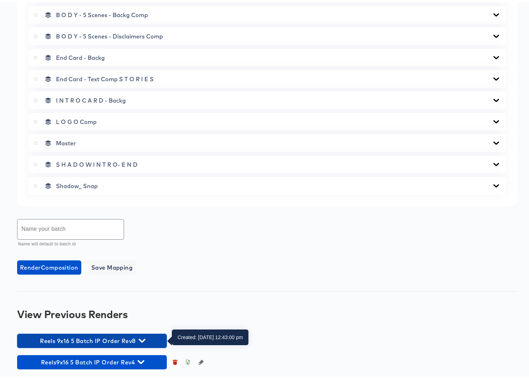
click at [141, 339] on icon "button" at bounding box center [142, 339] width 7 height 4
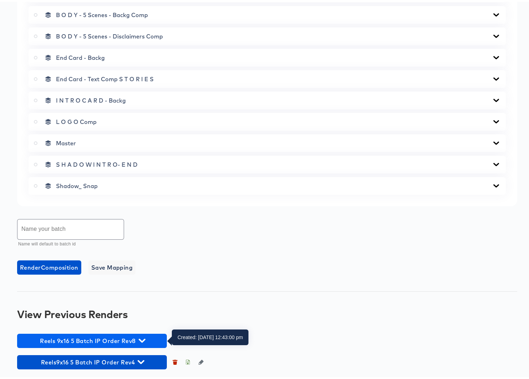
scroll to position [489, 0]
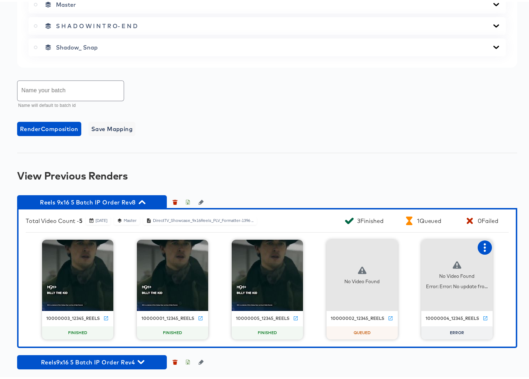
click at [484, 246] on icon "button" at bounding box center [485, 246] width 2 height 9
click at [444, 246] on div "Retry" at bounding box center [448, 245] width 53 height 14
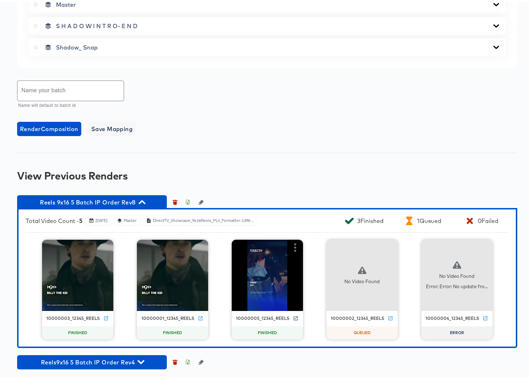
click at [293, 317] on icon at bounding box center [295, 316] width 5 height 5
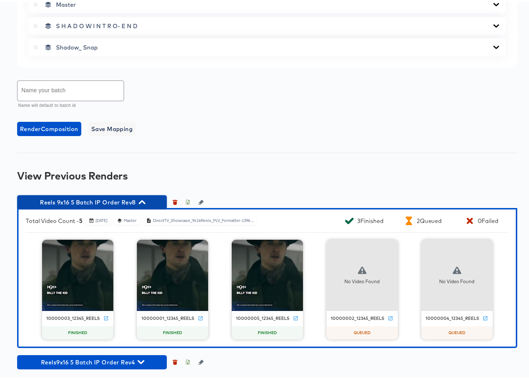
click at [144, 200] on icon "button" at bounding box center [142, 200] width 7 height 7
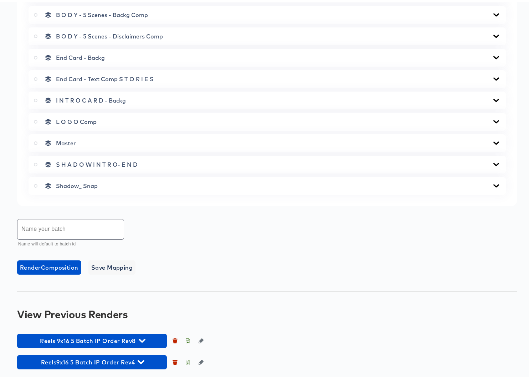
scroll to position [350, 0]
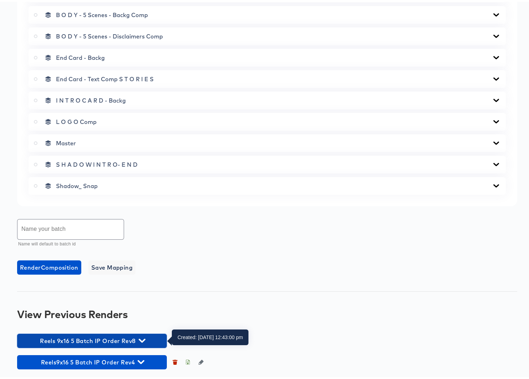
click at [142, 338] on icon "button" at bounding box center [142, 339] width 7 height 7
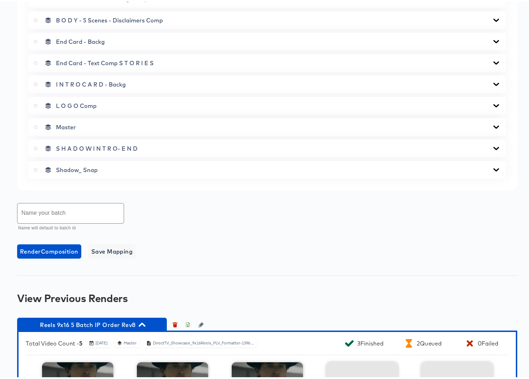
scroll to position [489, 0]
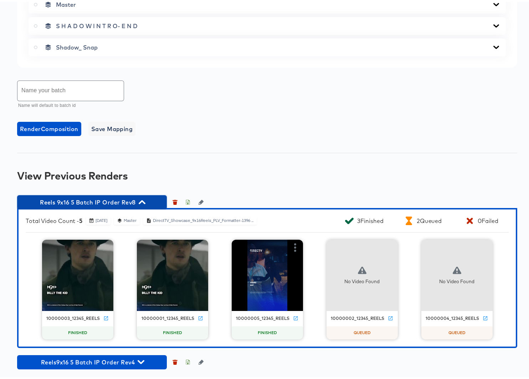
click at [144, 202] on icon "button" at bounding box center [142, 200] width 7 height 7
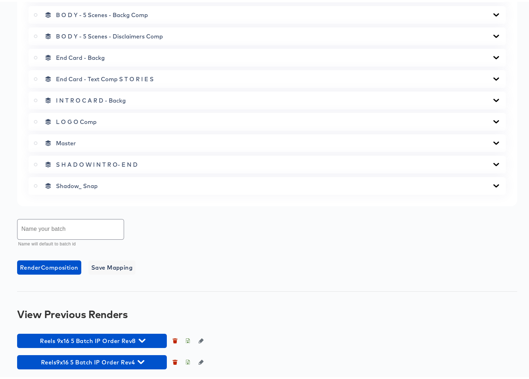
scroll to position [350, 0]
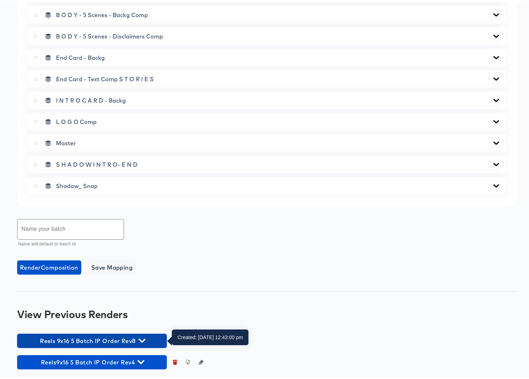
click at [142, 341] on icon "button" at bounding box center [142, 339] width 7 height 4
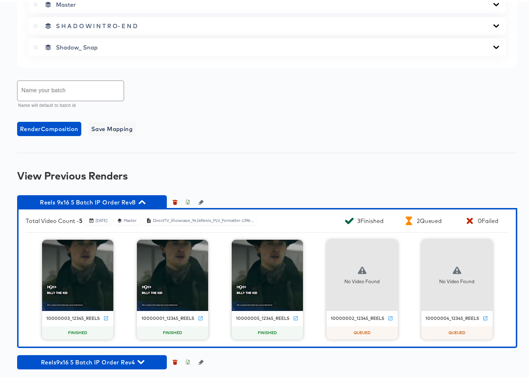
scroll to position [0, 0]
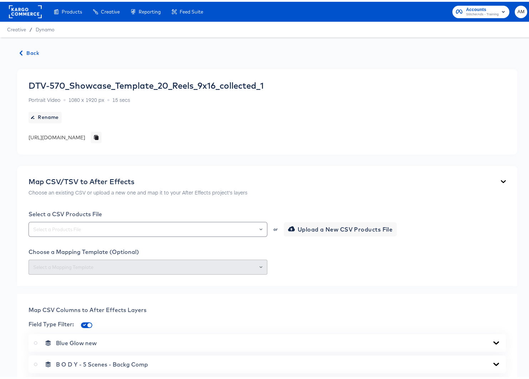
click at [32, 53] on span "Back" at bounding box center [29, 51] width 19 height 9
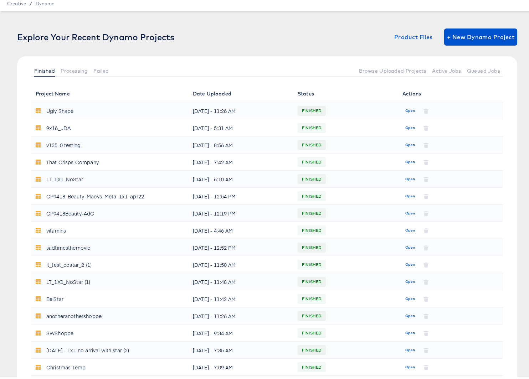
scroll to position [127, 0]
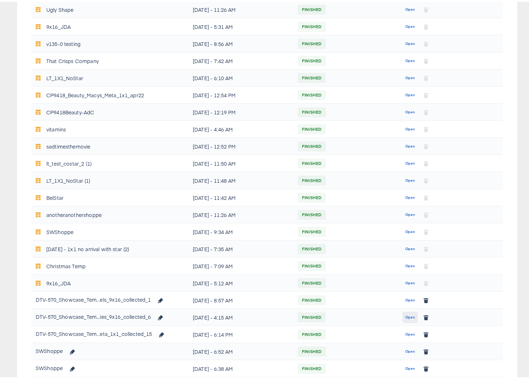
click at [406, 313] on span "Open" at bounding box center [411, 316] width 10 height 6
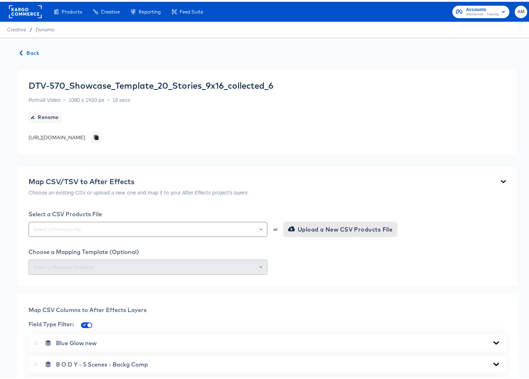
click at [306, 225] on span "Upload a New CSV Products File" at bounding box center [341, 228] width 103 height 10
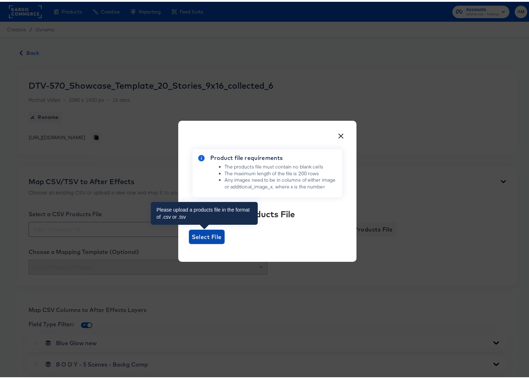
click at [201, 232] on span "Select File" at bounding box center [207, 235] width 30 height 10
click at [189, 243] on input "Select File" at bounding box center [189, 243] width 0 height 0
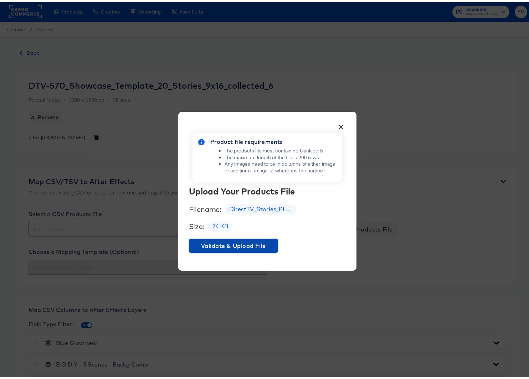
click at [247, 244] on span "Validate & Upload File" at bounding box center [233, 244] width 83 height 10
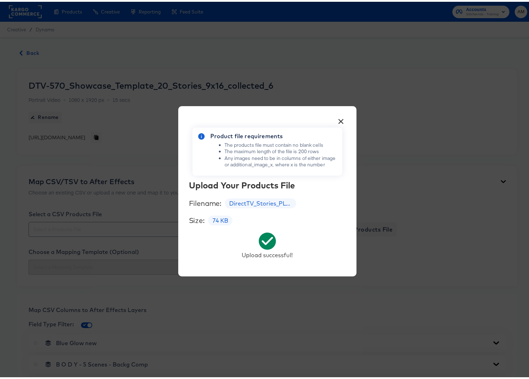
click at [337, 119] on button "×" at bounding box center [341, 118] width 13 height 13
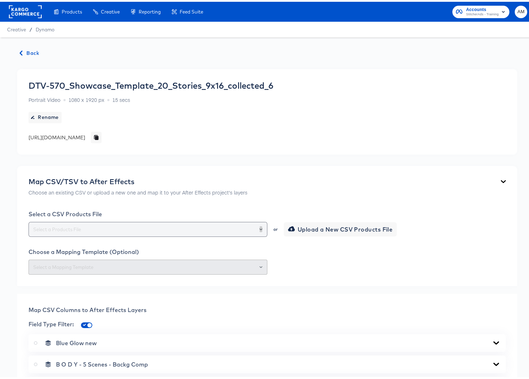
click at [260, 227] on icon "Open" at bounding box center [261, 228] width 3 height 2
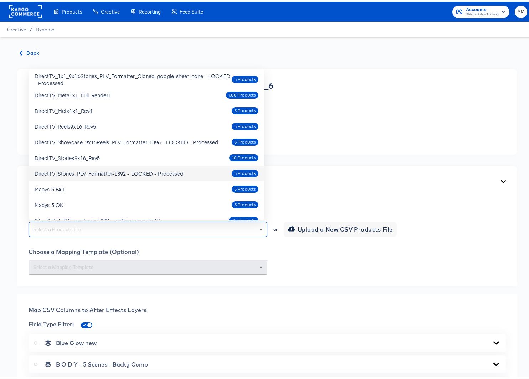
click at [161, 172] on div "DirectTV_Stories_PLV_Formatter-1392 - LOCKED - Processed" at bounding box center [109, 171] width 149 height 7
type input "DirectTV_Stories_PLV_Formatter-1392 - LOCKED - Processed"
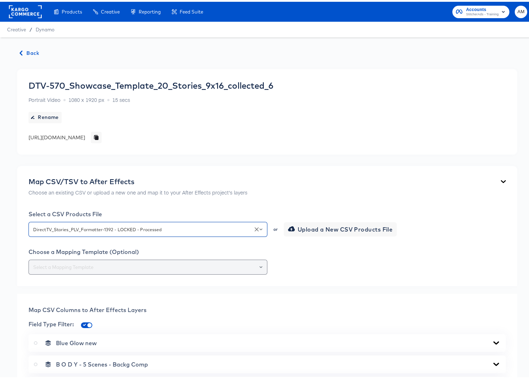
click at [261, 265] on div at bounding box center [148, 265] width 239 height 15
click at [260, 265] on icon "Open" at bounding box center [261, 265] width 3 height 3
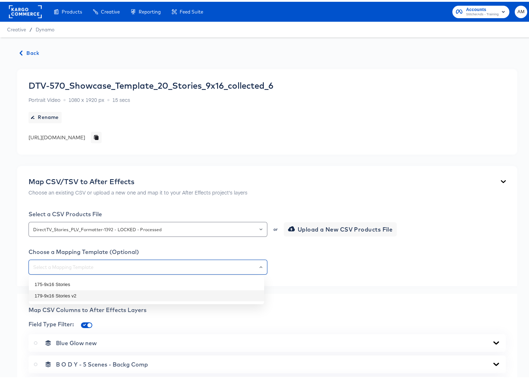
click at [88, 292] on li "179-9x16 Stories v2" at bounding box center [146, 294] width 235 height 11
type input "179-9x16 Stories v2"
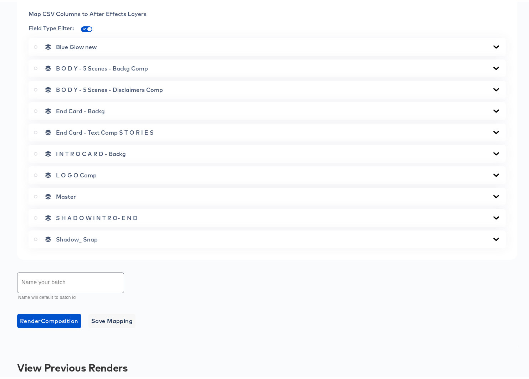
scroll to position [301, 0]
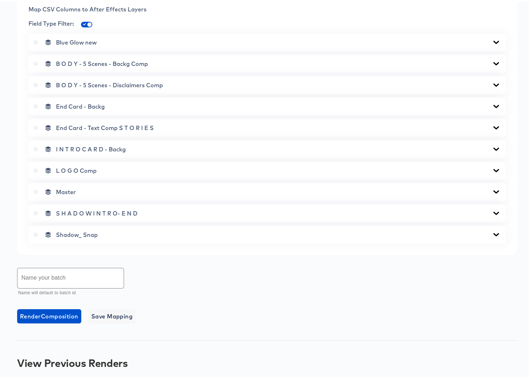
drag, startPoint x: 35, startPoint y: 189, endPoint x: 39, endPoint y: 194, distance: 6.3
click at [35, 189] on icon at bounding box center [36, 191] width 4 height 4
click at [0, 0] on input "radio" at bounding box center [0, 0] width 0 height 0
click at [73, 276] on input "text" at bounding box center [70, 277] width 106 height 20
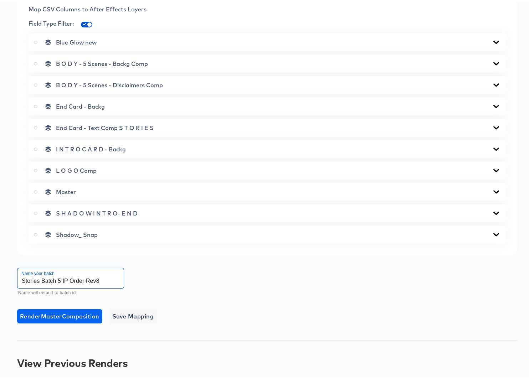
type input "Stories Batch 5 IP Order Rev8"
click at [81, 315] on span "Render Master Composition" at bounding box center [60, 315] width 80 height 10
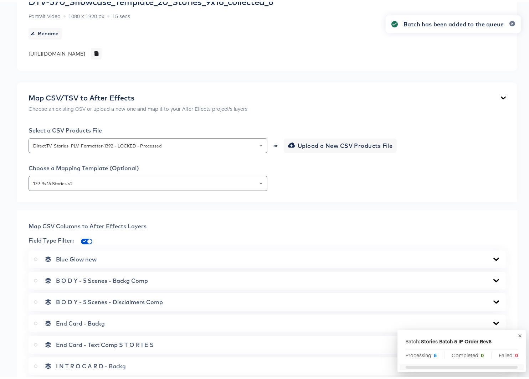
scroll to position [0, 0]
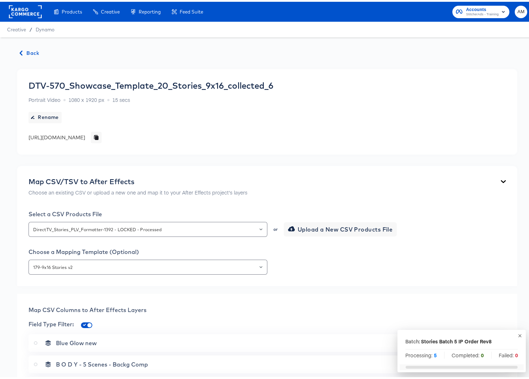
click at [26, 49] on span "Back" at bounding box center [29, 51] width 19 height 9
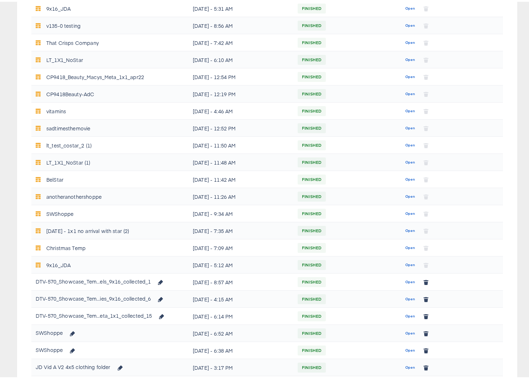
scroll to position [314, 0]
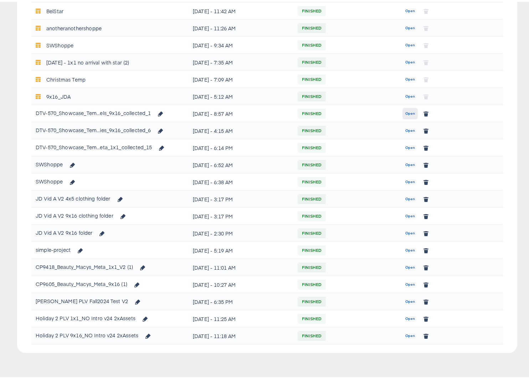
click at [406, 112] on span "Open" at bounding box center [411, 112] width 10 height 6
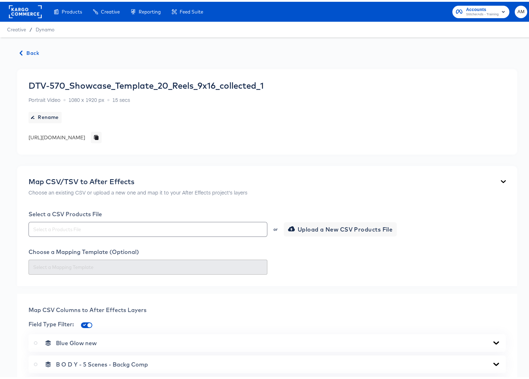
scroll to position [350, 0]
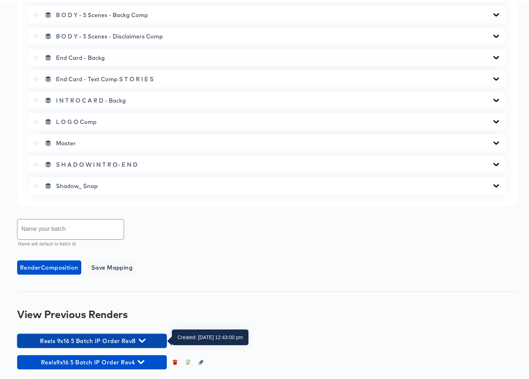
click at [142, 338] on icon "button" at bounding box center [142, 339] width 7 height 7
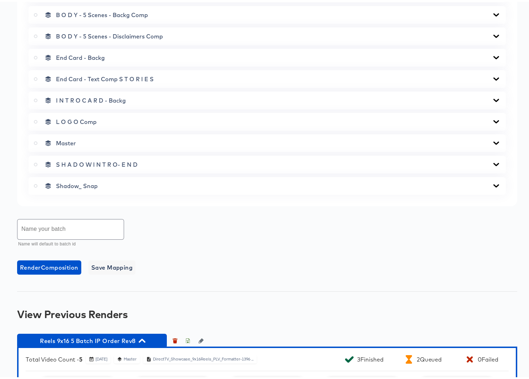
scroll to position [489, 0]
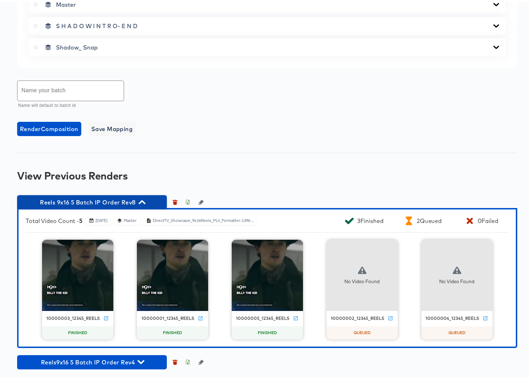
click at [145, 199] on icon "button" at bounding box center [142, 200] width 7 height 7
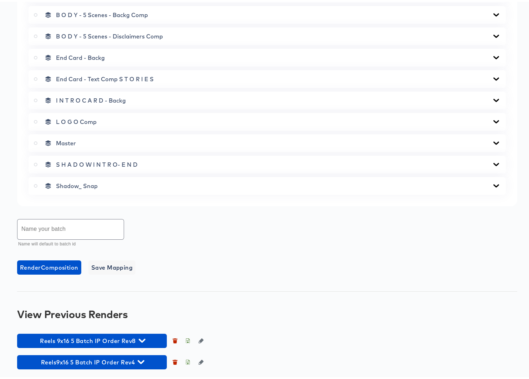
scroll to position [350, 0]
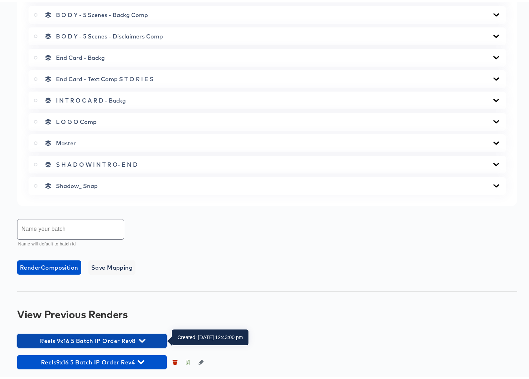
click at [144, 341] on icon "button" at bounding box center [142, 339] width 7 height 7
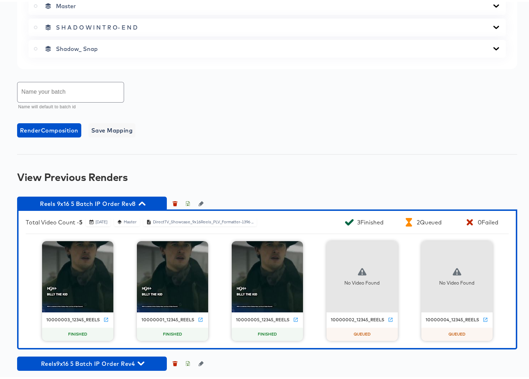
scroll to position [487, 0]
click at [144, 201] on icon "button" at bounding box center [142, 202] width 7 height 7
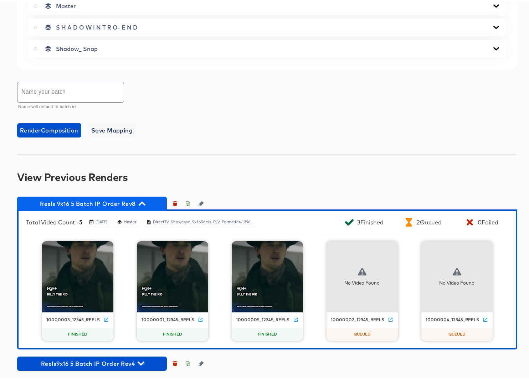
scroll to position [350, 0]
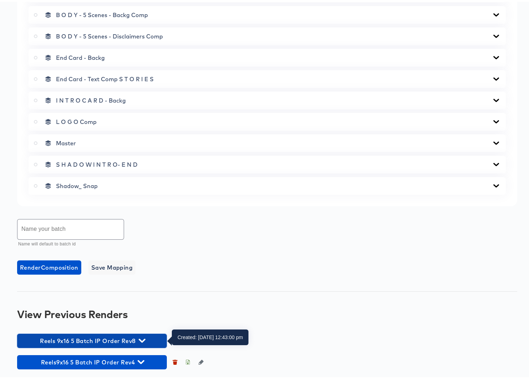
click at [144, 339] on icon "button" at bounding box center [142, 339] width 7 height 4
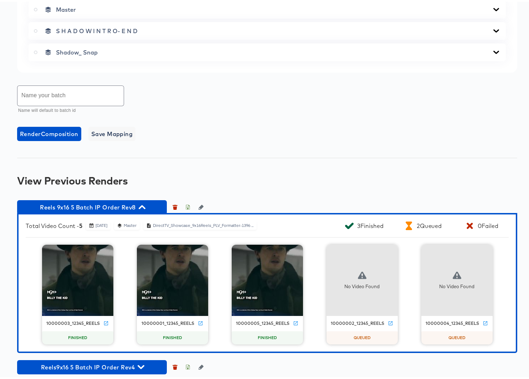
scroll to position [489, 0]
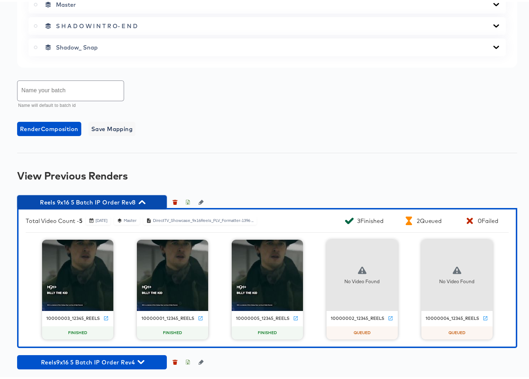
click at [140, 199] on icon "button" at bounding box center [142, 200] width 7 height 7
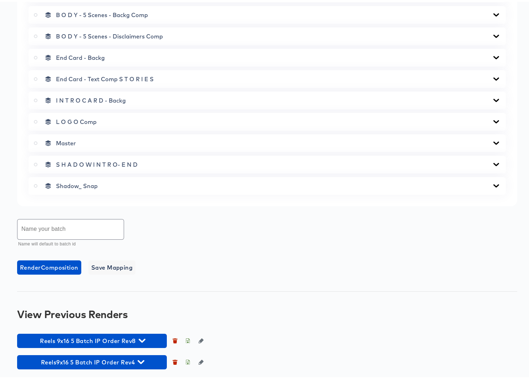
scroll to position [350, 0]
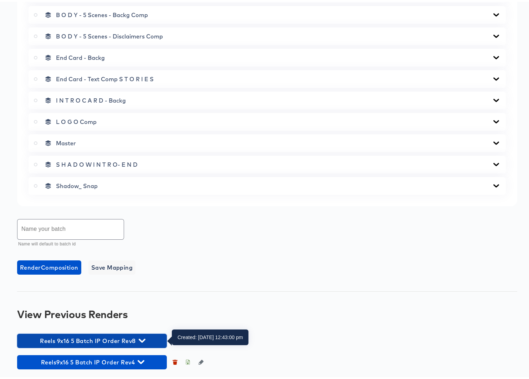
click at [143, 338] on icon "button" at bounding box center [142, 339] width 7 height 7
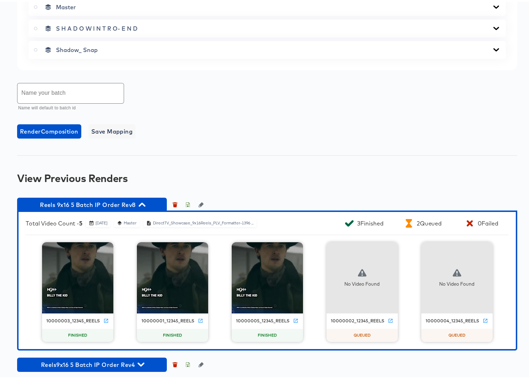
scroll to position [489, 0]
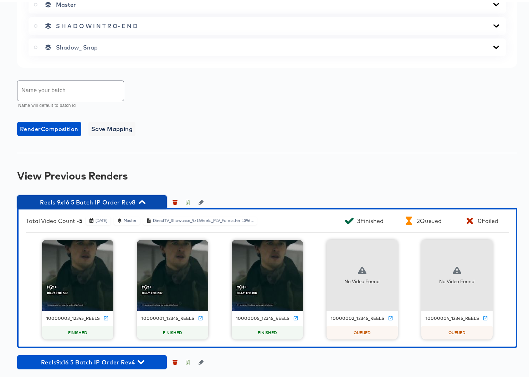
click at [142, 199] on icon "button" at bounding box center [142, 200] width 7 height 7
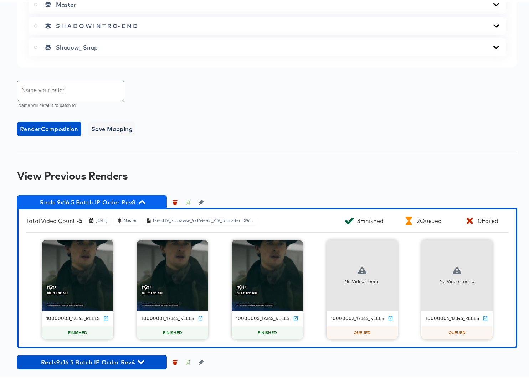
scroll to position [350, 0]
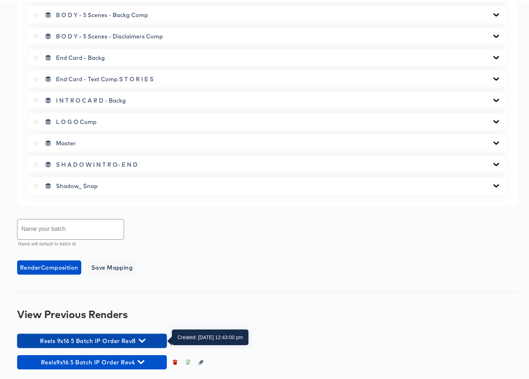
click at [144, 338] on icon "button" at bounding box center [142, 339] width 7 height 4
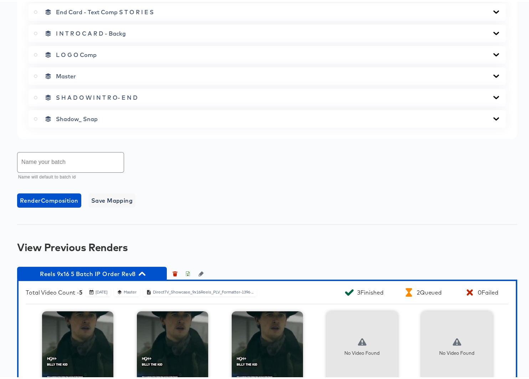
scroll to position [489, 0]
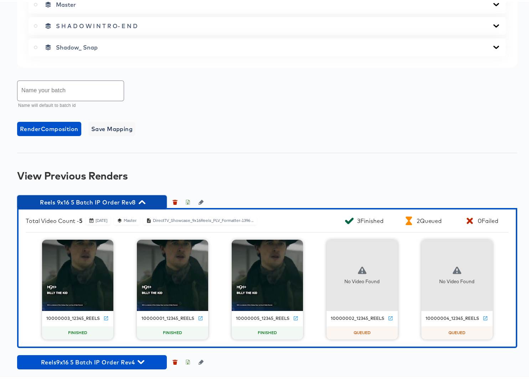
click at [143, 199] on icon "button" at bounding box center [142, 201] width 7 height 4
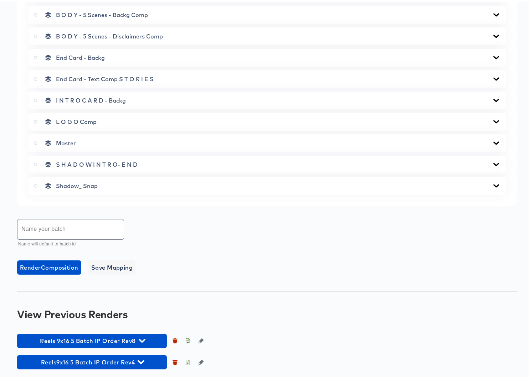
scroll to position [350, 0]
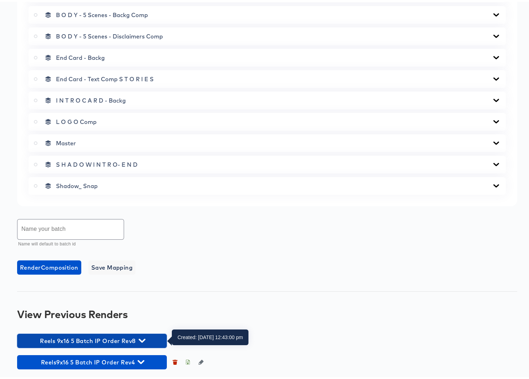
click at [144, 339] on icon "button" at bounding box center [142, 339] width 7 height 4
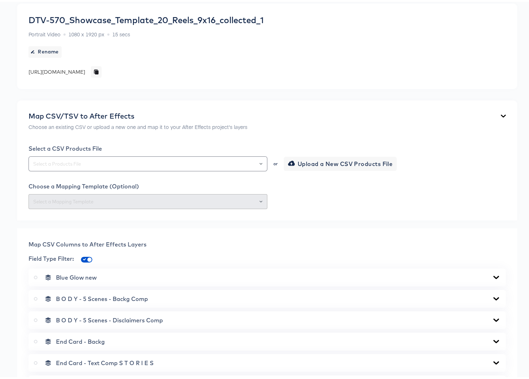
scroll to position [0, 0]
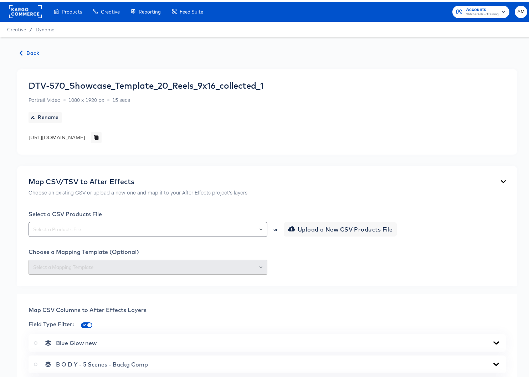
click at [34, 51] on span "Back" at bounding box center [29, 51] width 19 height 9
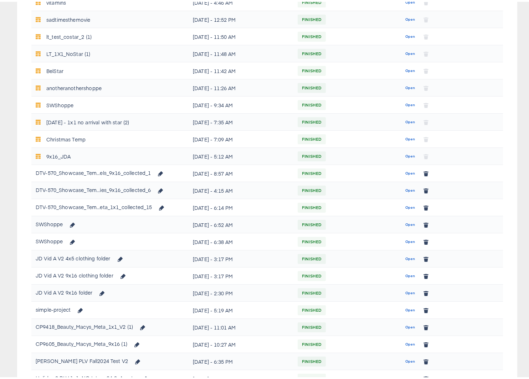
scroll to position [314, 0]
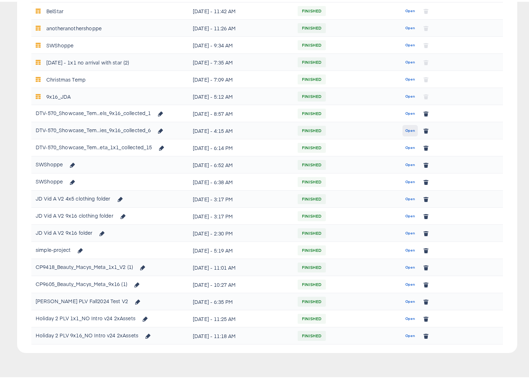
click at [406, 128] on span "Open" at bounding box center [411, 129] width 10 height 6
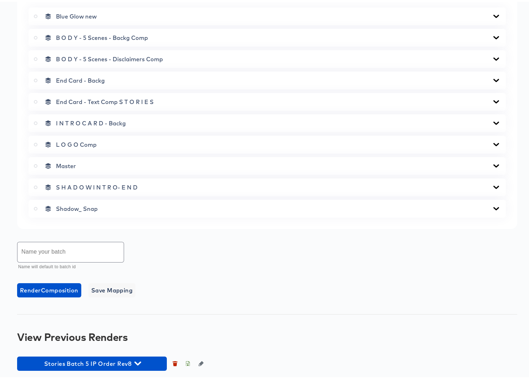
scroll to position [371, 0]
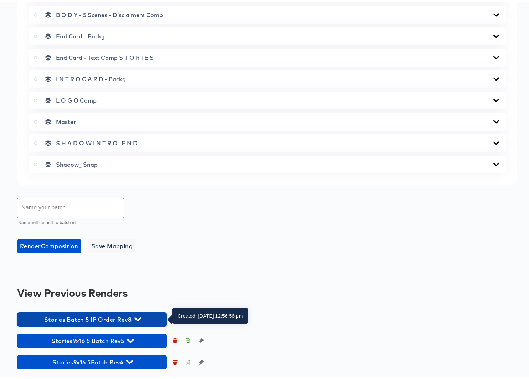
click at [139, 316] on icon "button" at bounding box center [137, 318] width 7 height 7
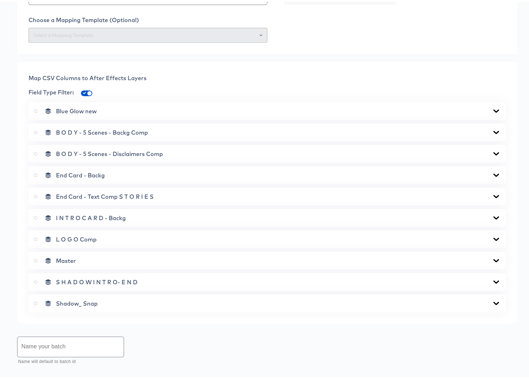
scroll to position [0, 0]
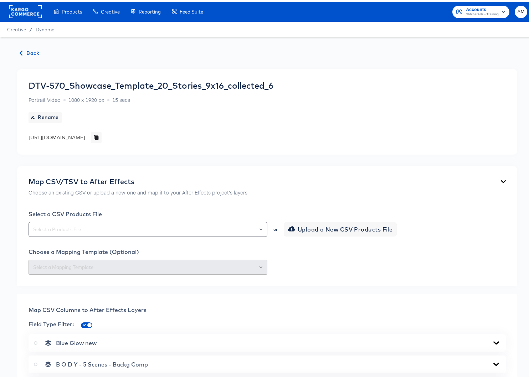
click at [24, 52] on span "Back" at bounding box center [29, 51] width 19 height 9
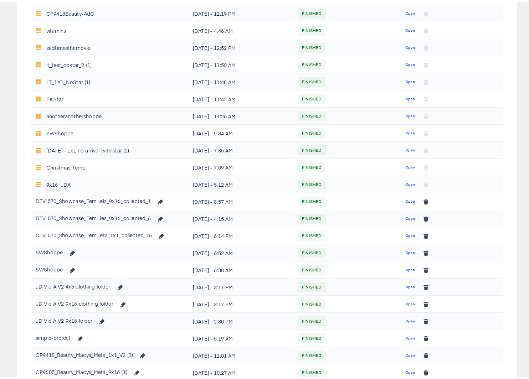
scroll to position [314, 0]
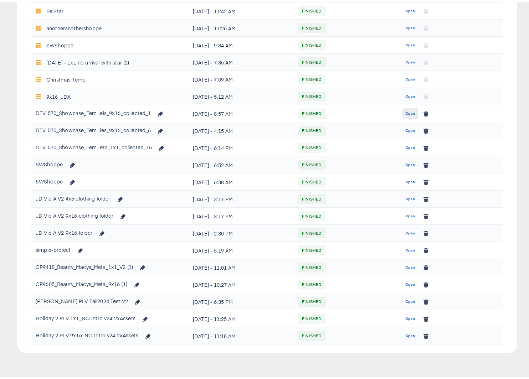
click at [406, 111] on span "Open" at bounding box center [411, 112] width 10 height 6
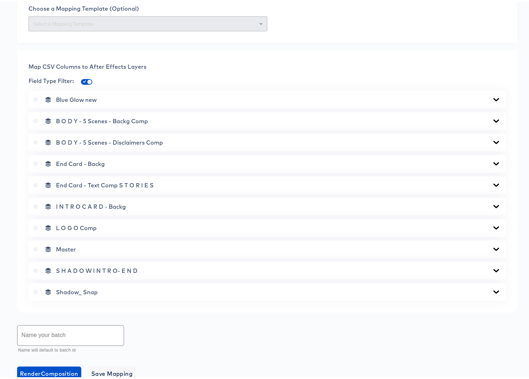
scroll to position [350, 0]
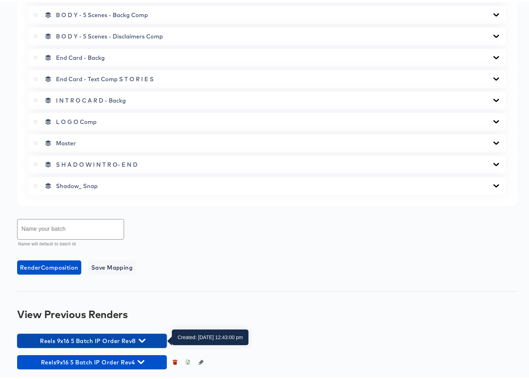
click at [145, 338] on icon "button" at bounding box center [142, 339] width 7 height 4
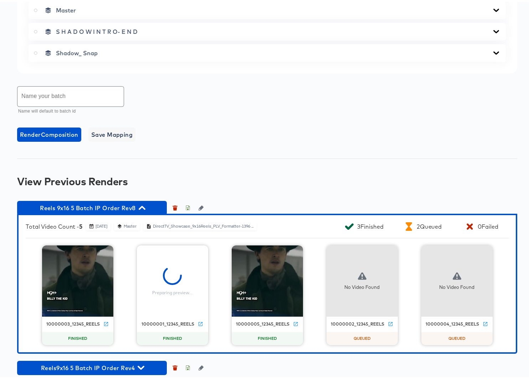
scroll to position [489, 0]
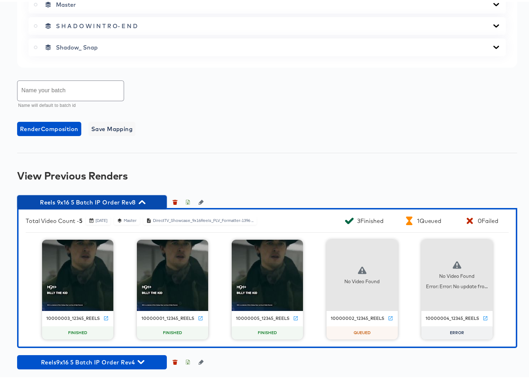
click at [141, 199] on icon "button" at bounding box center [142, 200] width 7 height 7
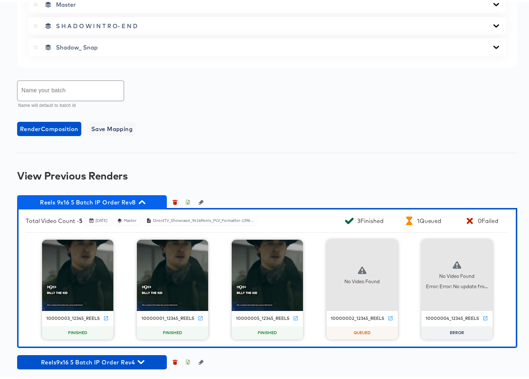
scroll to position [350, 0]
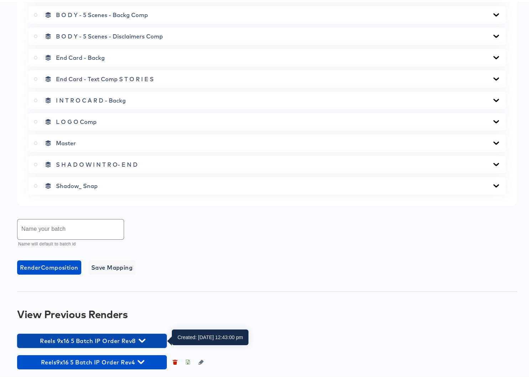
click at [144, 341] on icon "button" at bounding box center [142, 339] width 7 height 7
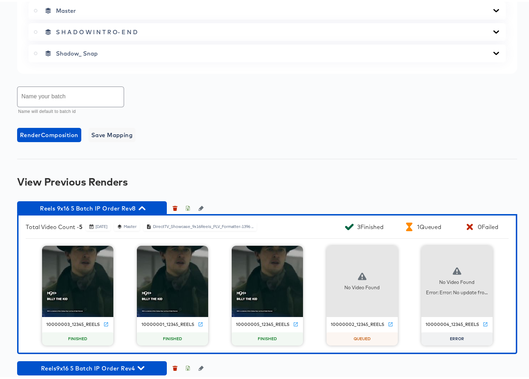
scroll to position [489, 0]
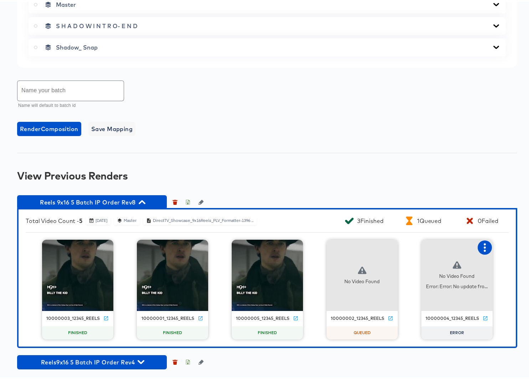
click at [484, 249] on icon "button" at bounding box center [485, 246] width 2 height 9
click at [440, 245] on div "Retry" at bounding box center [440, 246] width 14 height 6
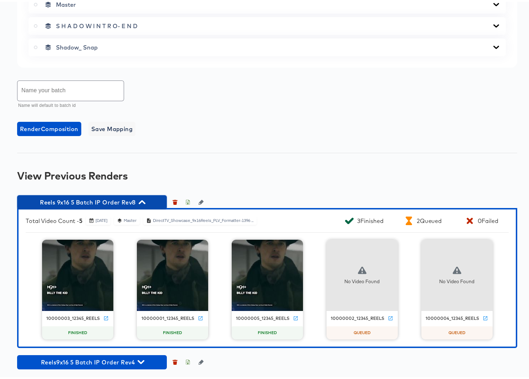
click at [145, 199] on icon "button" at bounding box center [142, 200] width 7 height 7
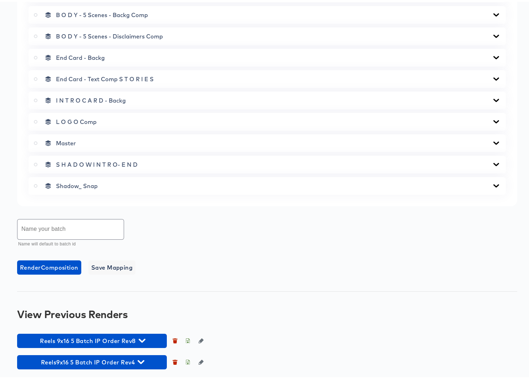
scroll to position [350, 0]
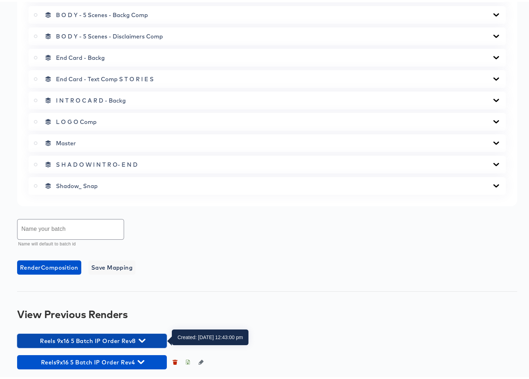
click at [142, 338] on icon "button" at bounding box center [142, 339] width 7 height 7
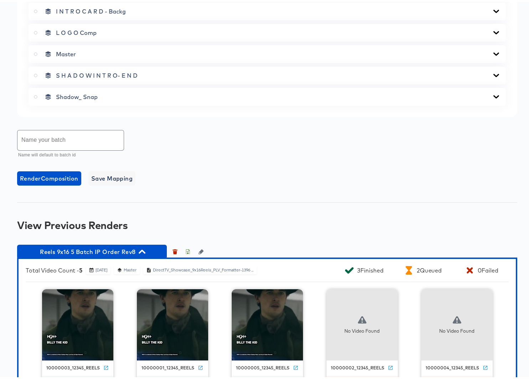
scroll to position [480, 0]
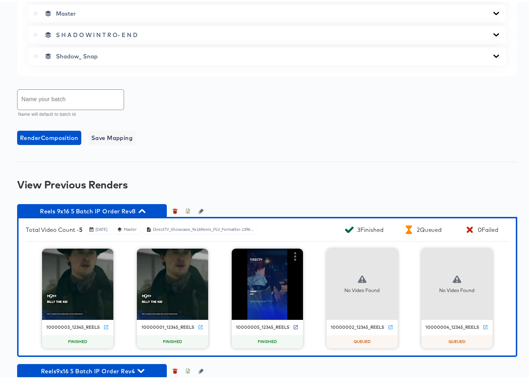
click at [294, 326] on icon at bounding box center [295, 325] width 5 height 5
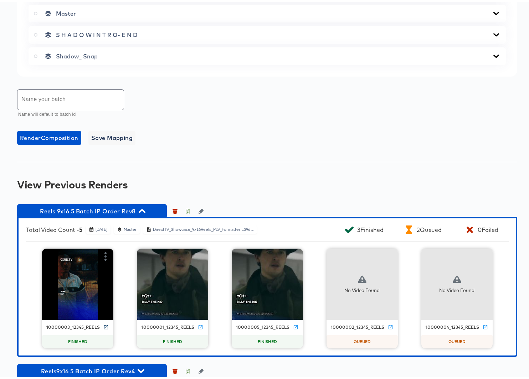
click at [104, 325] on icon at bounding box center [105, 325] width 5 height 5
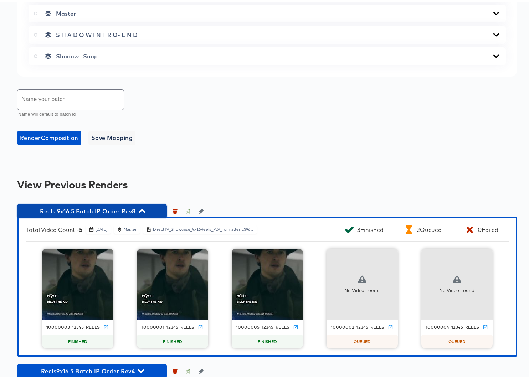
click at [142, 210] on icon "button" at bounding box center [142, 209] width 7 height 7
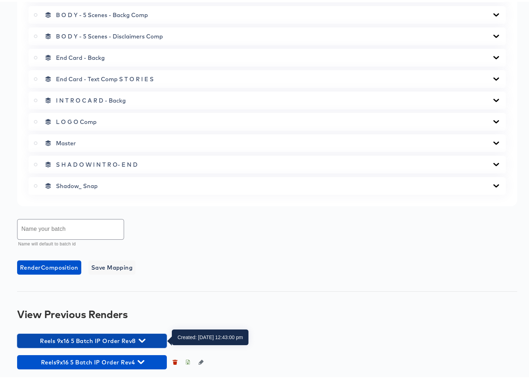
click at [142, 338] on icon "button" at bounding box center [142, 339] width 7 height 7
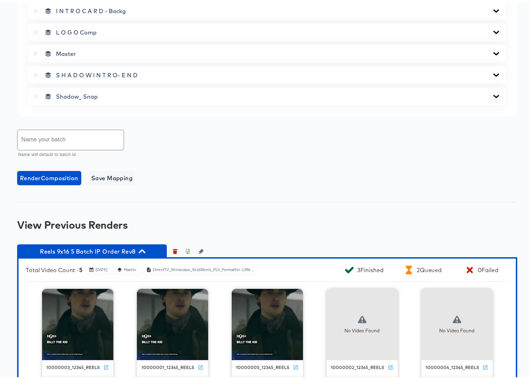
scroll to position [489, 0]
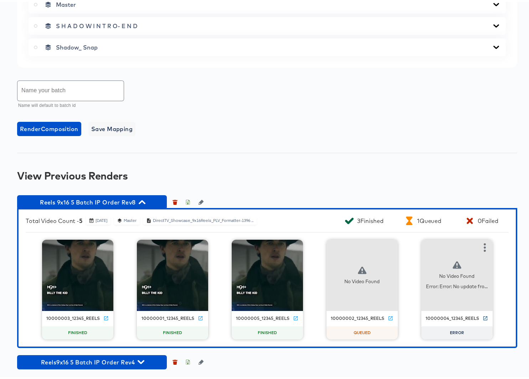
click at [484, 316] on icon at bounding box center [486, 317] width 4 height 4
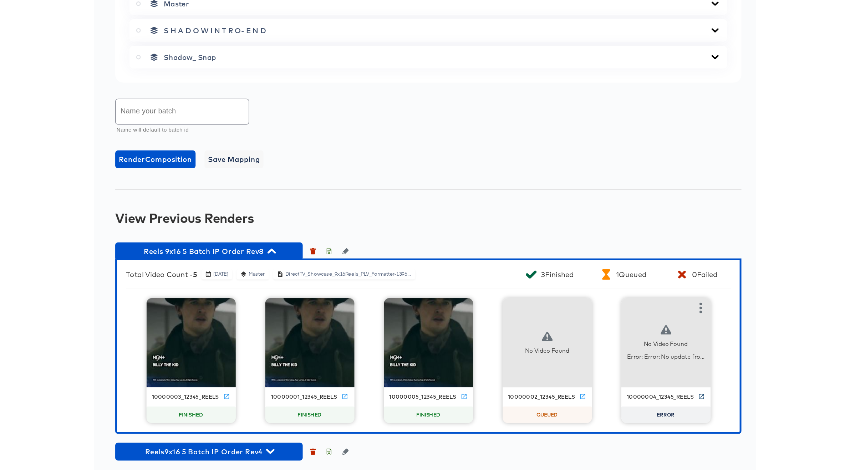
scroll to position [398, 0]
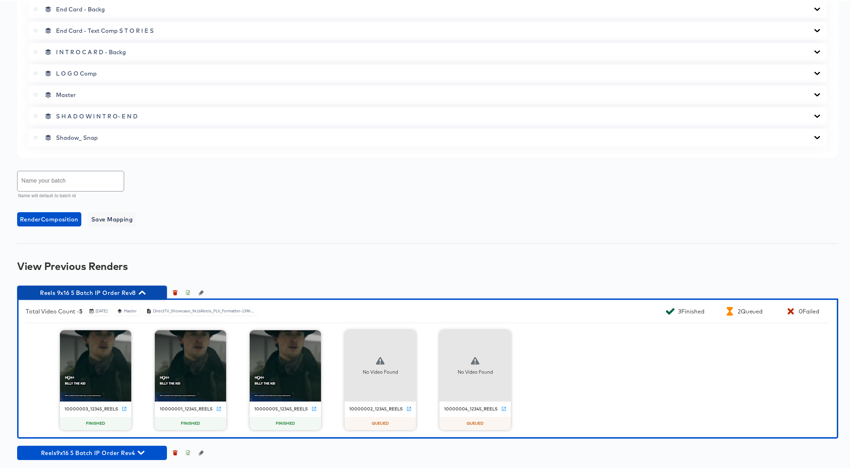
click at [145, 290] on icon "button" at bounding box center [142, 291] width 7 height 7
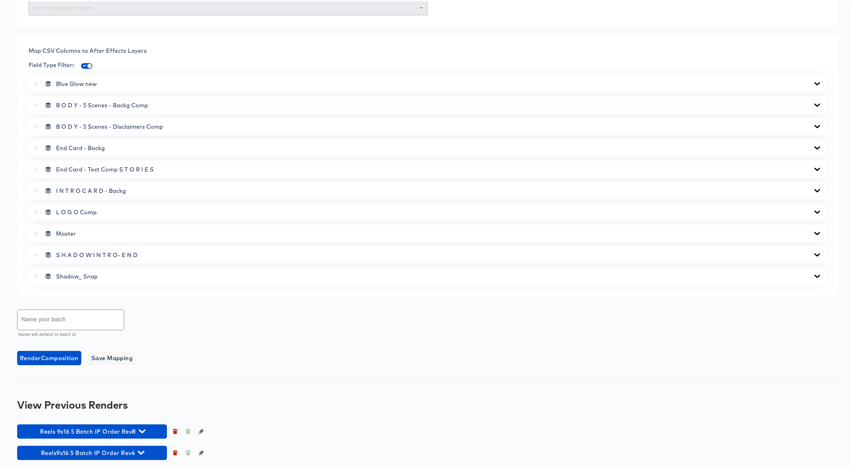
scroll to position [259, 0]
click at [144, 429] on icon "button" at bounding box center [142, 430] width 7 height 4
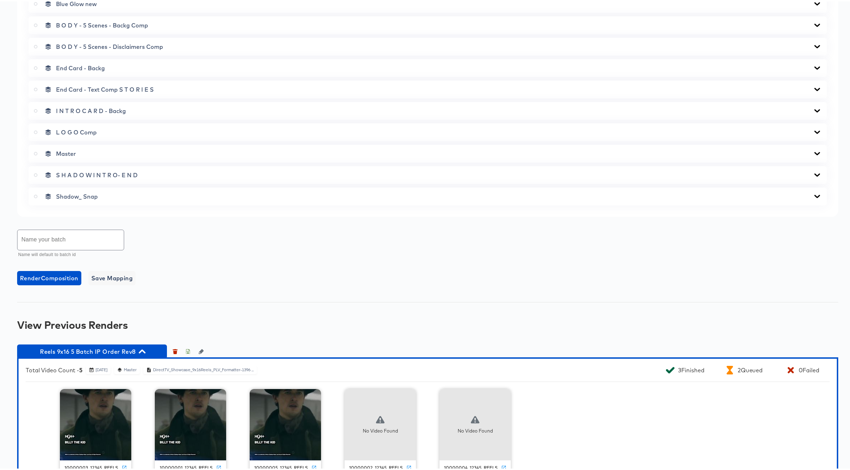
scroll to position [398, 0]
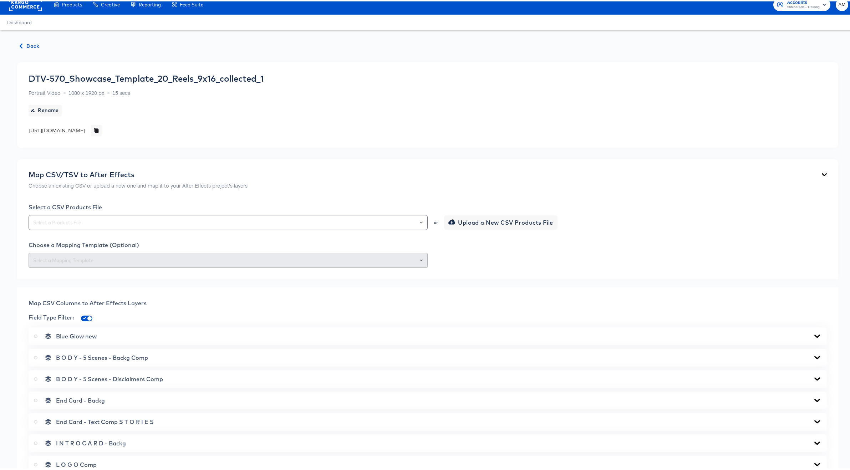
scroll to position [259, 0]
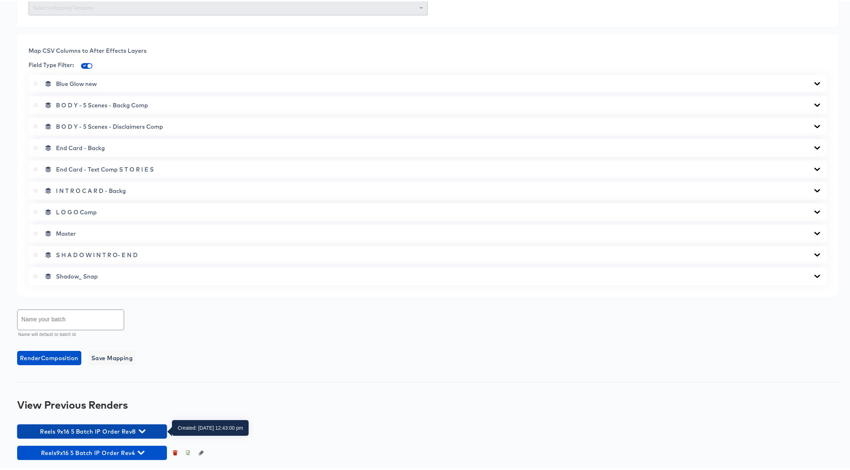
click at [142, 430] on icon "button" at bounding box center [142, 430] width 7 height 4
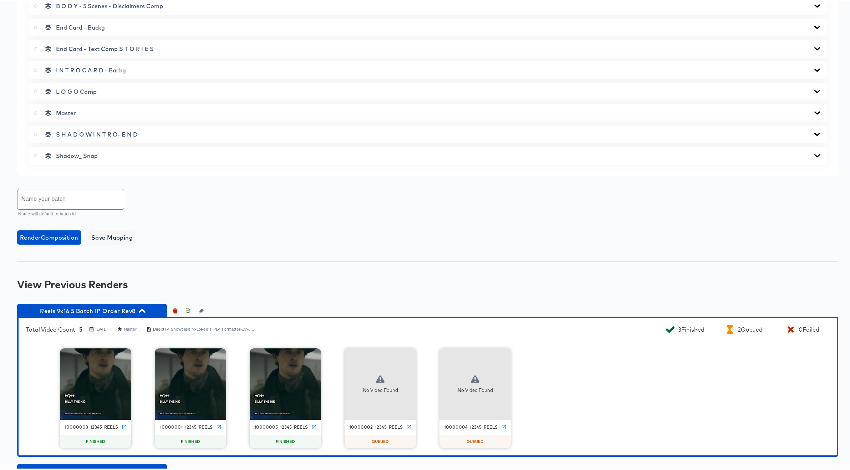
scroll to position [398, 0]
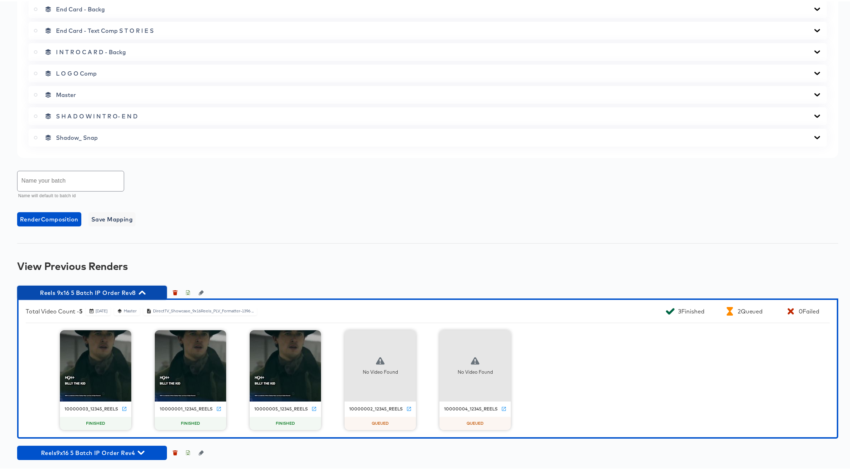
click at [143, 291] on icon "button" at bounding box center [142, 291] width 7 height 4
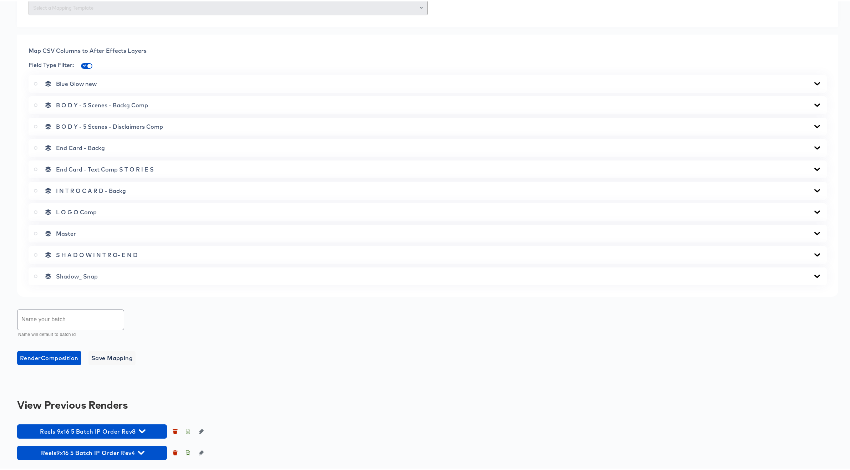
scroll to position [259, 0]
click at [144, 429] on icon "button" at bounding box center [142, 430] width 7 height 4
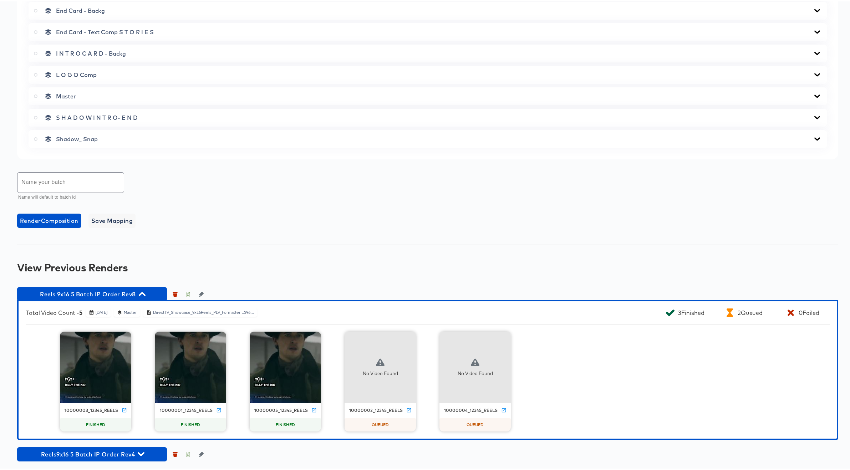
scroll to position [397, 0]
click at [144, 293] on icon "button" at bounding box center [142, 293] width 7 height 4
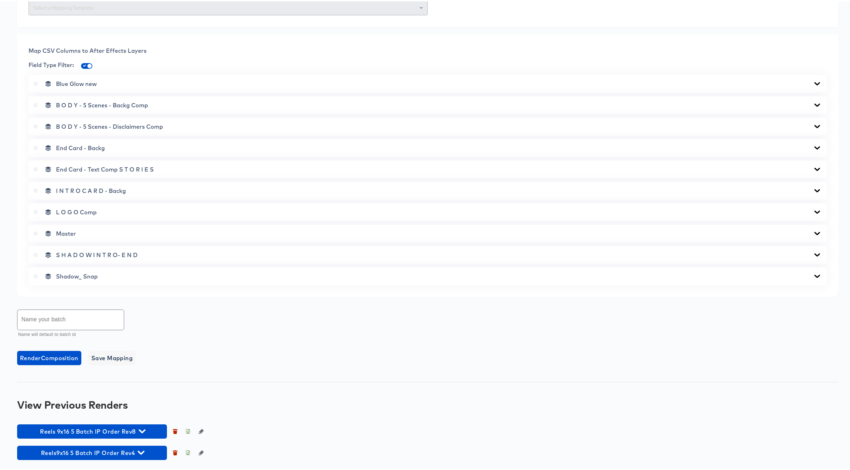
scroll to position [259, 0]
click at [141, 429] on icon "button" at bounding box center [142, 430] width 7 height 4
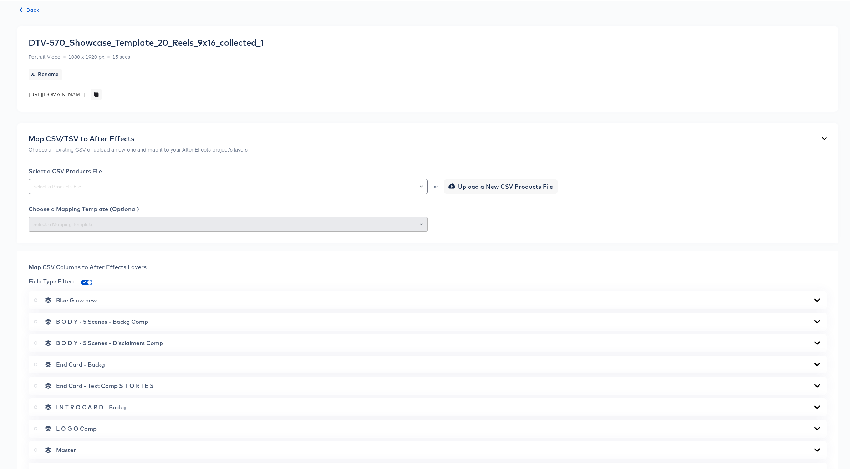
scroll to position [0, 0]
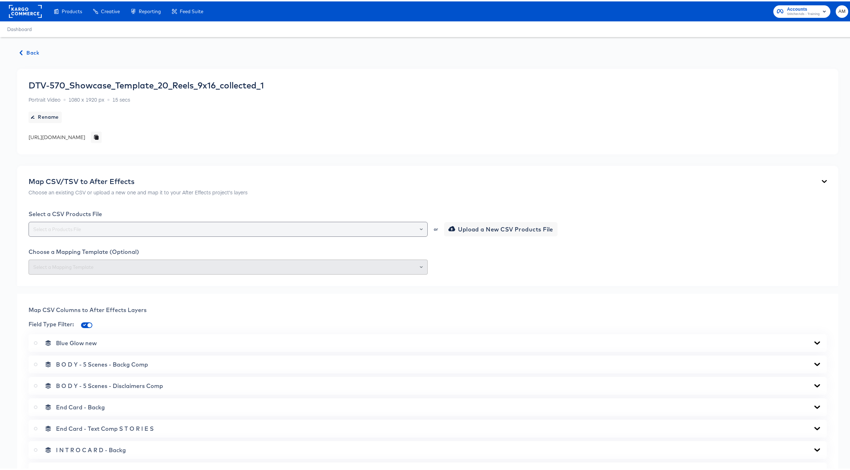
click at [420, 227] on icon "Open" at bounding box center [421, 228] width 3 height 2
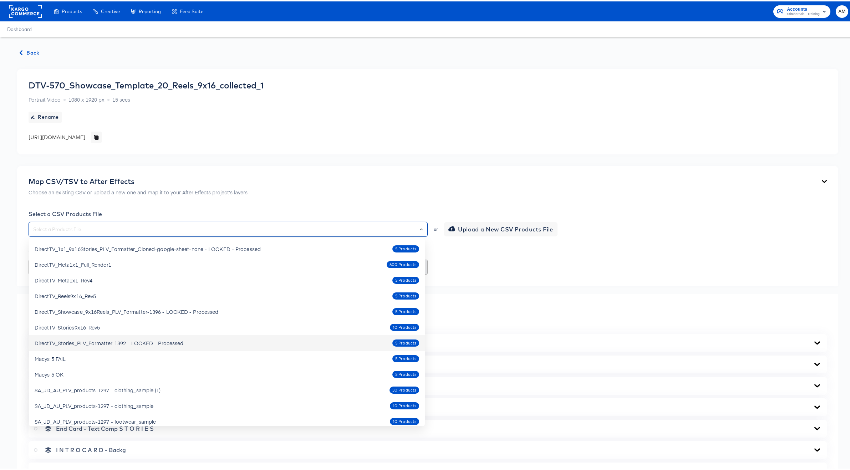
click at [147, 343] on div "DirectTV_Stories_PLV_Formatter-1392 - LOCKED - Processed" at bounding box center [109, 341] width 149 height 7
type input "DirectTV_Stories_PLV_Formatter-1392 - LOCKED - Processed"
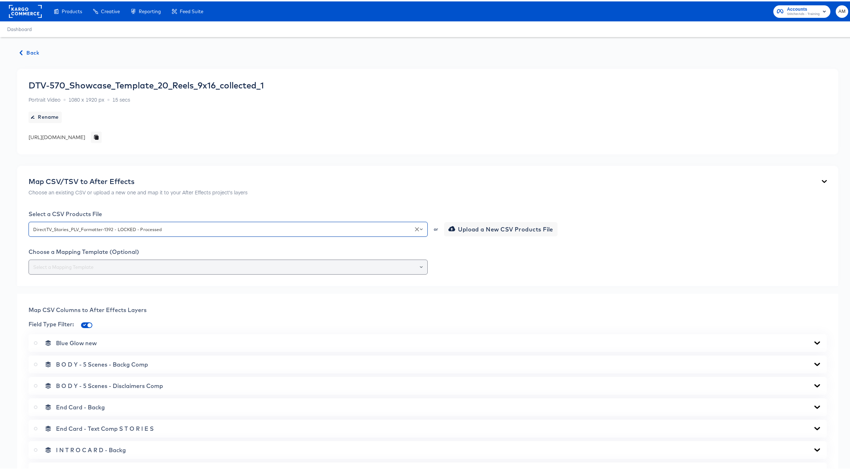
click at [420, 266] on icon "Open" at bounding box center [421, 265] width 3 height 3
click at [69, 295] on li "177-9x16 Reels" at bounding box center [227, 294] width 396 height 11
type input "177-9x16 Reels"
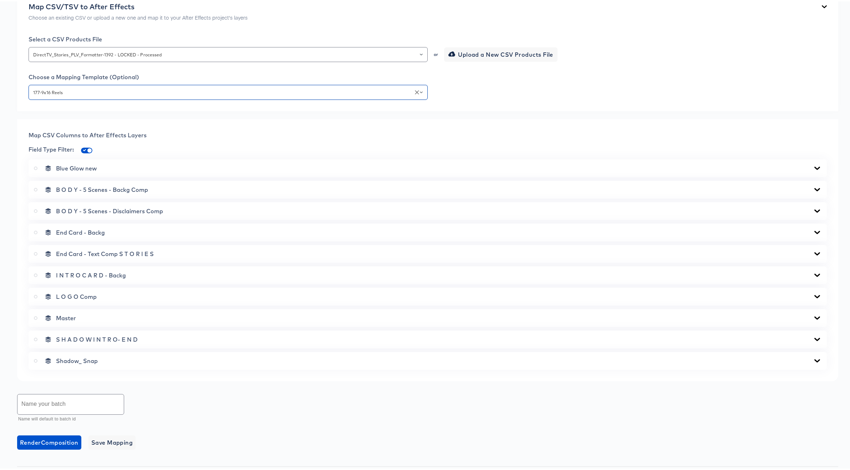
scroll to position [342, 0]
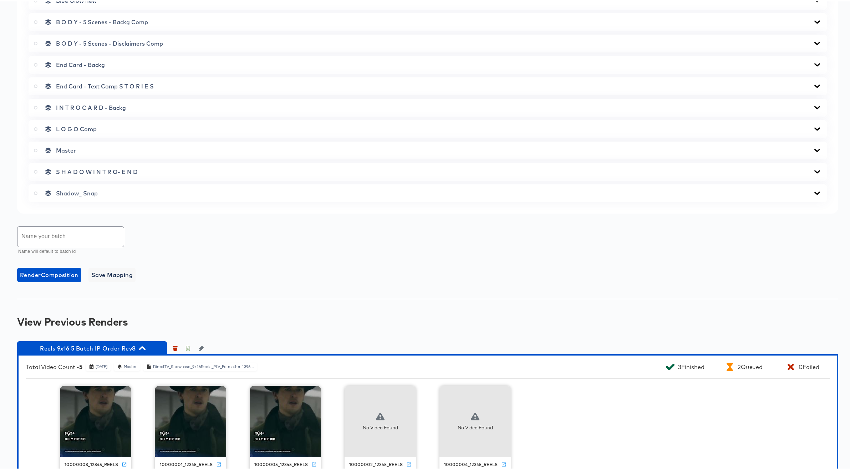
click at [48, 235] on input "text" at bounding box center [70, 235] width 106 height 20
type input "Reels 9x16 Batch IP Order Rev8 redux"
click at [51, 272] on span "Render Composition" at bounding box center [49, 274] width 58 height 10
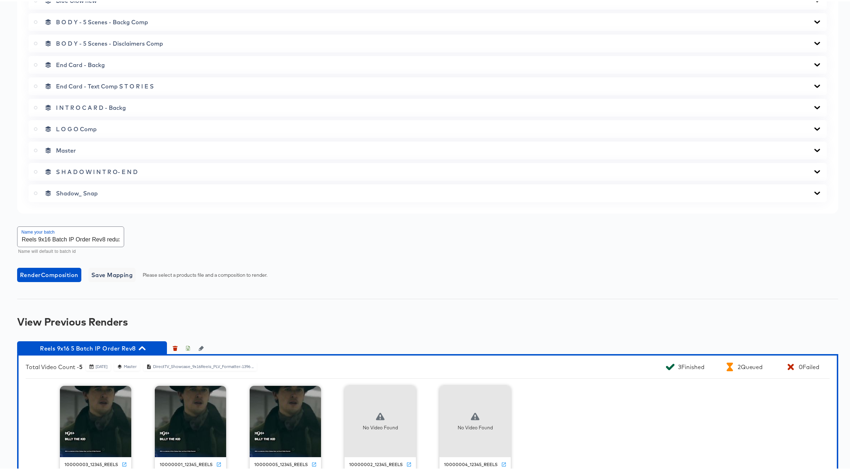
click at [35, 148] on icon at bounding box center [36, 149] width 4 height 4
click at [0, 0] on input "radio" at bounding box center [0, 0] width 0 height 0
click at [73, 274] on span "Render Master Composition" at bounding box center [60, 274] width 80 height 10
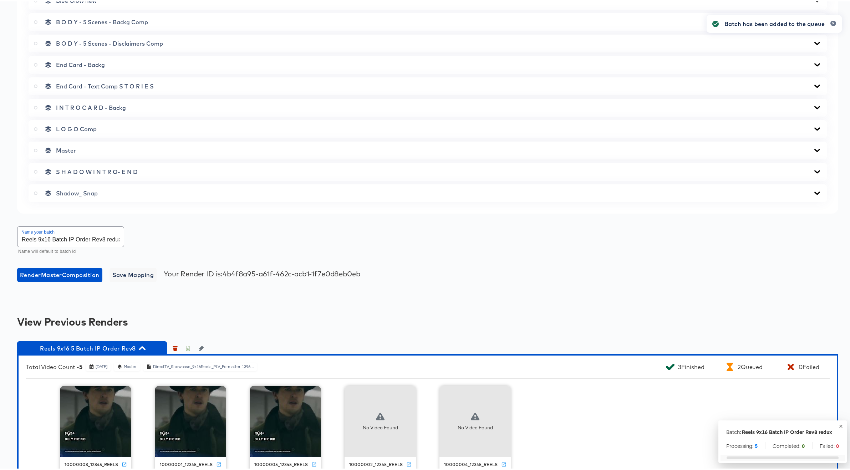
scroll to position [419, 0]
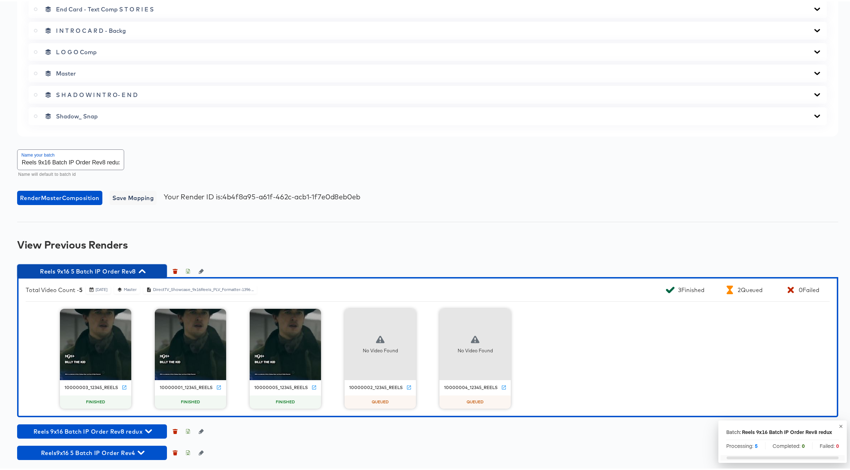
click at [142, 269] on icon "button" at bounding box center [142, 270] width 7 height 4
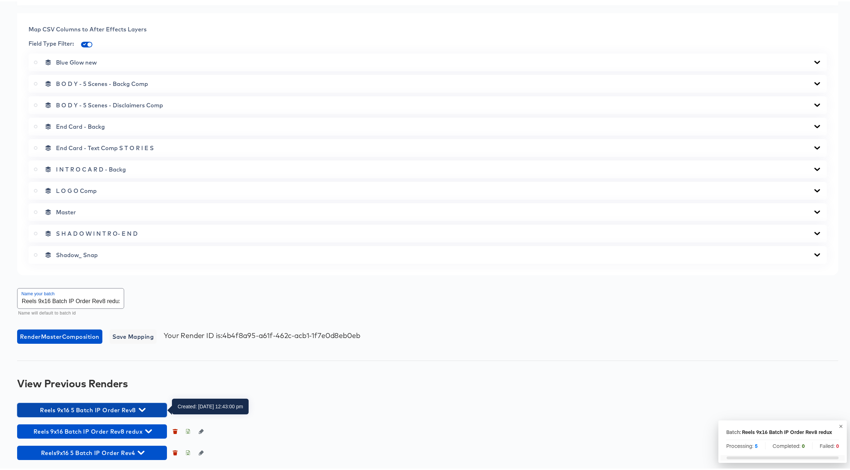
click at [143, 407] on icon "button" at bounding box center [142, 408] width 7 height 7
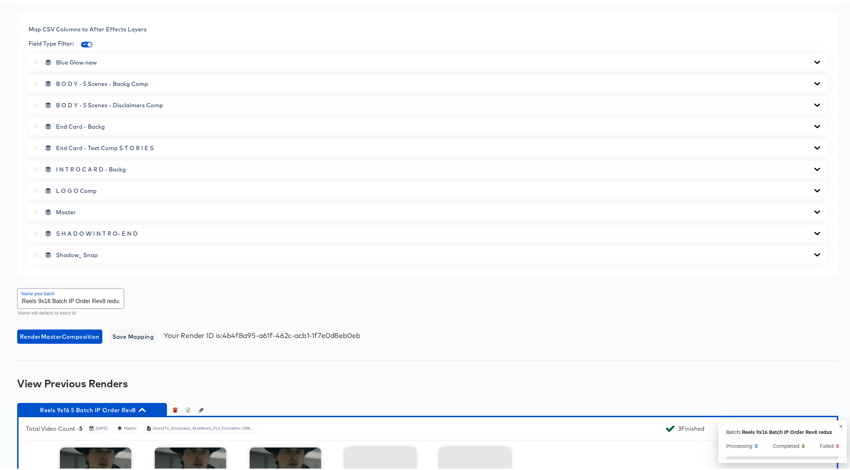
scroll to position [419, 0]
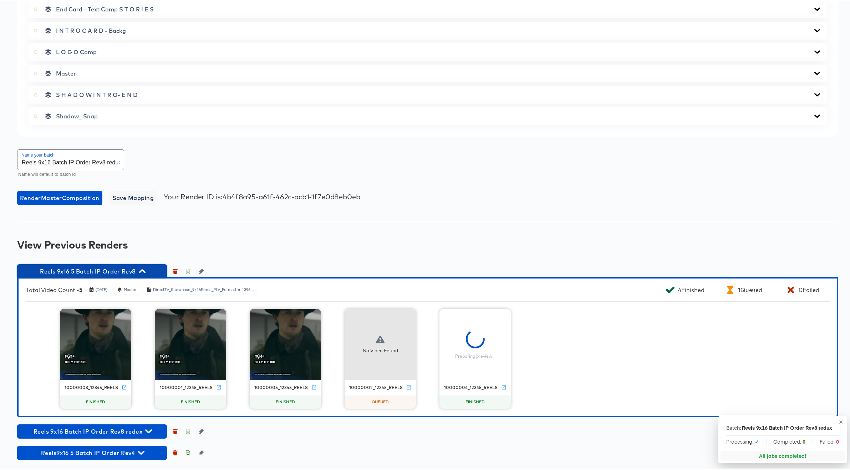
click at [143, 270] on icon "button" at bounding box center [142, 270] width 7 height 4
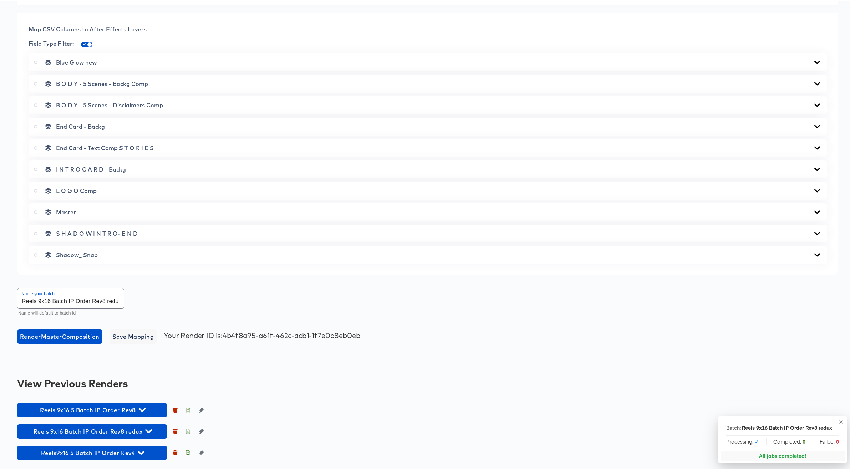
scroll to position [281, 0]
click at [142, 408] on icon "button" at bounding box center [142, 408] width 7 height 7
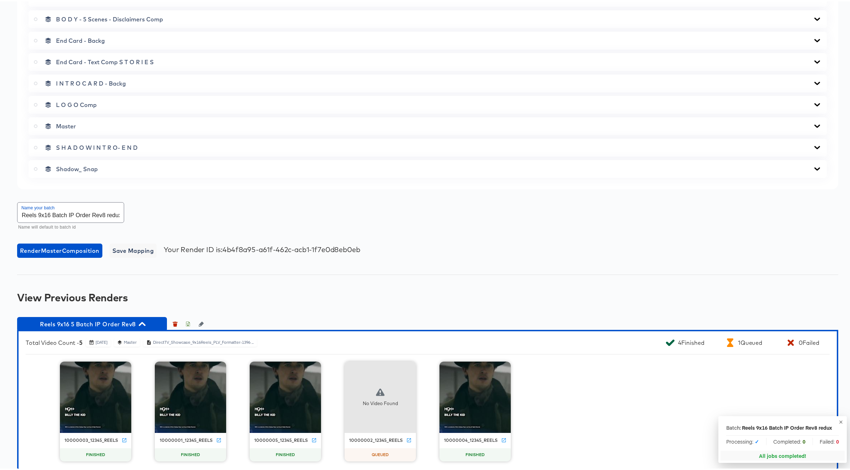
scroll to position [419, 0]
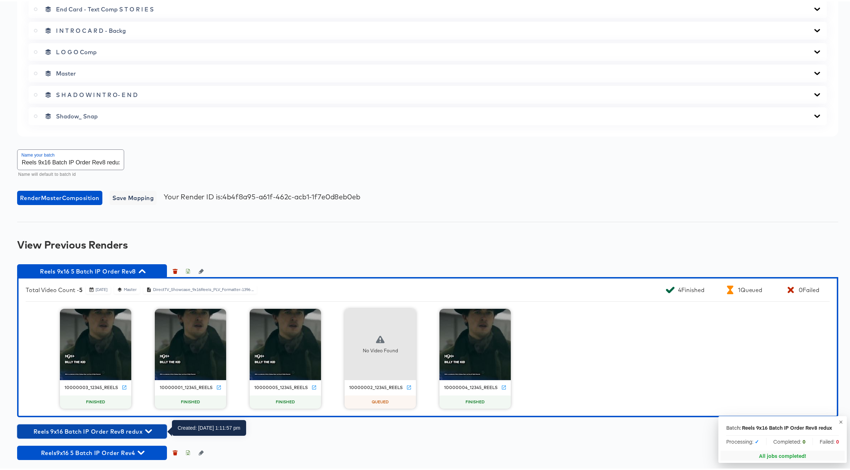
click at [148, 431] on icon "button" at bounding box center [148, 430] width 7 height 4
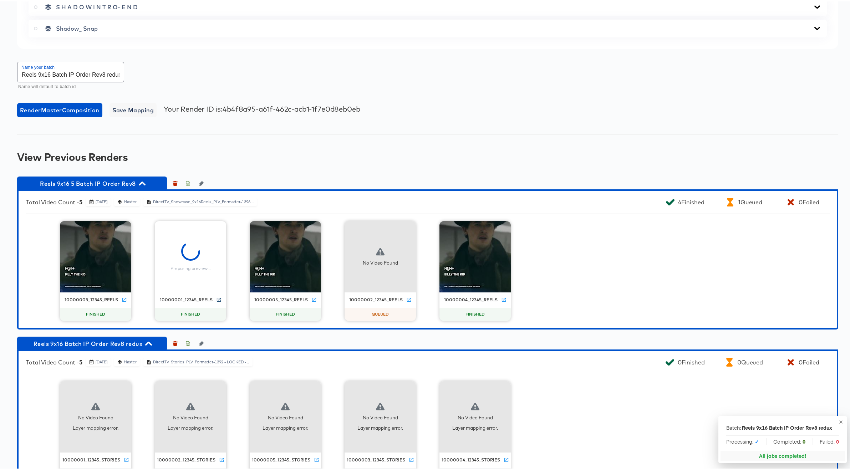
scroll to position [558, 0]
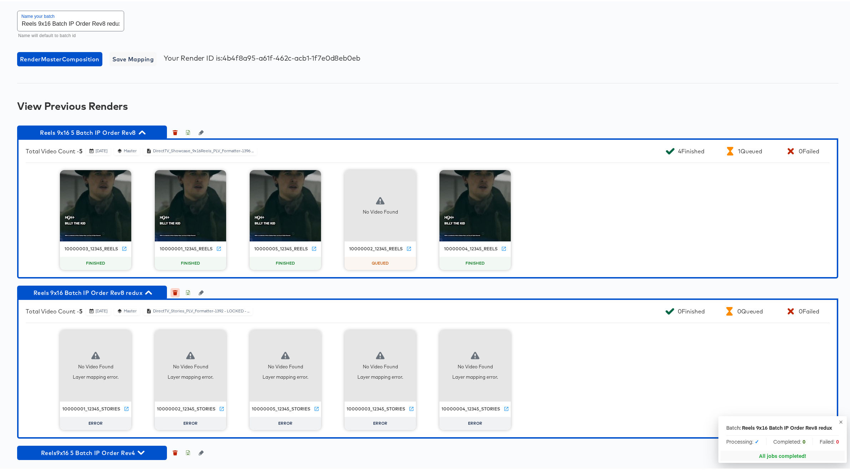
click at [175, 291] on icon "button" at bounding box center [175, 292] width 4 height 3
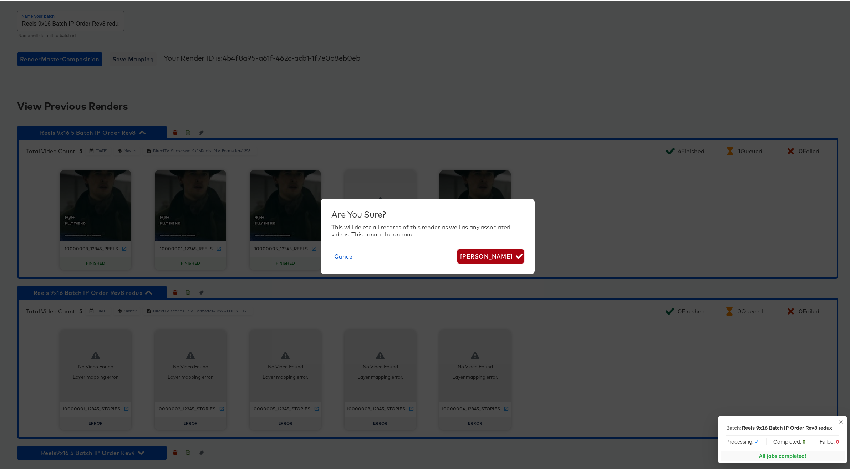
click at [490, 252] on span "[PERSON_NAME]" at bounding box center [490, 255] width 61 height 10
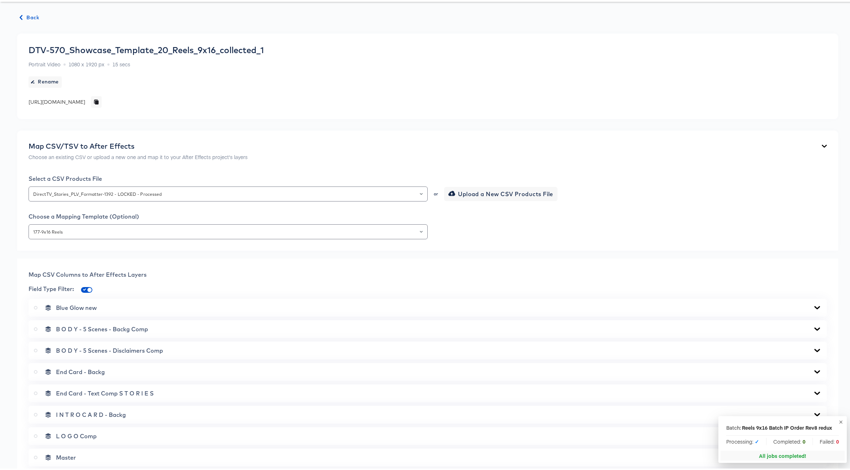
scroll to position [0, 0]
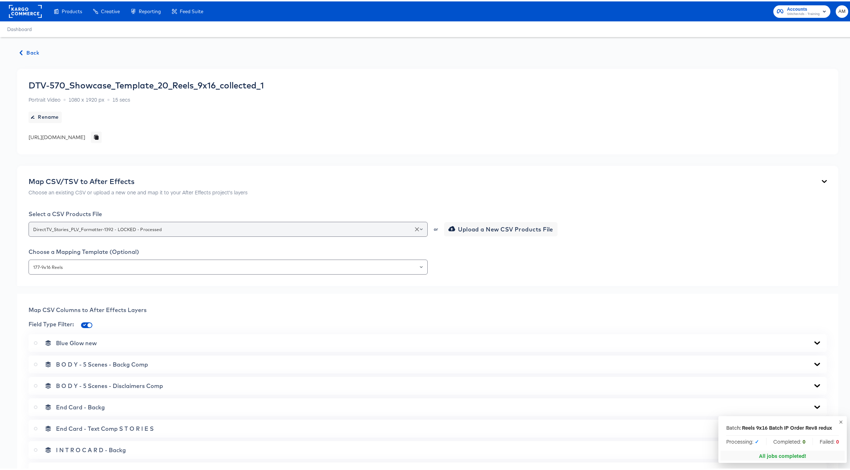
click at [420, 228] on icon "Open" at bounding box center [421, 228] width 3 height 2
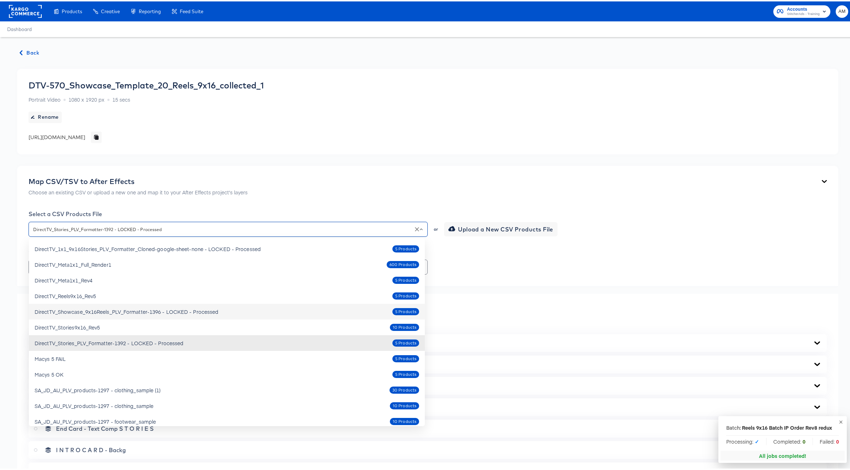
click at [153, 309] on div "DirectTV_Showcase_9x16Reels_PLV_Formatter-1396 - LOCKED - Processed" at bounding box center [127, 310] width 184 height 7
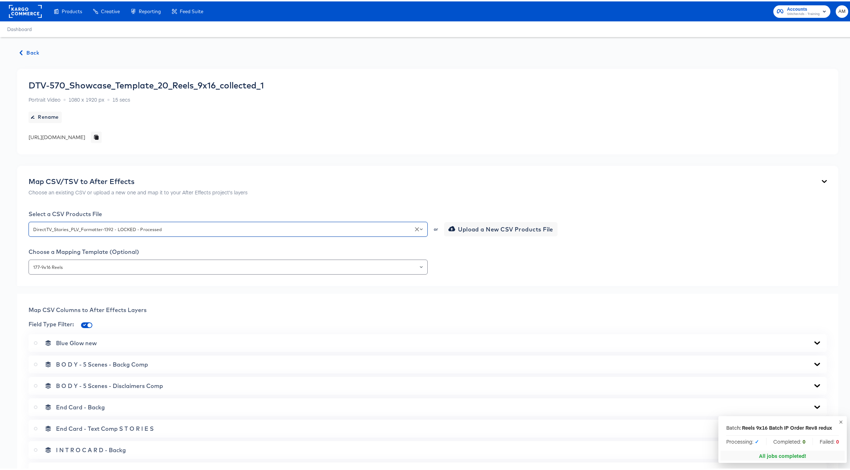
type input "DirectTV_Showcase_9x16Reels_PLV_Formatter-1396 - LOCKED - Processed"
click at [417, 264] on icon "Clear" at bounding box center [416, 265] width 7 height 7
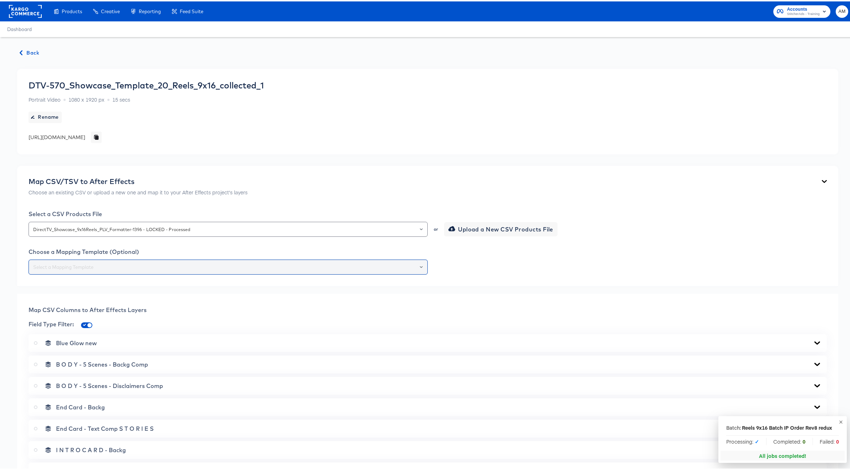
click at [420, 263] on button "Open" at bounding box center [421, 266] width 3 height 10
click at [77, 295] on li "177-9x16 Reels" at bounding box center [227, 294] width 396 height 11
type input "177-9x16 Reels"
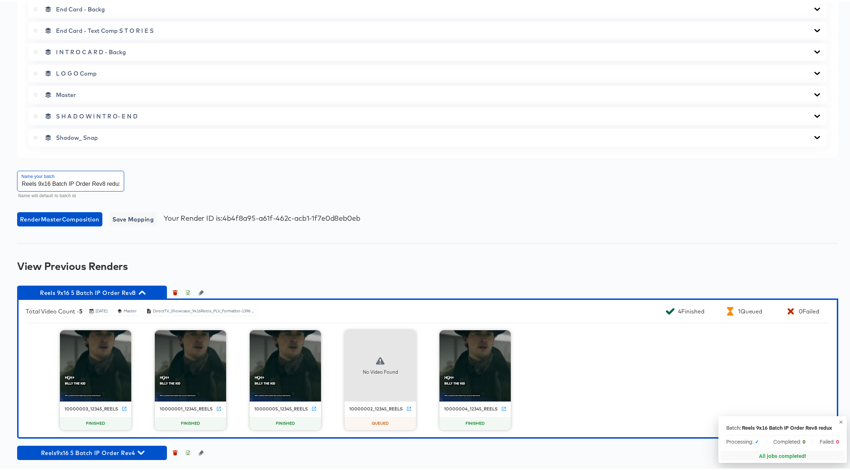
scroll to position [0, 2]
drag, startPoint x: 109, startPoint y: 183, endPoint x: 134, endPoint y: 183, distance: 25.0
click at [134, 183] on div "Name your batch Reels 9x16 Batch IP Order Rev8 redux Name will default to batch…" at bounding box center [427, 184] width 821 height 32
click at [71, 217] on span "Render Master Composition" at bounding box center [60, 218] width 80 height 10
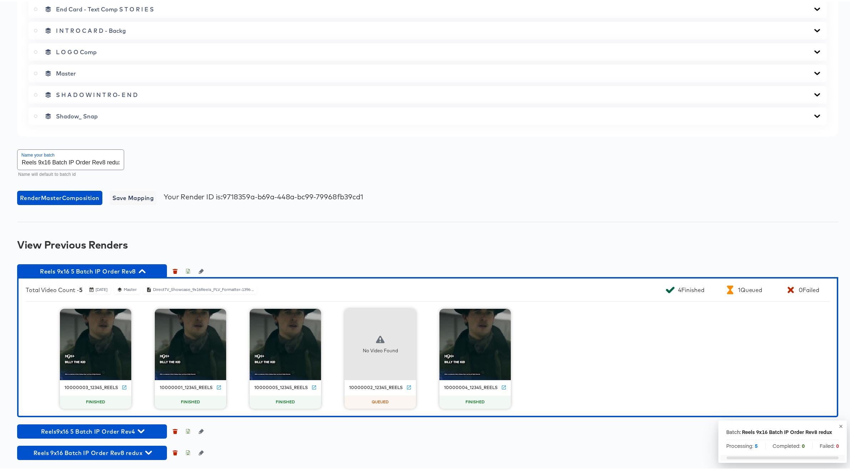
scroll to position [418, 0]
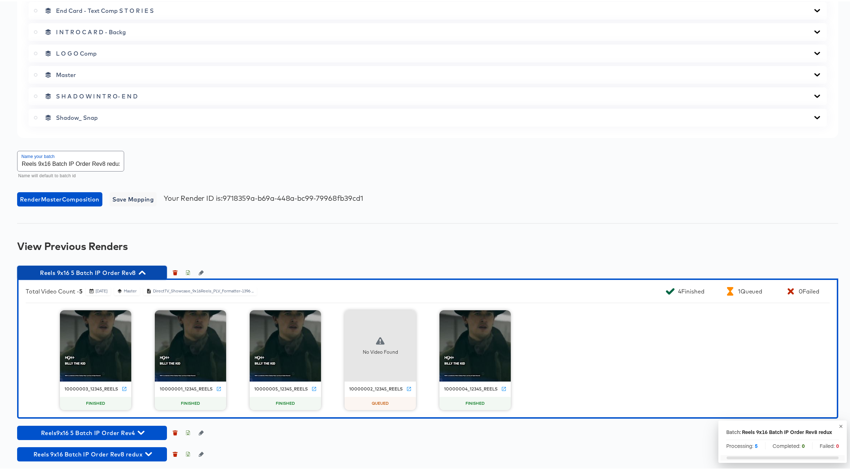
click at [142, 271] on icon "button" at bounding box center [142, 271] width 7 height 4
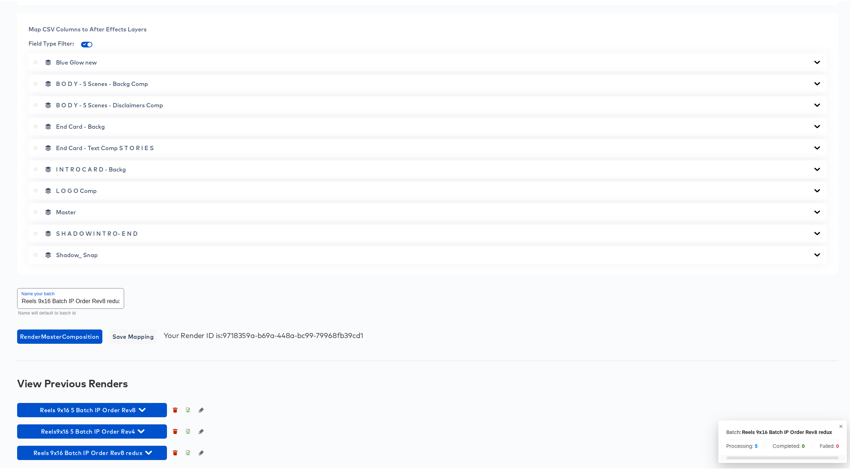
scroll to position [281, 0]
click at [143, 408] on icon "button" at bounding box center [142, 408] width 7 height 7
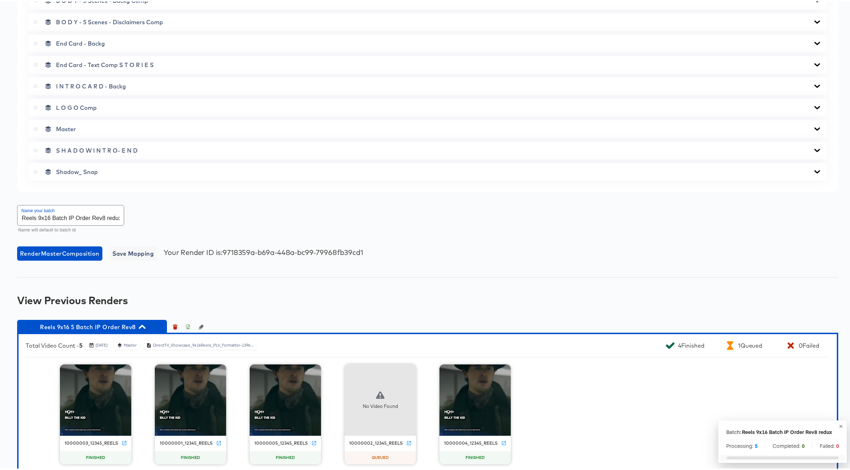
scroll to position [419, 0]
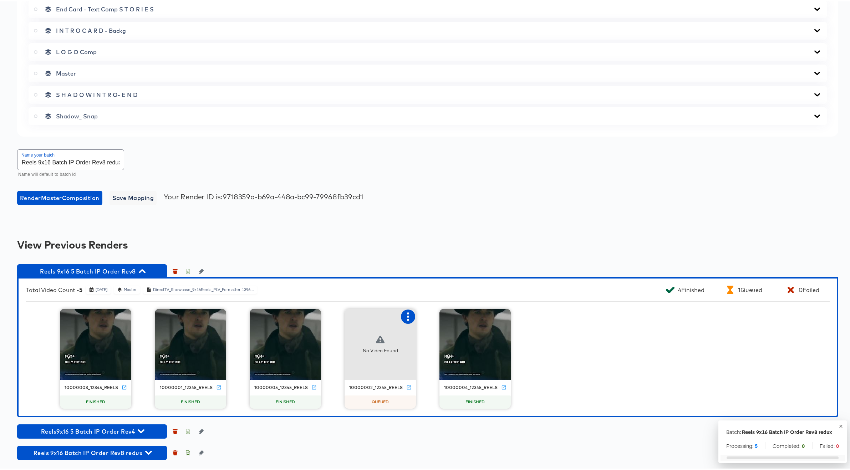
click at [406, 317] on icon "button" at bounding box center [408, 315] width 9 height 9
click at [405, 316] on icon "button" at bounding box center [408, 315] width 9 height 9
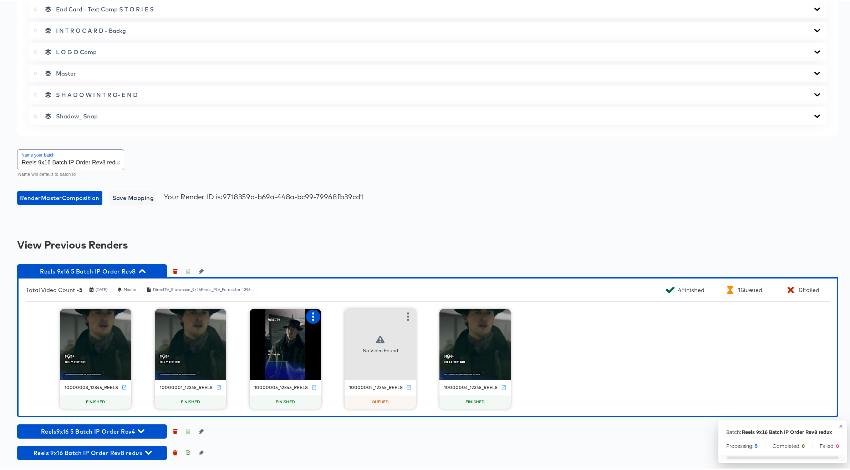
click at [310, 314] on icon "button" at bounding box center [313, 315] width 9 height 9
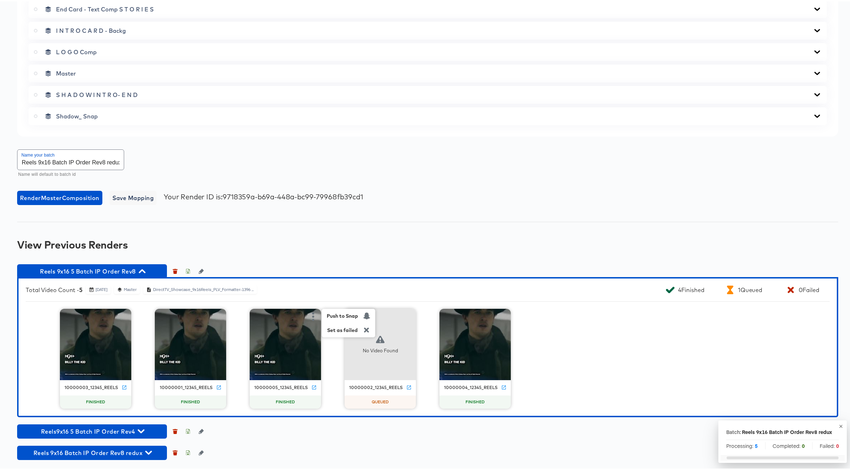
click at [404, 289] on div "Total Video Count - 5 August 15th 2025 Master DirectTV_Showcase_9x16Reels_PLV_F…" at bounding box center [333, 288] width 615 height 9
click at [407, 313] on icon "button" at bounding box center [408, 315] width 2 height 9
click at [406, 317] on icon "button" at bounding box center [408, 315] width 9 height 9
click at [407, 317] on icon "button" at bounding box center [408, 315] width 2 height 9
click at [405, 317] on icon "button" at bounding box center [408, 315] width 9 height 9
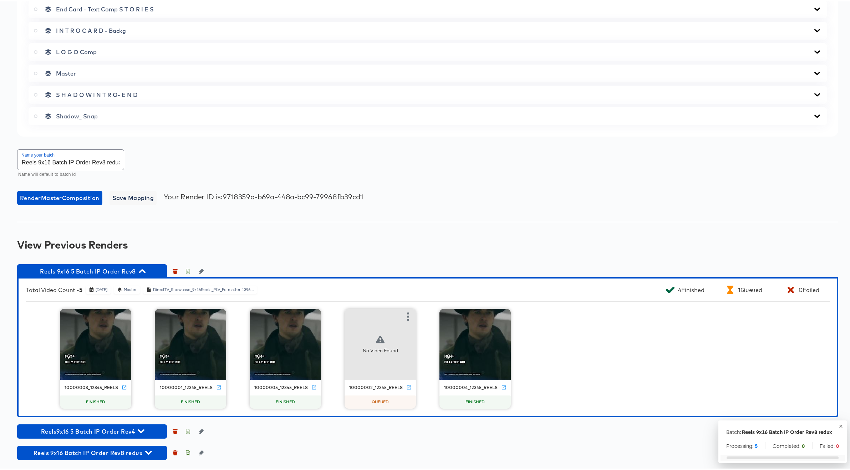
click at [591, 320] on div "10000003_12345_reels FINISHED 10000001_12345_reels FINISHED 10000005_12345_reel…" at bounding box center [428, 357] width 804 height 100
click at [143, 270] on icon "button" at bounding box center [142, 270] width 7 height 4
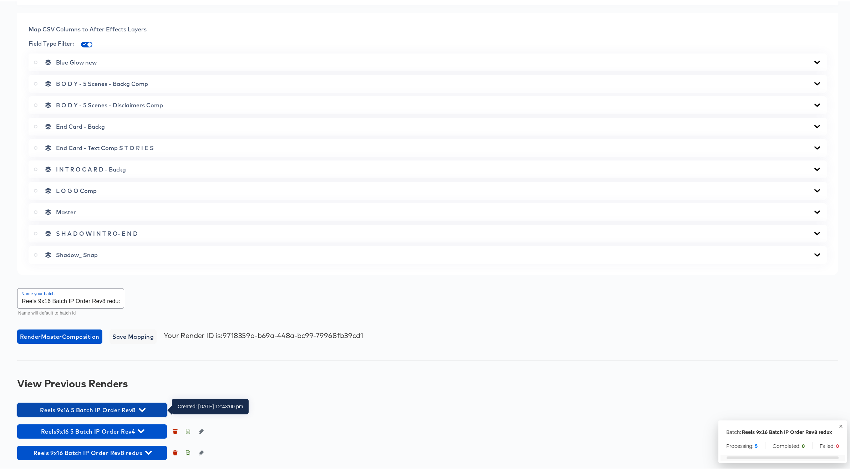
click at [141, 408] on icon "button" at bounding box center [142, 409] width 7 height 4
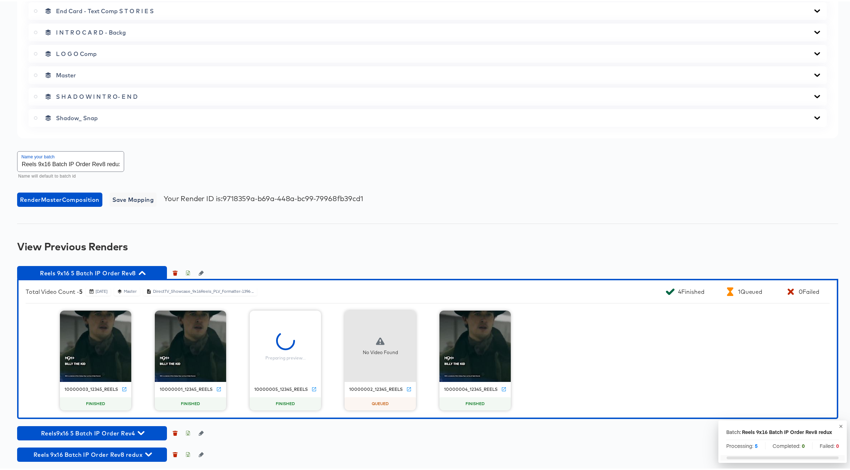
scroll to position [419, 0]
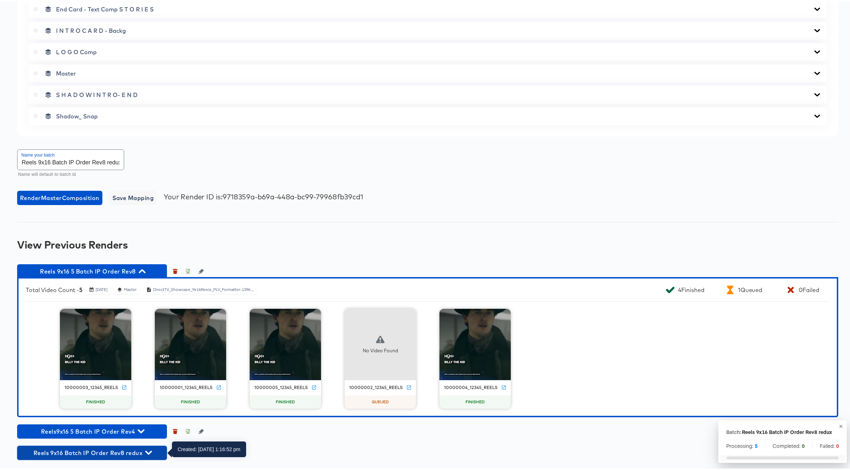
click at [148, 452] on icon "button" at bounding box center [148, 451] width 7 height 4
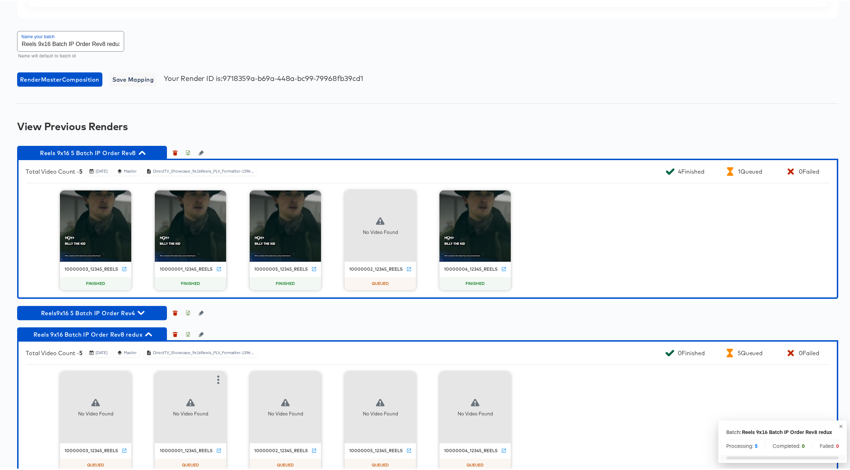
scroll to position [558, 0]
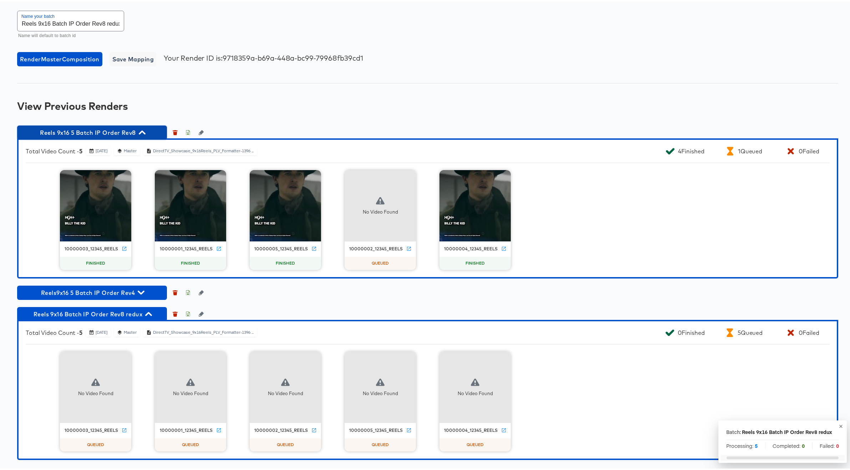
click at [143, 131] on icon "button" at bounding box center [142, 131] width 7 height 4
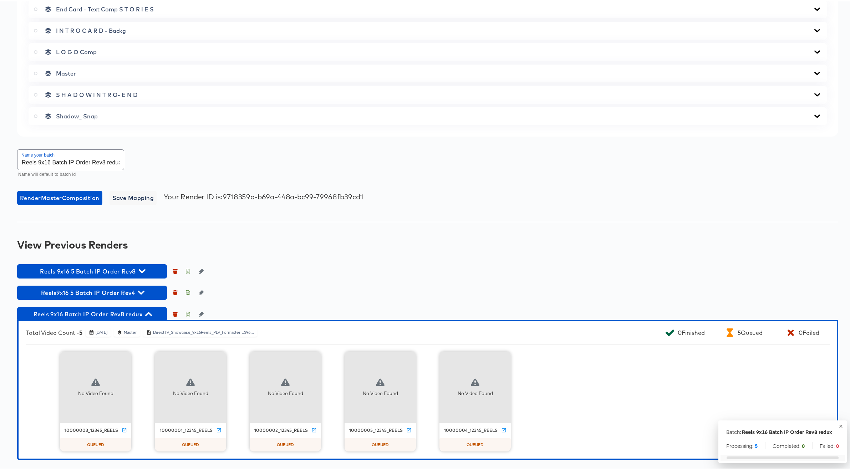
scroll to position [419, 0]
click at [143, 269] on icon "button" at bounding box center [142, 269] width 7 height 7
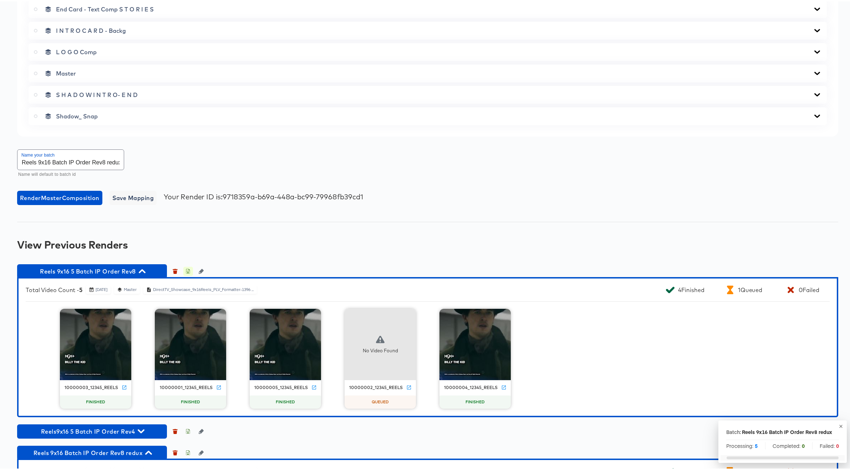
click at [189, 270] on icon "button" at bounding box center [188, 270] width 2 height 3
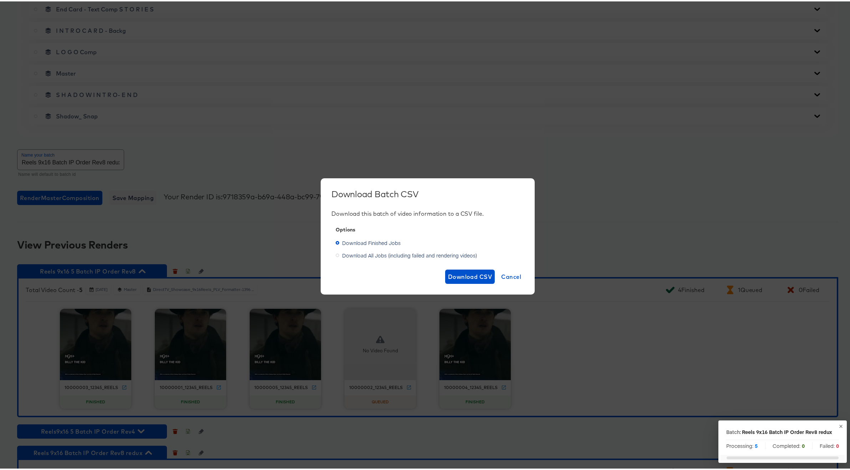
click at [386, 253] on span "Download All Jobs (including failed and rendering videos)" at bounding box center [409, 253] width 135 height 7
click at [0, 0] on input "Download All Jobs (including failed and rendering videos)" at bounding box center [0, 0] width 0 height 0
click at [463, 274] on span "Download CSV" at bounding box center [470, 275] width 44 height 10
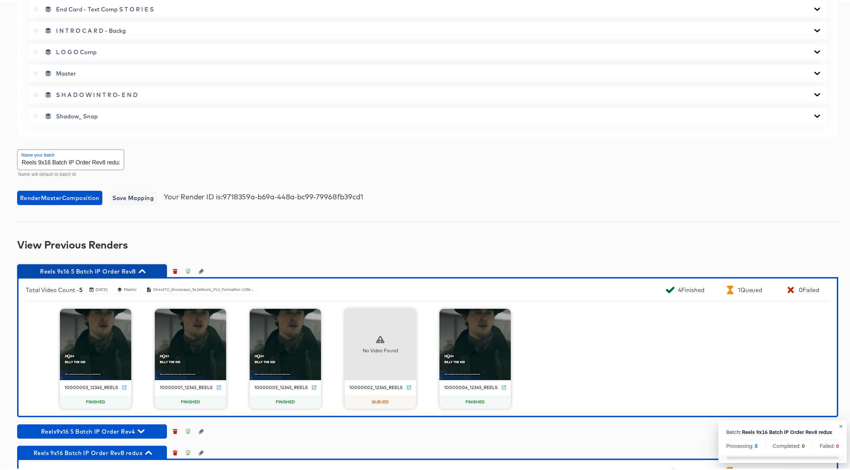
click at [146, 270] on span "Reels 9x16 5 Batch IP Order Rev8" at bounding box center [92, 270] width 143 height 10
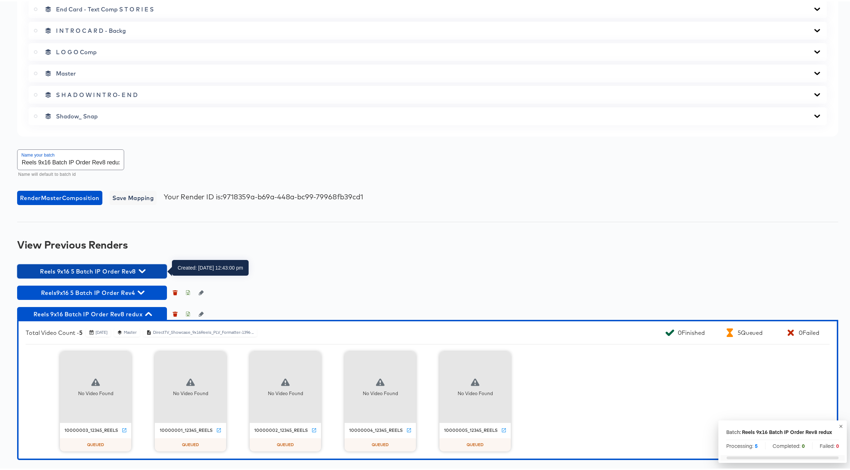
click at [144, 269] on icon "button" at bounding box center [142, 270] width 7 height 4
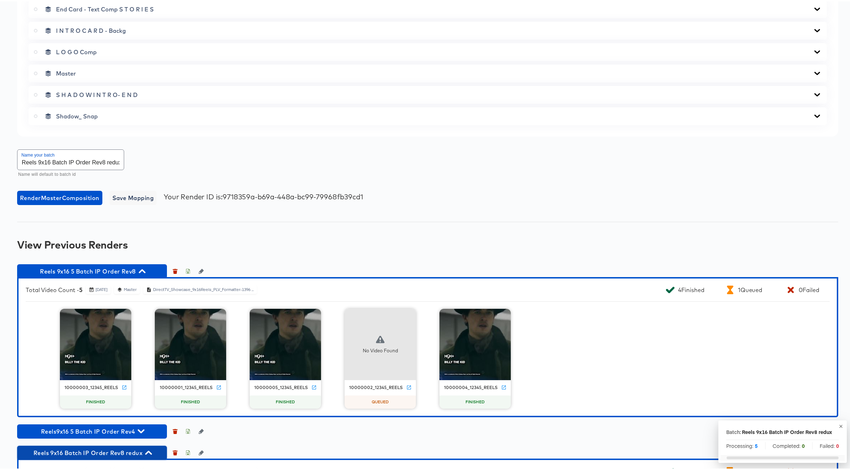
click at [153, 451] on span "Reels 9x16 Batch IP Order Rev8 redux" at bounding box center [92, 452] width 143 height 10
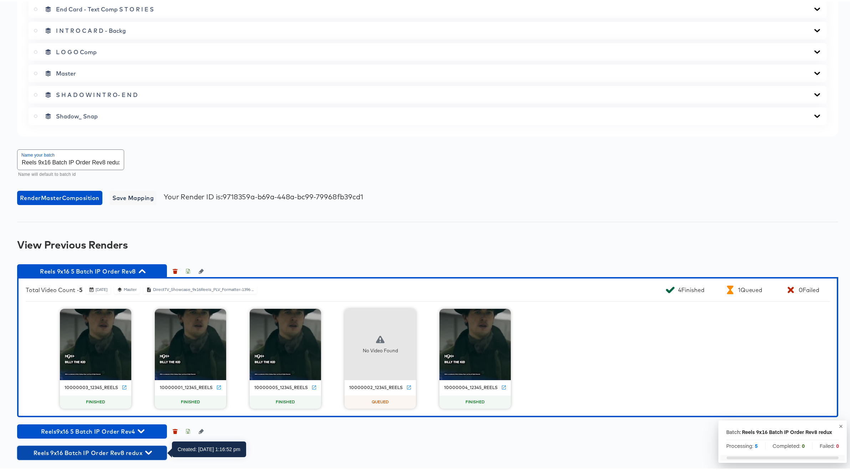
click at [148, 451] on icon "button" at bounding box center [148, 451] width 7 height 4
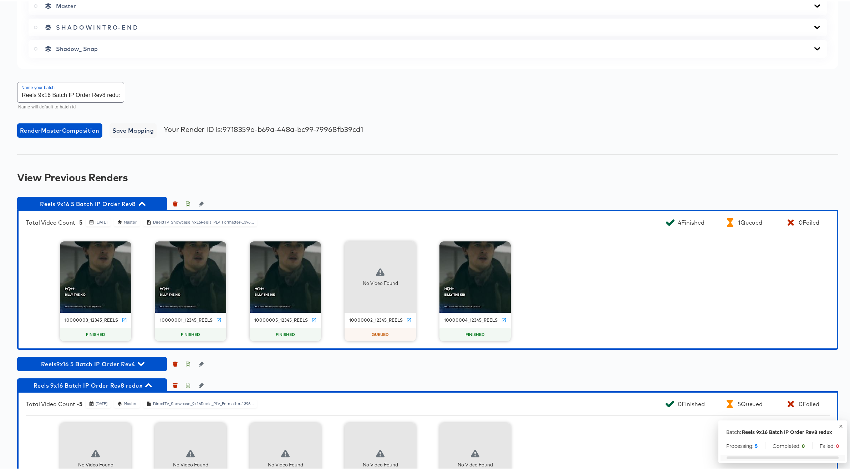
scroll to position [558, 0]
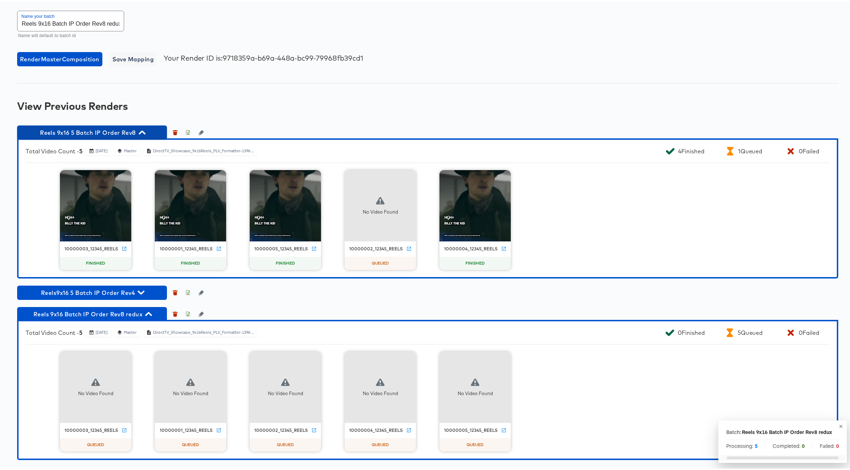
click at [144, 131] on icon "button" at bounding box center [142, 131] width 7 height 4
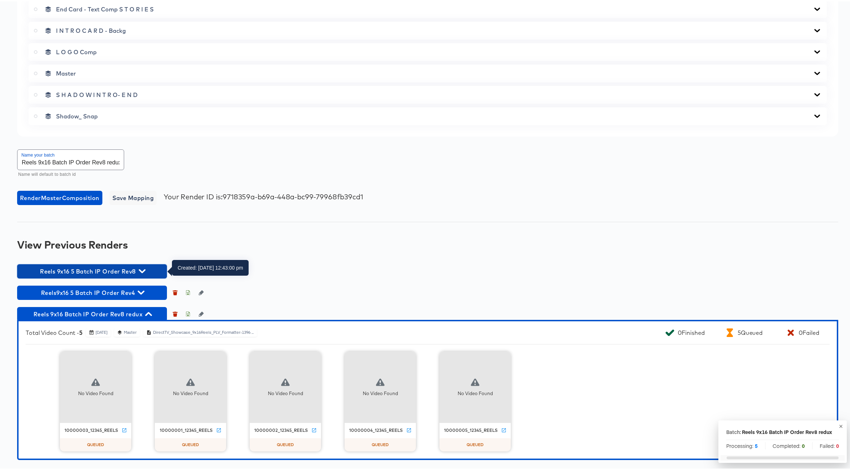
click at [143, 271] on icon "button" at bounding box center [142, 270] width 7 height 4
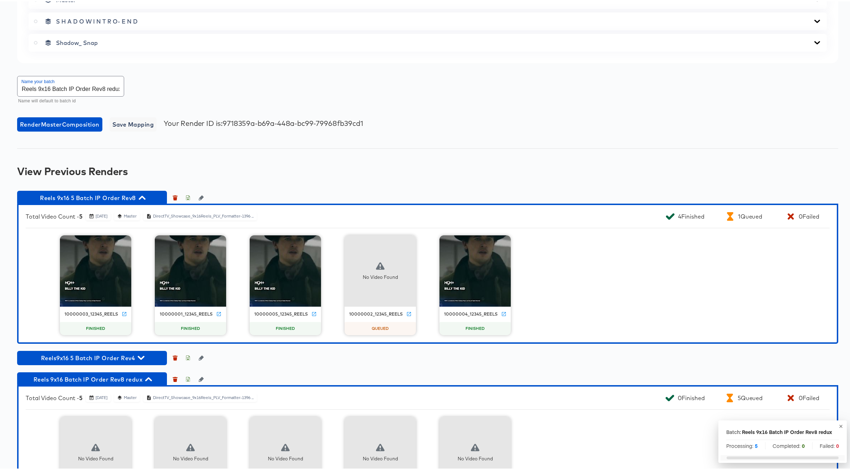
scroll to position [558, 0]
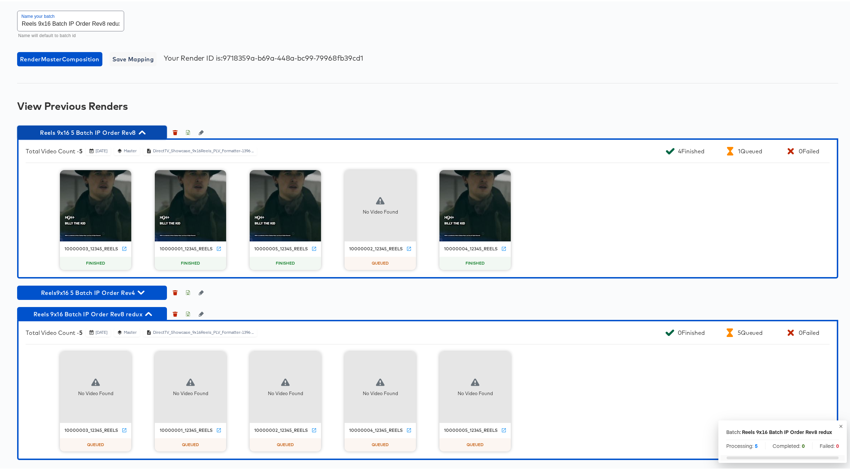
click at [143, 130] on icon "button" at bounding box center [142, 131] width 7 height 4
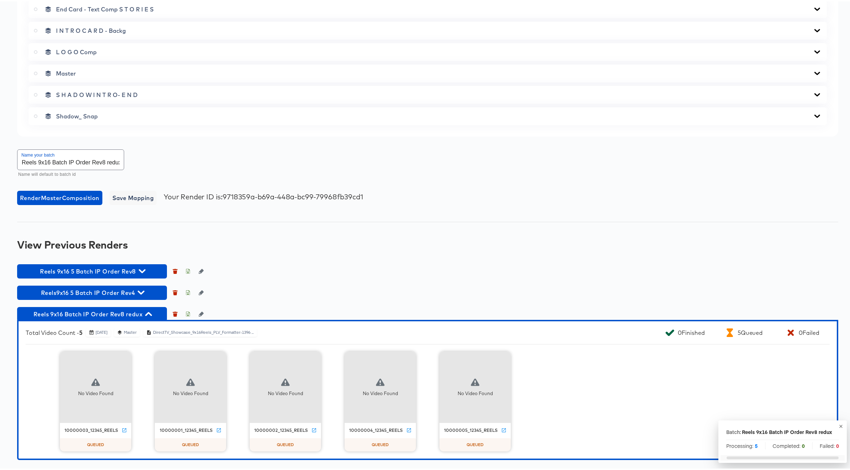
scroll to position [419, 0]
click at [142, 269] on icon "button" at bounding box center [142, 269] width 7 height 7
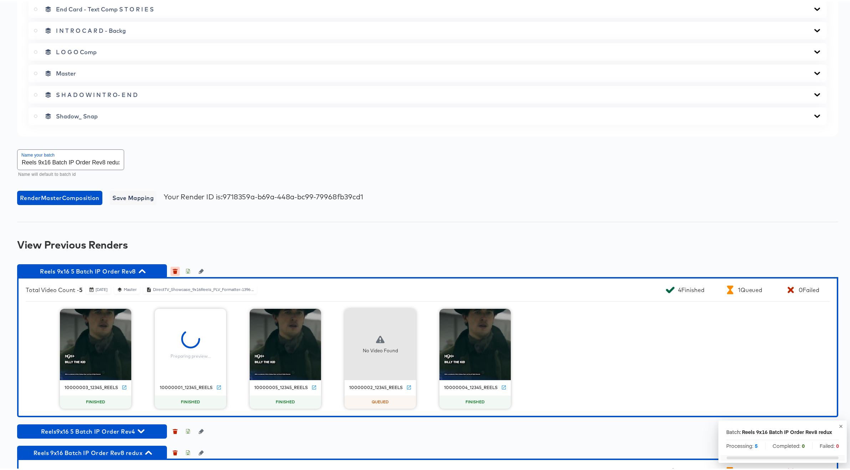
scroll to position [558, 0]
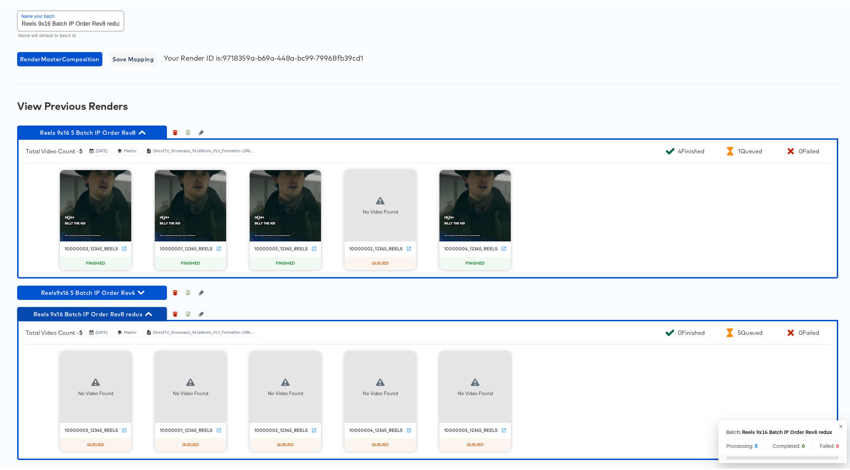
click at [149, 311] on icon "button" at bounding box center [148, 312] width 7 height 7
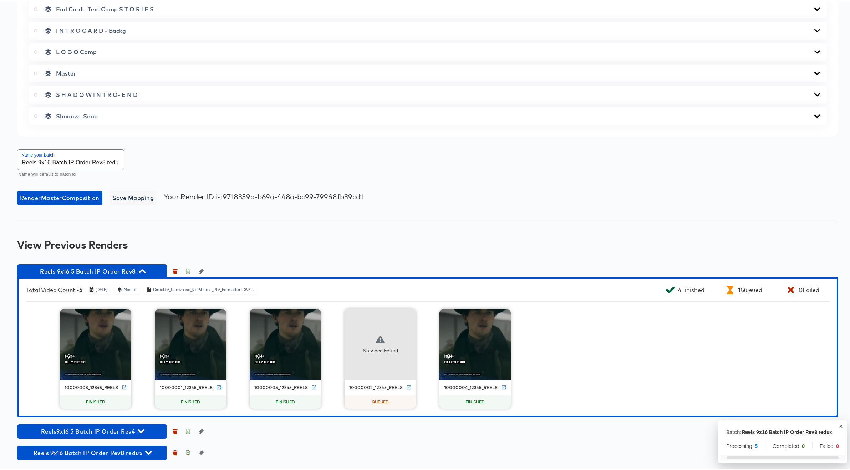
scroll to position [419, 0]
click at [149, 451] on icon "button" at bounding box center [148, 451] width 7 height 7
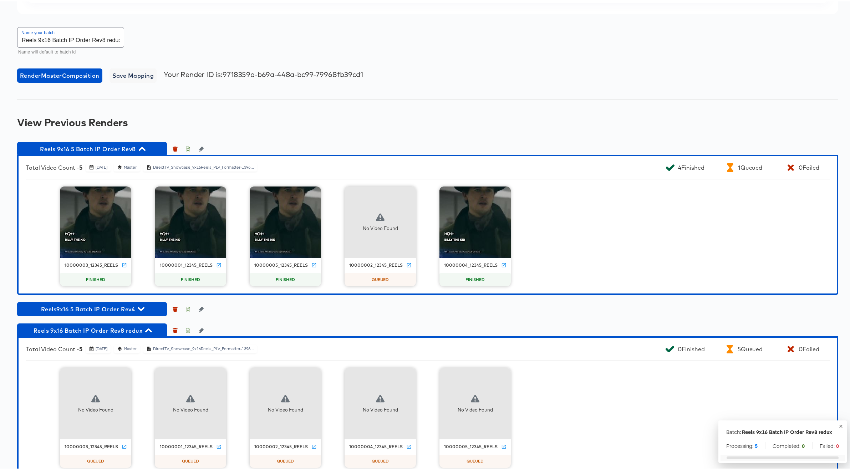
scroll to position [558, 0]
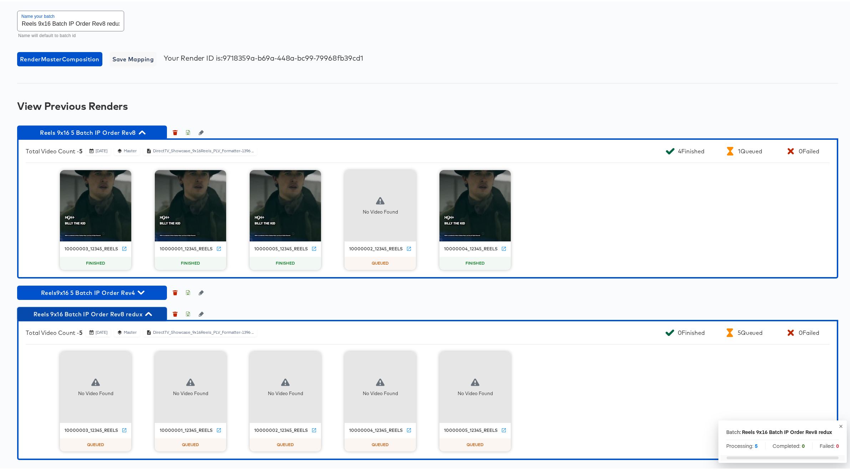
click at [149, 313] on icon "button" at bounding box center [148, 312] width 7 height 7
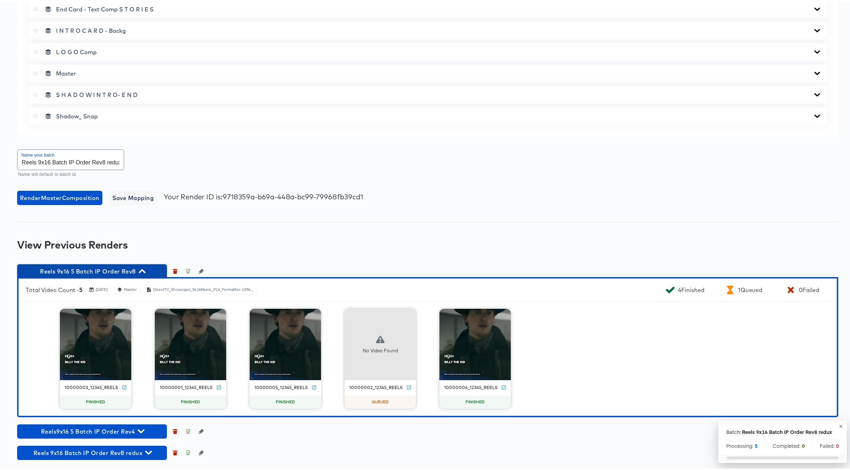
click at [143, 270] on icon "button" at bounding box center [142, 270] width 7 height 4
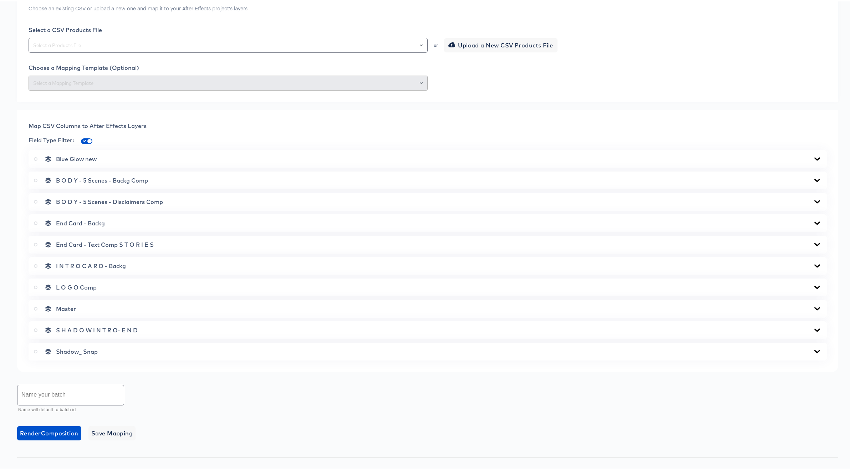
scroll to position [281, 0]
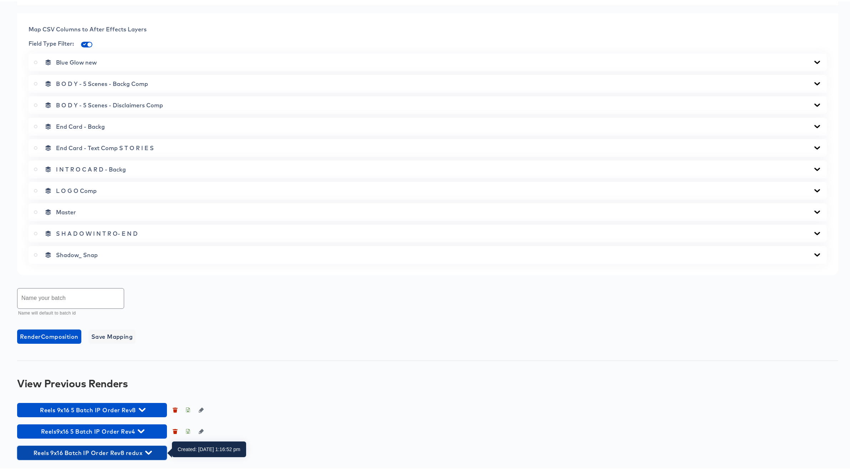
click at [149, 452] on icon "button" at bounding box center [148, 451] width 7 height 4
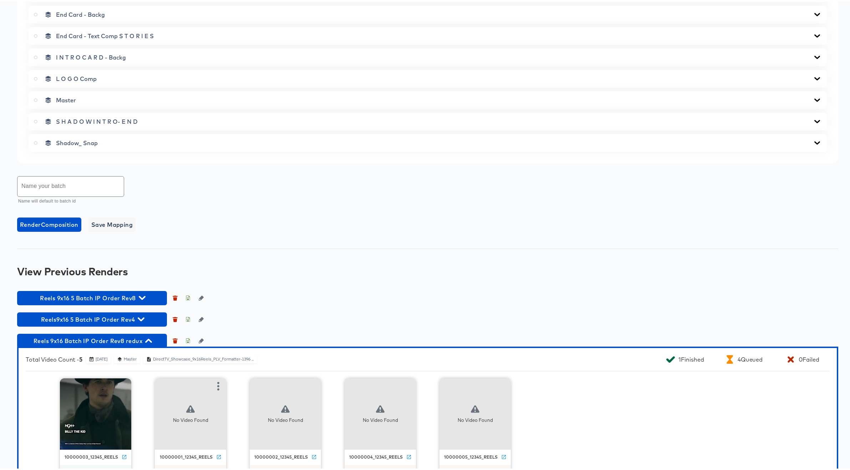
scroll to position [419, 0]
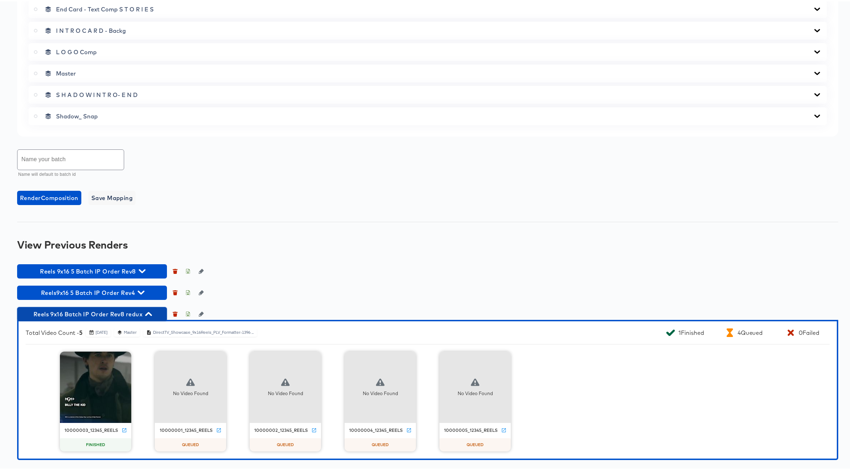
click at [149, 312] on icon "button" at bounding box center [148, 313] width 7 height 4
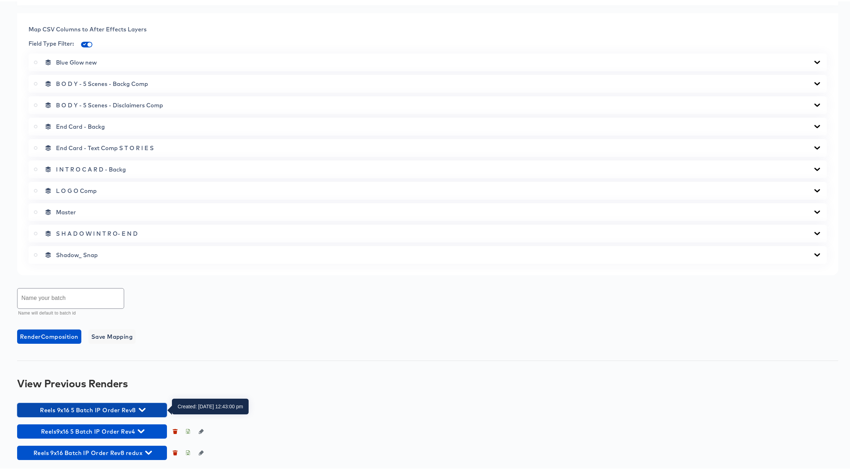
click at [145, 407] on icon "button" at bounding box center [142, 409] width 7 height 4
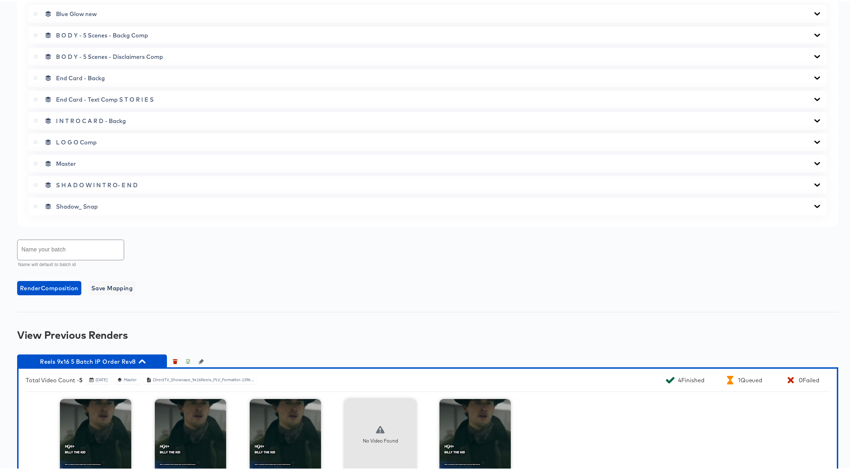
scroll to position [419, 0]
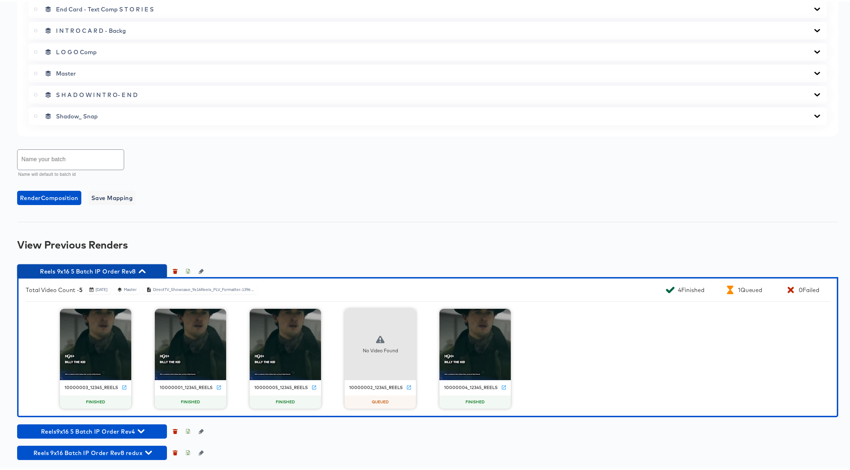
click at [143, 269] on icon "button" at bounding box center [142, 270] width 7 height 4
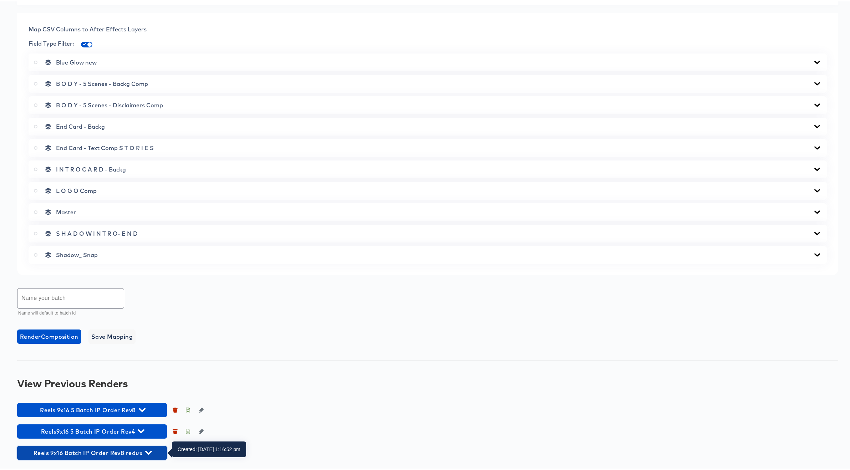
click at [149, 451] on icon "button" at bounding box center [148, 451] width 7 height 7
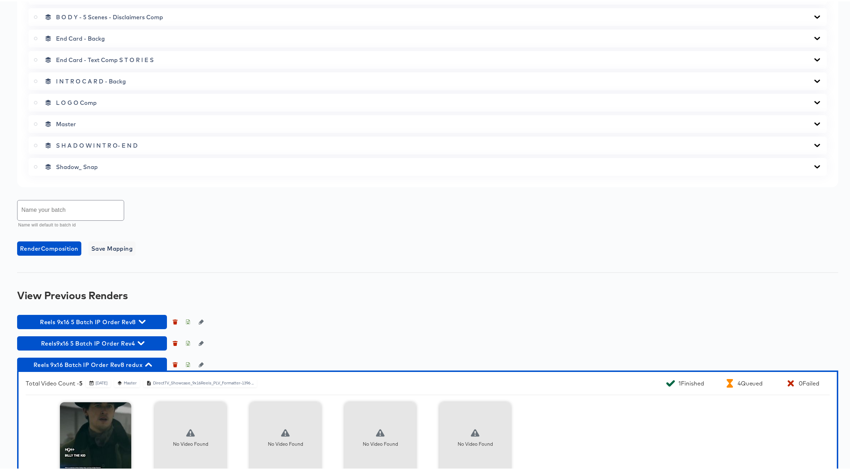
scroll to position [419, 0]
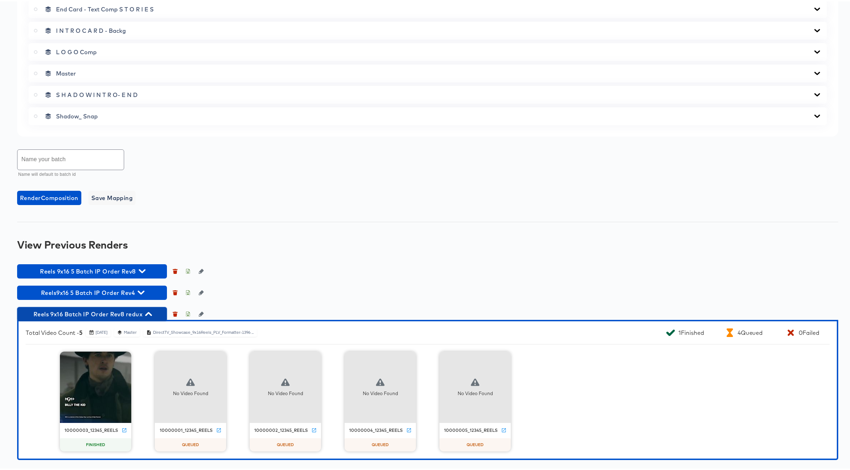
click at [147, 312] on icon "button" at bounding box center [148, 312] width 7 height 7
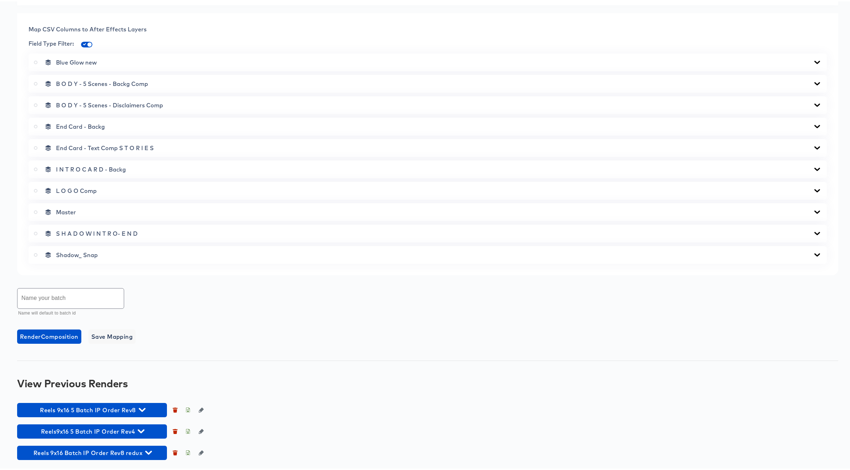
scroll to position [281, 0]
click at [143, 407] on icon "button" at bounding box center [142, 408] width 7 height 7
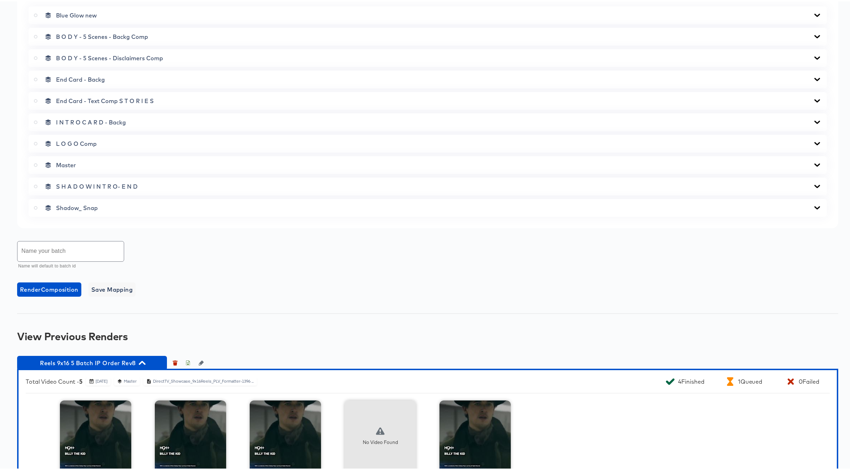
scroll to position [407, 0]
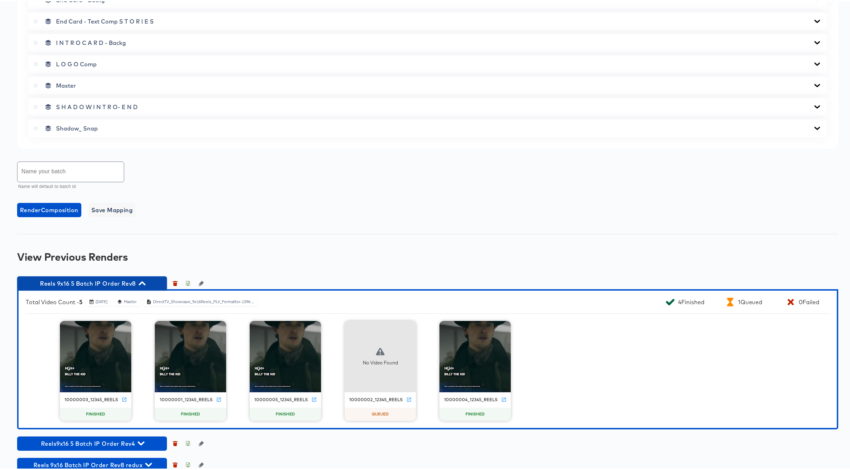
click at [141, 281] on icon "button" at bounding box center [142, 282] width 7 height 7
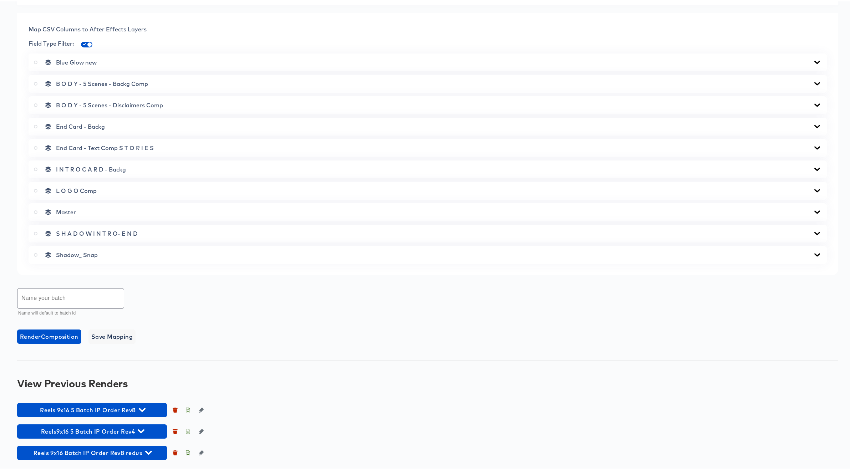
scroll to position [281, 0]
click at [148, 453] on icon "button" at bounding box center [148, 451] width 7 height 4
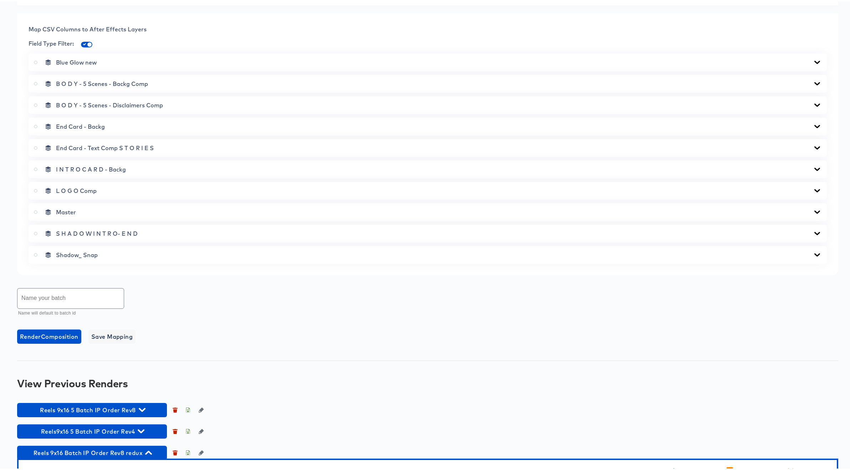
scroll to position [419, 0]
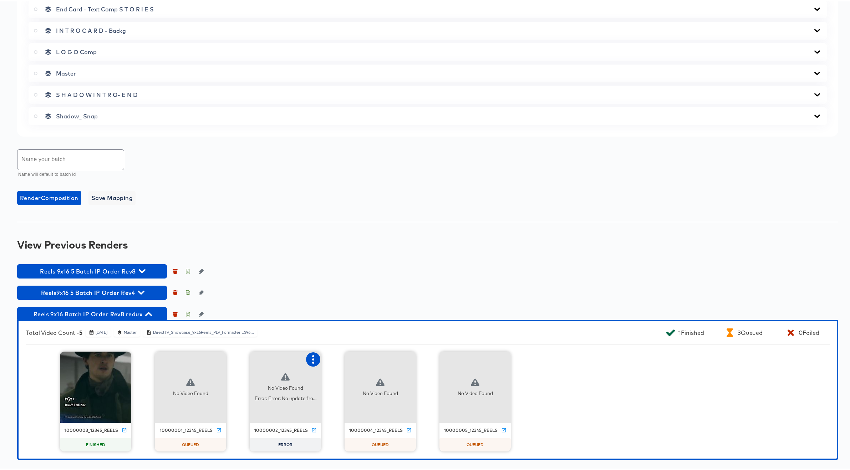
click at [311, 357] on icon "button" at bounding box center [313, 358] width 9 height 9
click at [333, 359] on div "Retry" at bounding box center [340, 358] width 14 height 6
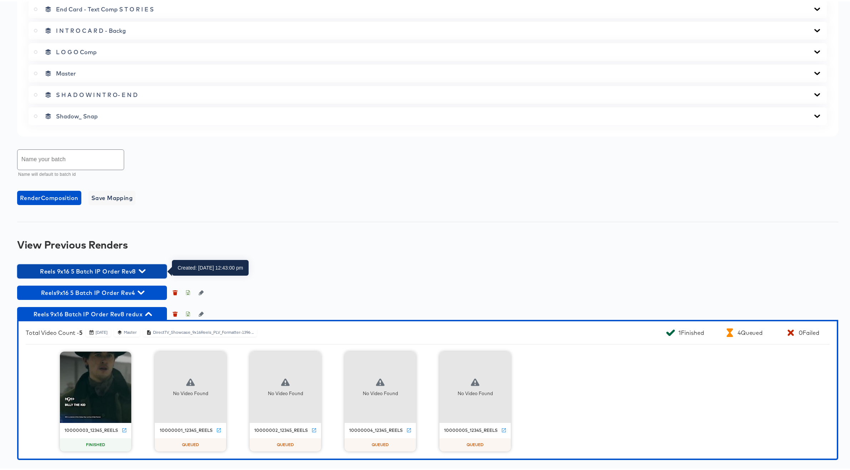
click at [144, 270] on icon "button" at bounding box center [142, 270] width 7 height 4
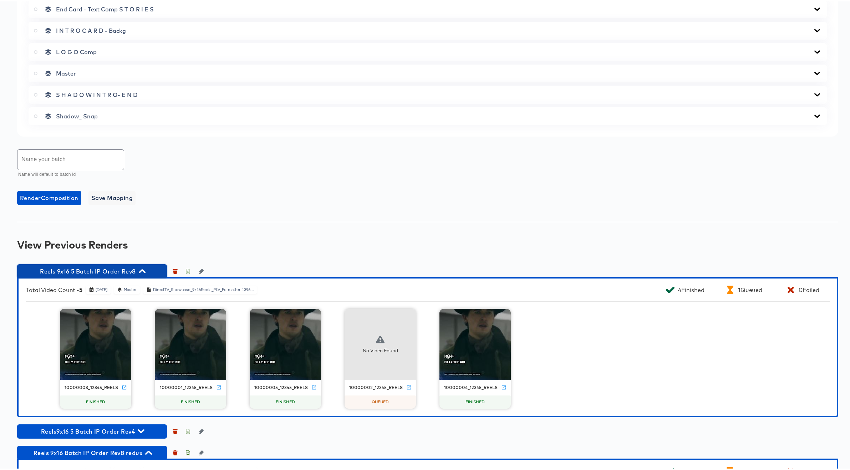
click at [143, 270] on icon "button" at bounding box center [142, 269] width 7 height 7
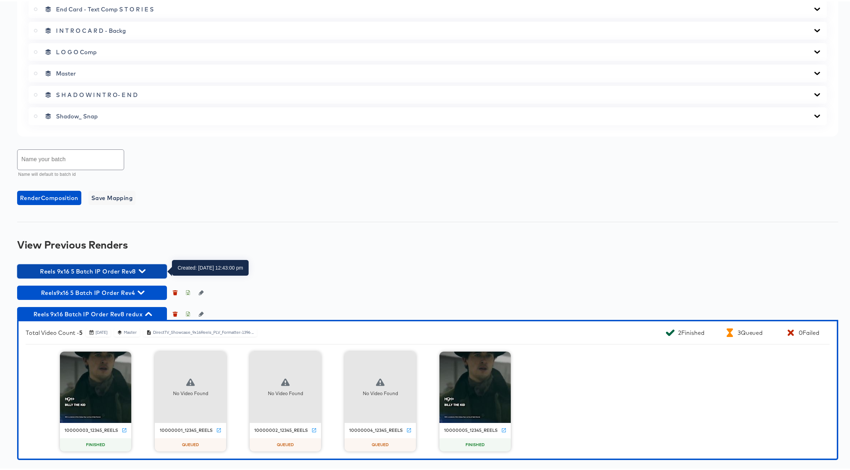
click at [143, 270] on icon "button" at bounding box center [142, 270] width 7 height 4
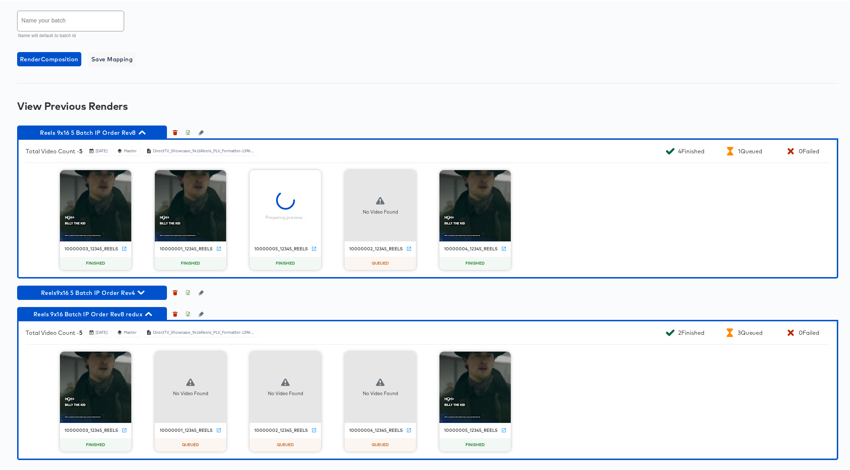
scroll to position [557, 0]
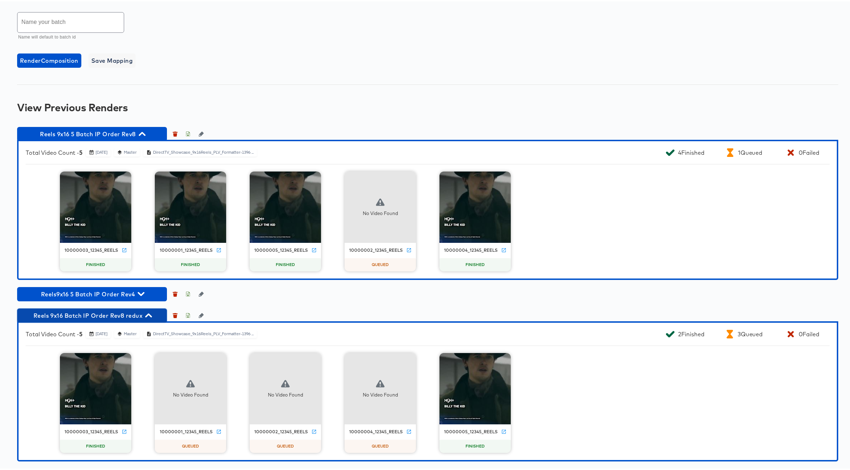
click at [149, 314] on icon "button" at bounding box center [148, 314] width 7 height 4
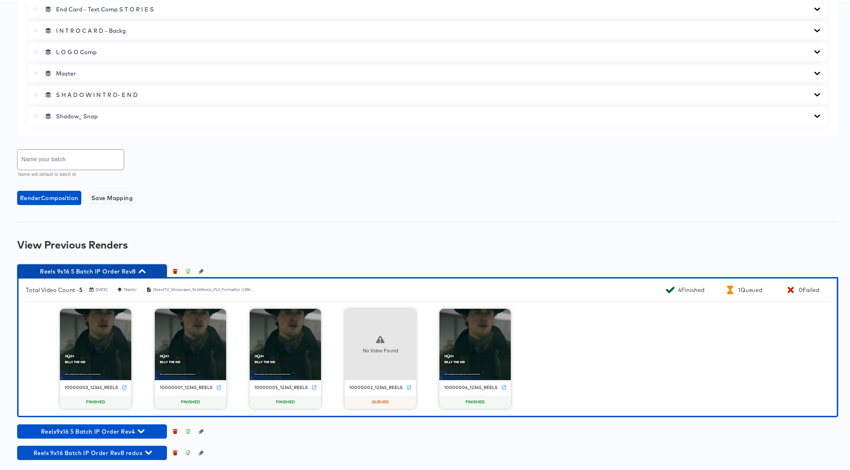
click at [145, 267] on icon "button" at bounding box center [142, 269] width 7 height 7
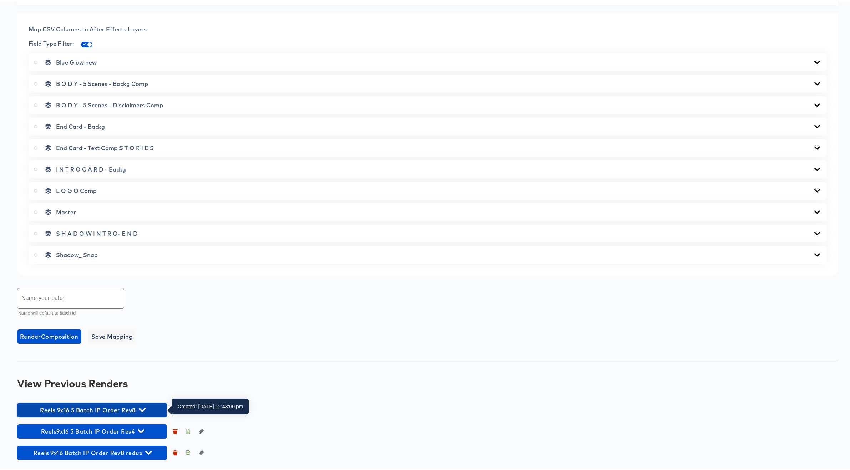
click at [146, 408] on icon "button" at bounding box center [142, 408] width 7 height 7
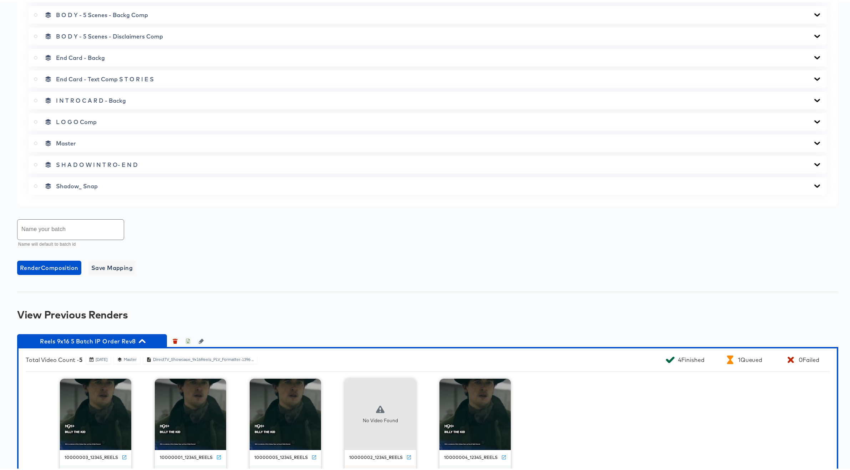
scroll to position [419, 0]
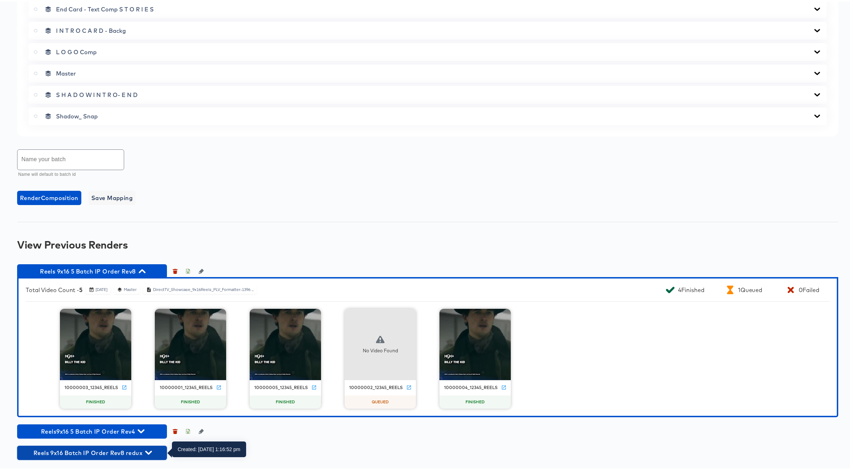
click at [149, 452] on icon "button" at bounding box center [148, 451] width 7 height 4
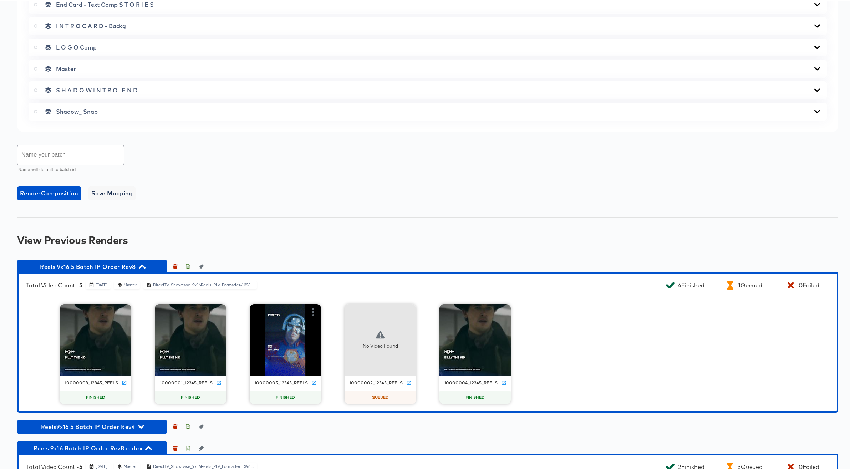
scroll to position [558, 0]
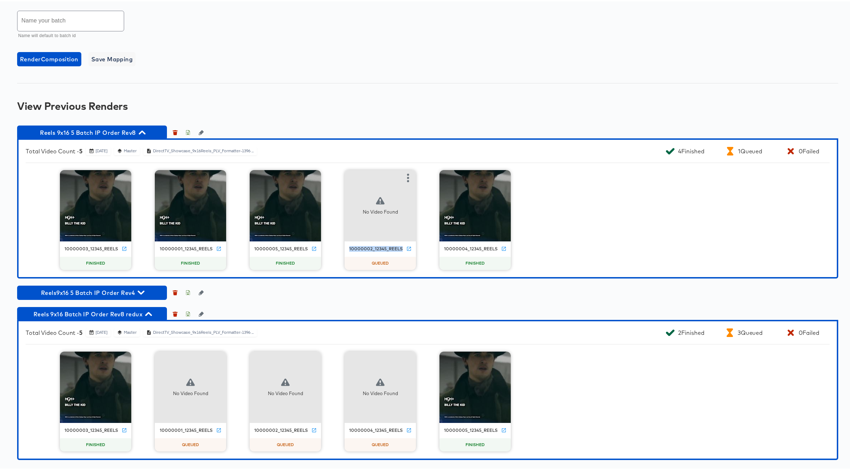
drag, startPoint x: 347, startPoint y: 248, endPoint x: 400, endPoint y: 248, distance: 52.4
click at [400, 248] on div "10000002_12345_reels" at bounding box center [380, 248] width 71 height 8
copy div "10000002_12345_reels"
click at [363, 247] on div "10000002_12345_reels" at bounding box center [375, 248] width 53 height 6
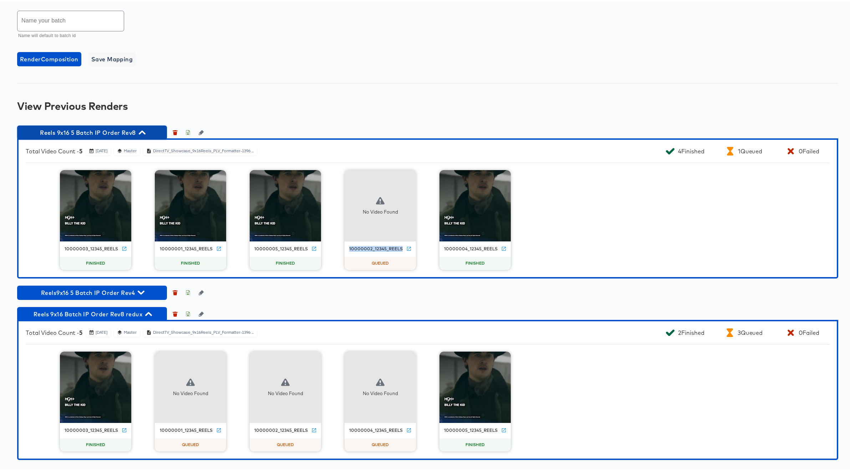
click at [144, 129] on icon "button" at bounding box center [142, 131] width 7 height 7
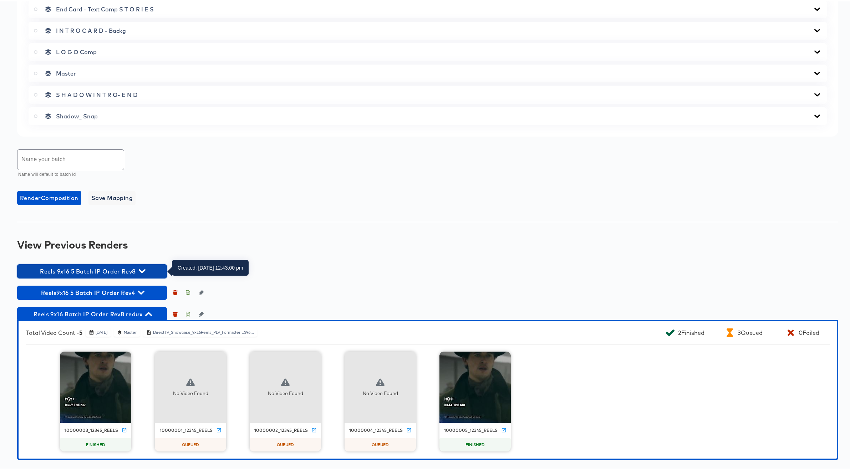
click at [143, 270] on icon "button" at bounding box center [142, 269] width 7 height 7
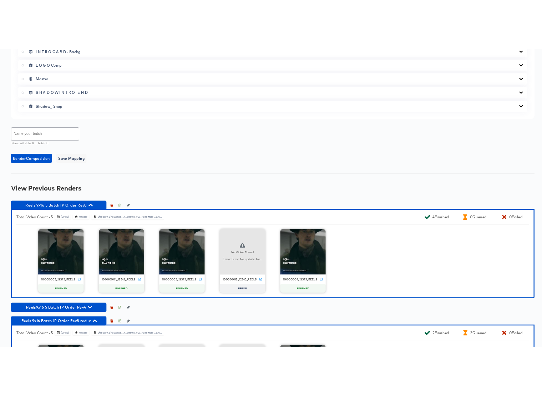
scroll to position [480, 0]
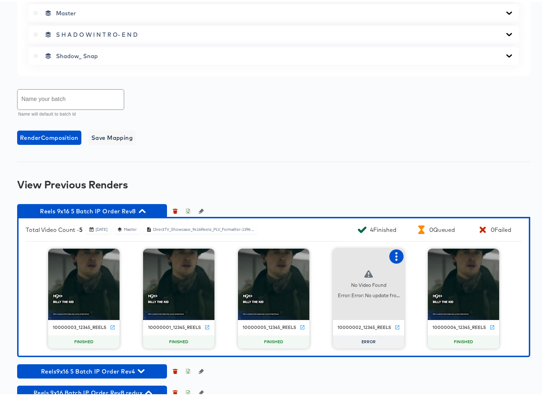
click at [394, 255] on icon "button" at bounding box center [396, 254] width 9 height 9
click at [418, 252] on div "Retry" at bounding box center [423, 254] width 14 height 6
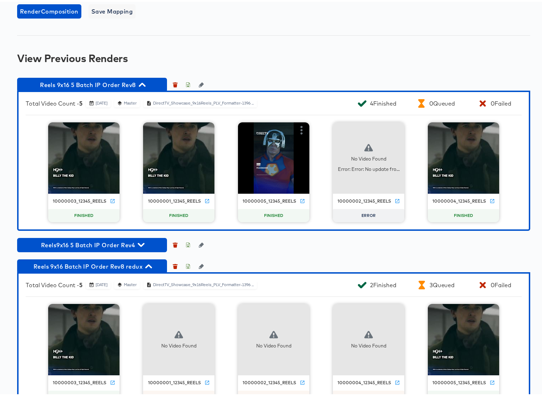
scroll to position [632, 0]
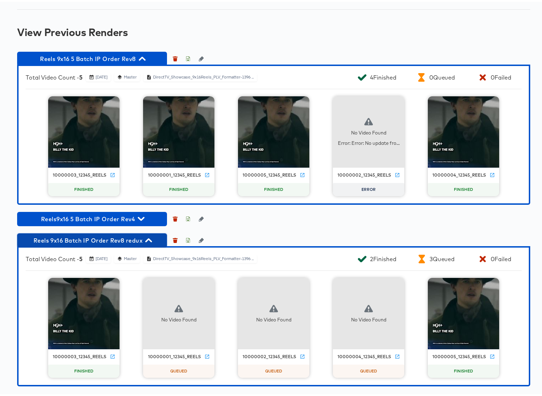
click at [147, 238] on icon "button" at bounding box center [148, 238] width 7 height 4
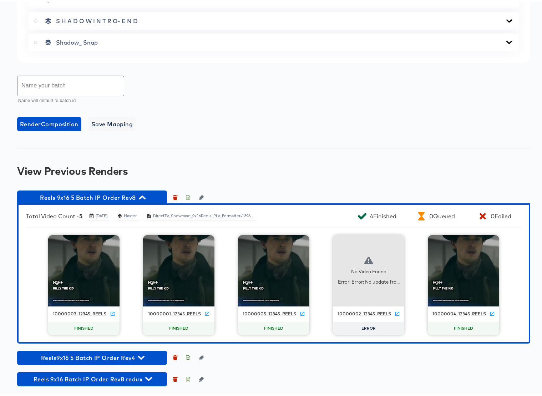
scroll to position [494, 0]
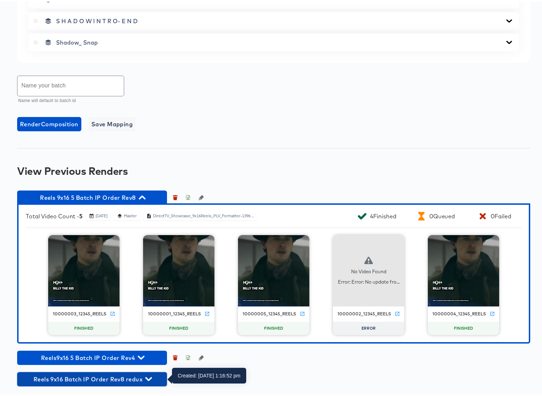
click at [149, 377] on icon "button" at bounding box center [148, 377] width 7 height 7
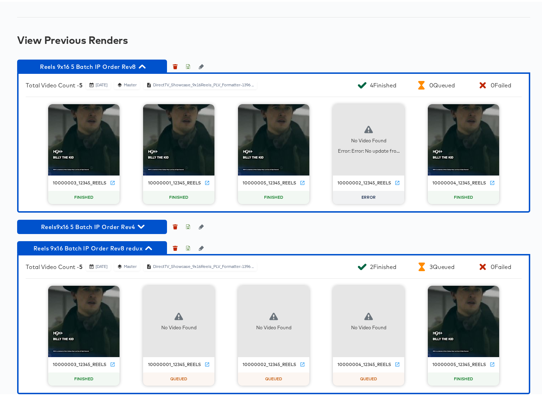
scroll to position [632, 0]
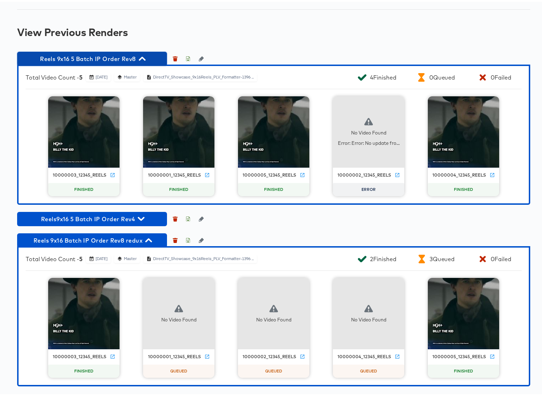
click at [142, 57] on icon "button" at bounding box center [142, 56] width 7 height 7
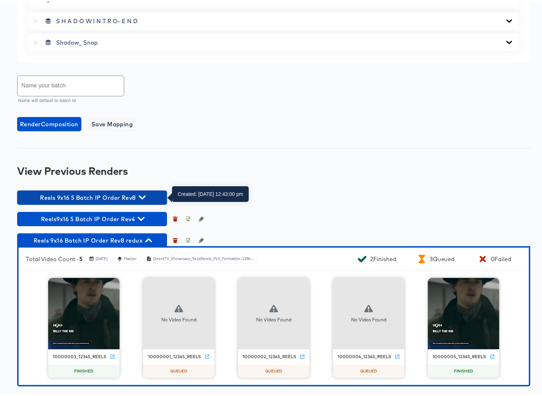
click at [142, 195] on icon "button" at bounding box center [142, 195] width 7 height 7
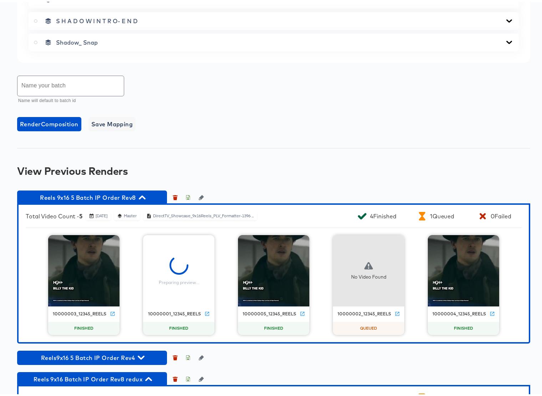
scroll to position [632, 0]
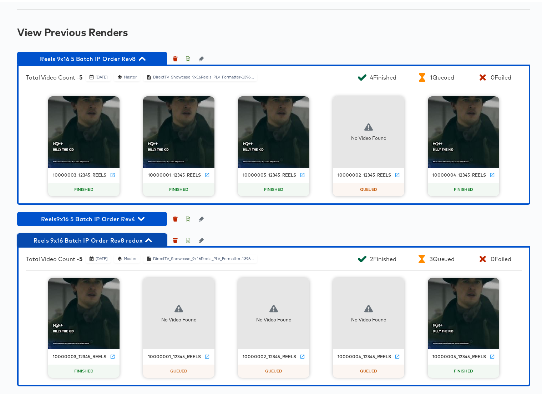
click at [150, 238] on icon "button" at bounding box center [148, 238] width 7 height 4
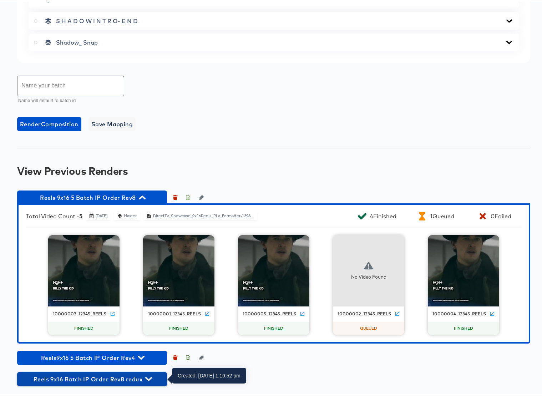
click at [149, 377] on icon "button" at bounding box center [148, 377] width 7 height 7
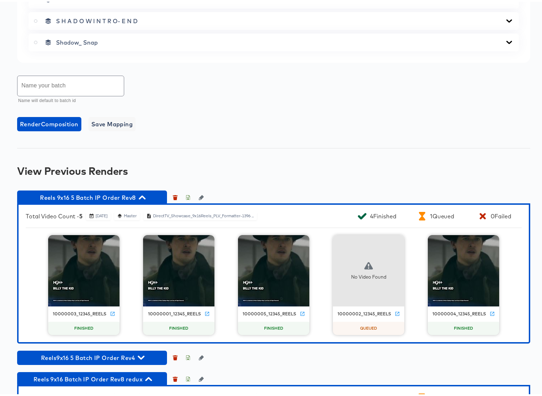
scroll to position [632, 0]
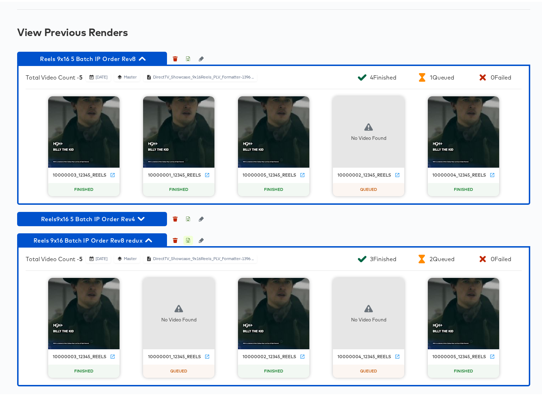
click at [186, 238] on icon "button" at bounding box center [188, 238] width 4 height 5
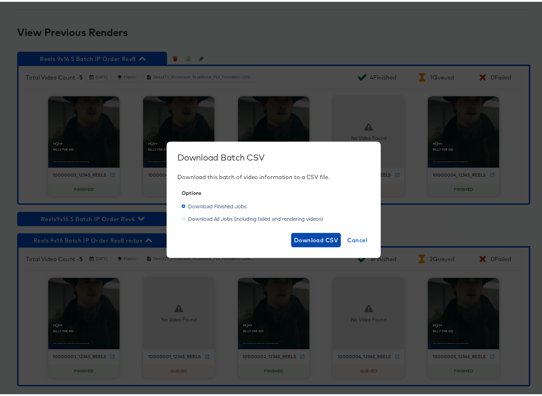
click at [312, 237] on span "Download CSV" at bounding box center [316, 238] width 44 height 10
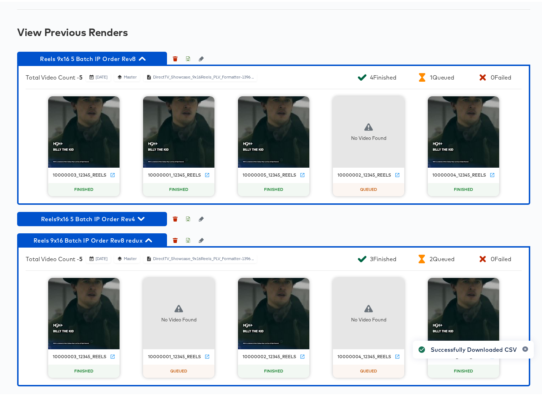
click at [321, 181] on div "10000003_12345_reels FINISHED 10000001_12345_reels FINISHED 10000005_12345_reel…" at bounding box center [274, 145] width 496 height 100
click at [189, 57] on icon "button" at bounding box center [187, 57] width 5 height 5
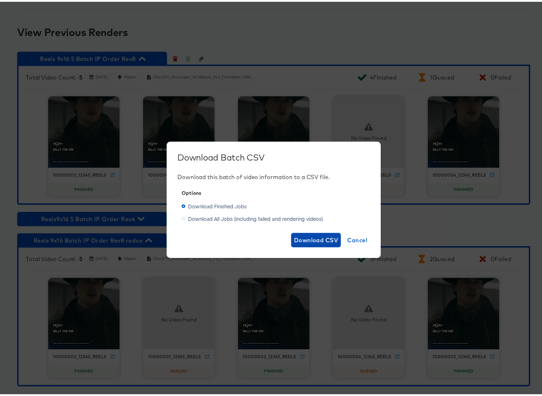
click at [304, 239] on span "Download CSV" at bounding box center [316, 238] width 44 height 10
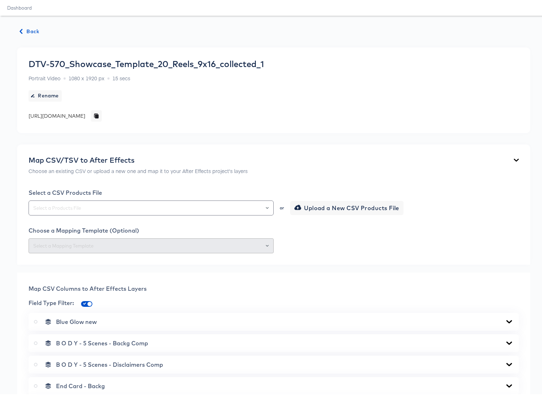
scroll to position [0, 0]
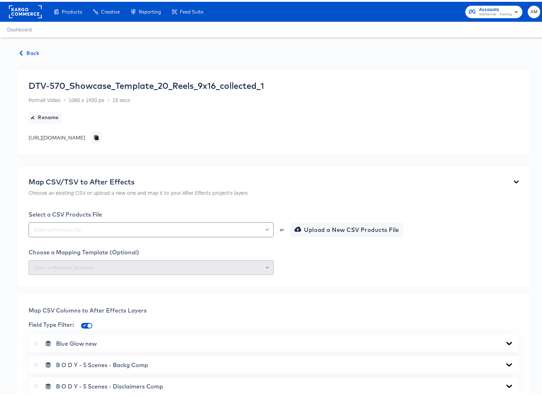
click at [27, 51] on span "Back" at bounding box center [29, 51] width 19 height 9
